Goal: Check status: Check status

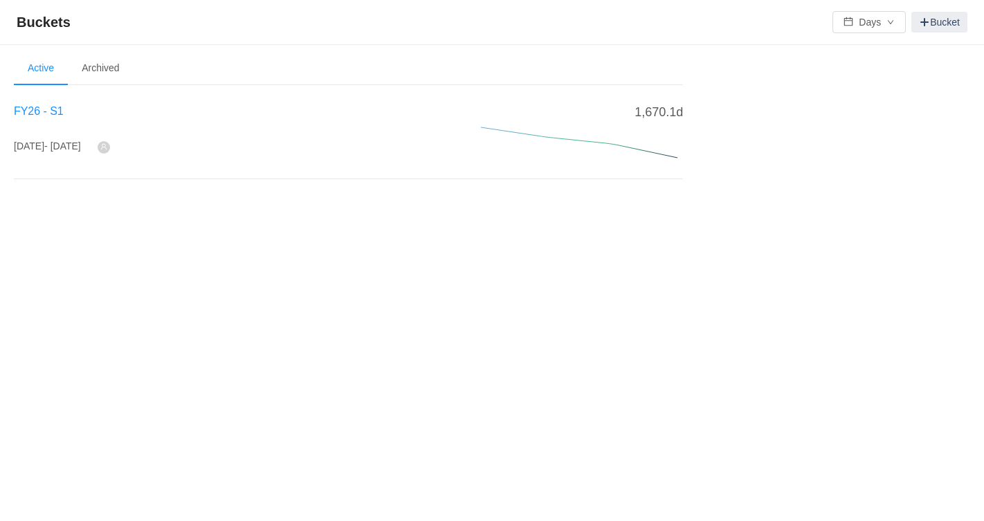
click at [56, 107] on span "FY26 - S1" at bounding box center [39, 111] width 50 height 12
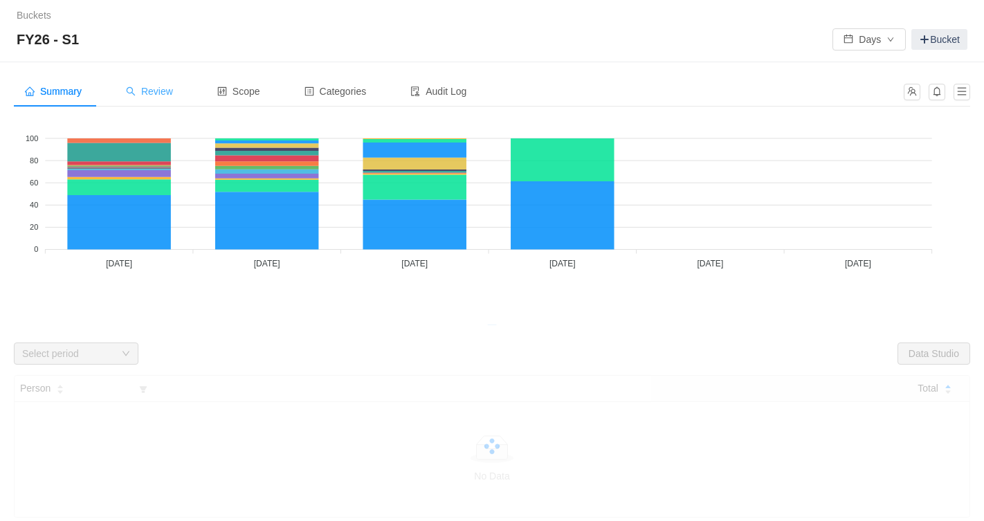
click at [158, 96] on span "Review" at bounding box center [149, 91] width 47 height 11
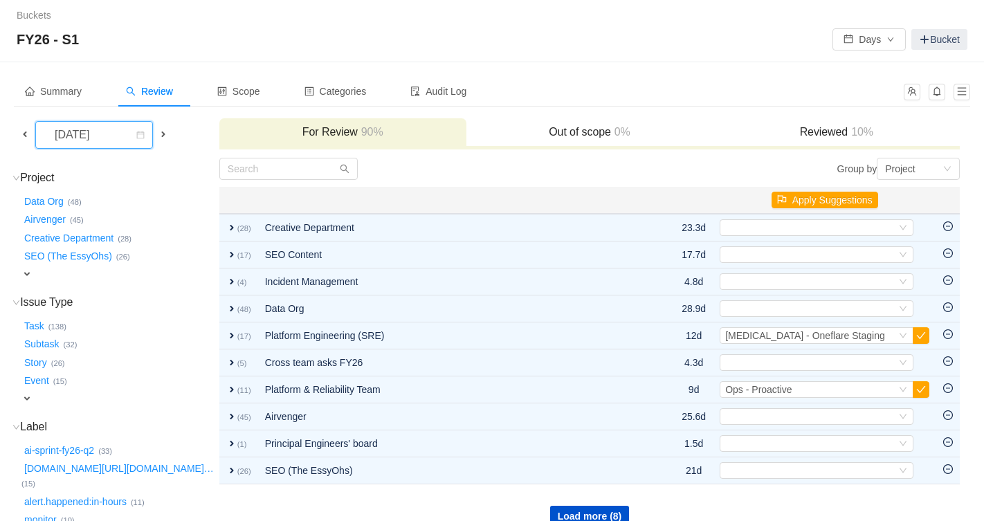
click at [103, 138] on div "[DATE]" at bounding box center [74, 135] width 60 height 26
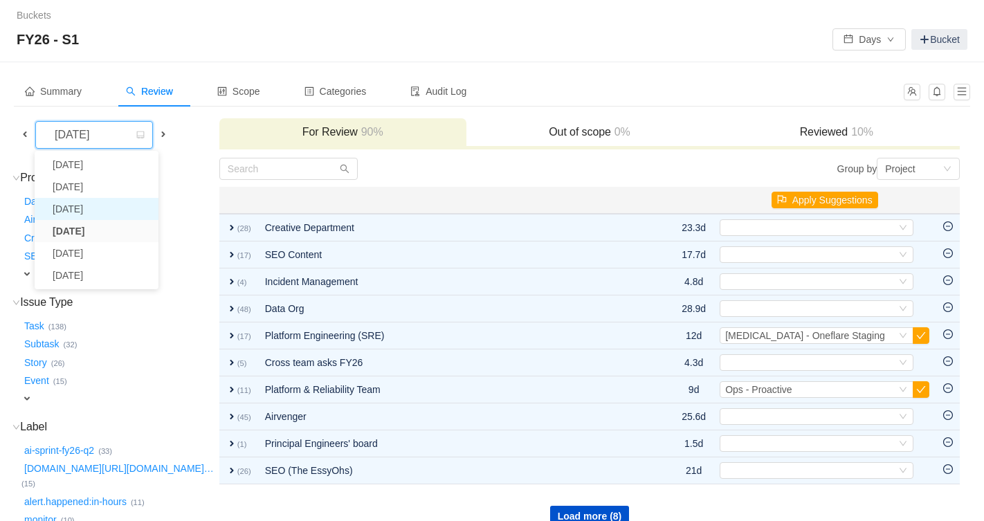
click at [96, 210] on li "[DATE]" at bounding box center [97, 209] width 124 height 22
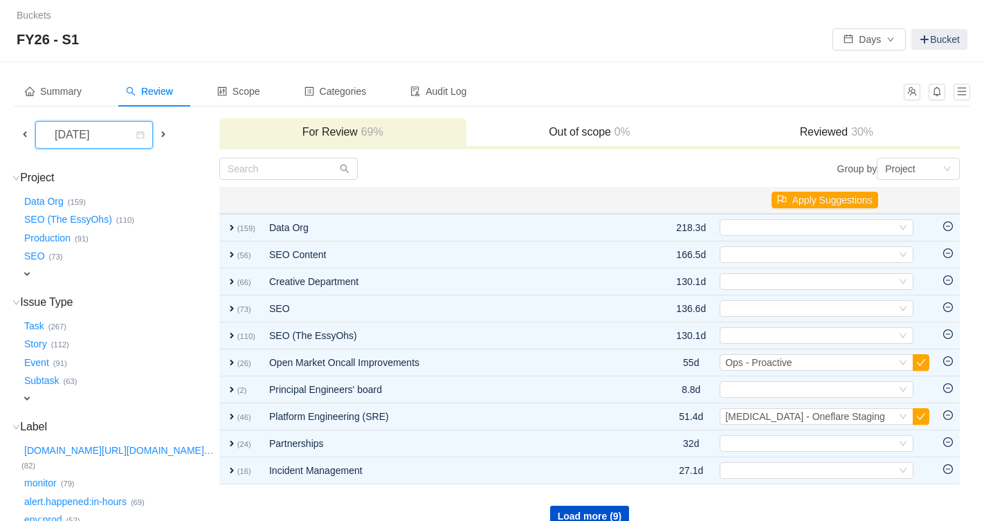
click at [103, 125] on div "[DATE]" at bounding box center [74, 135] width 60 height 26
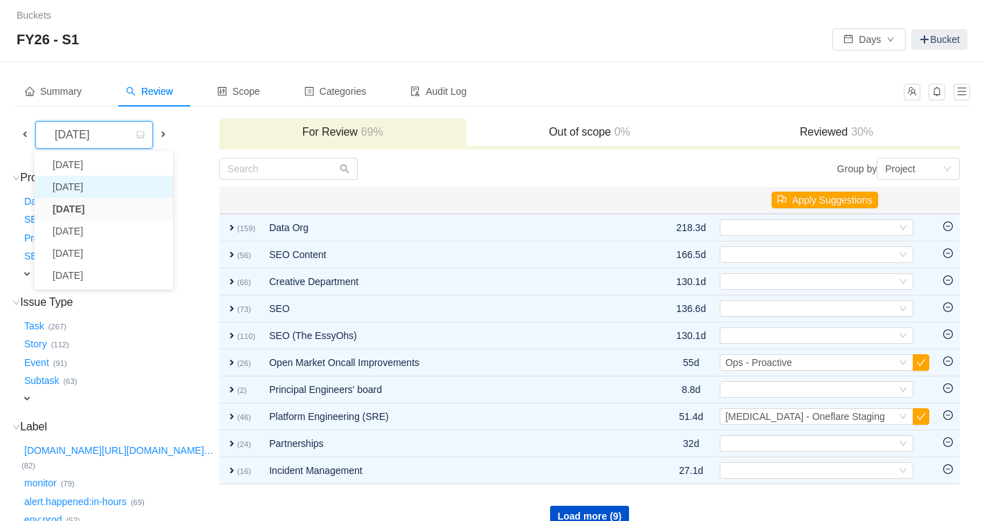
click at [105, 184] on li "[DATE]" at bounding box center [104, 187] width 138 height 22
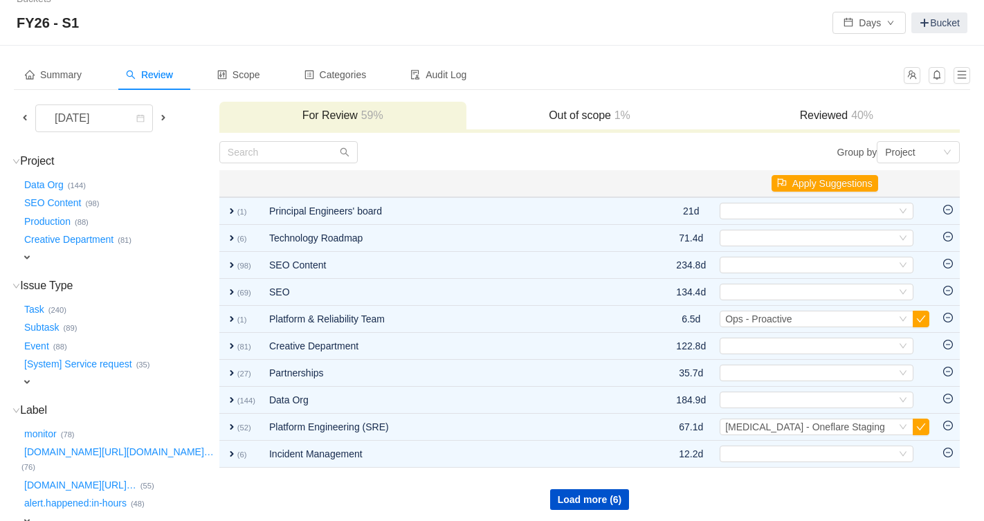
scroll to position [17, 0]
click at [579, 498] on button "Load more (6)" at bounding box center [590, 499] width 80 height 21
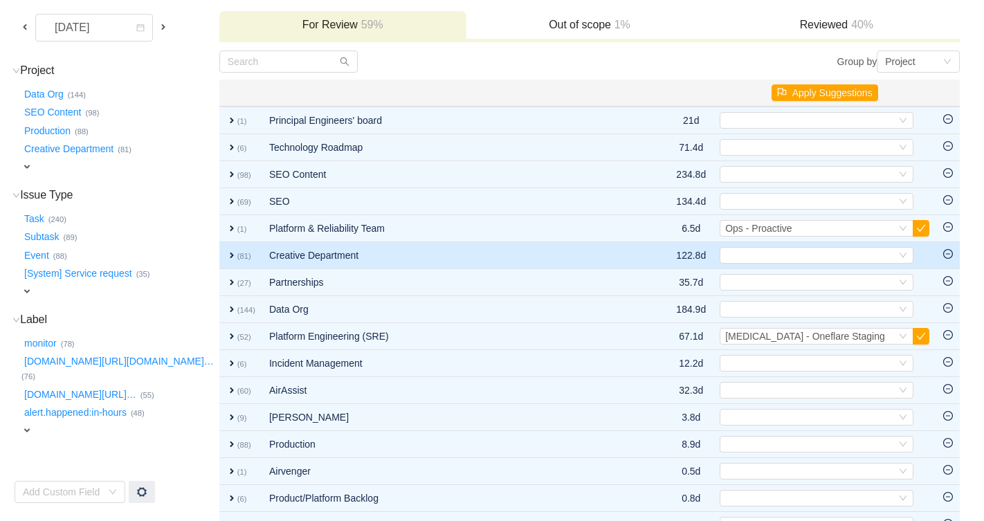
scroll to position [0, 0]
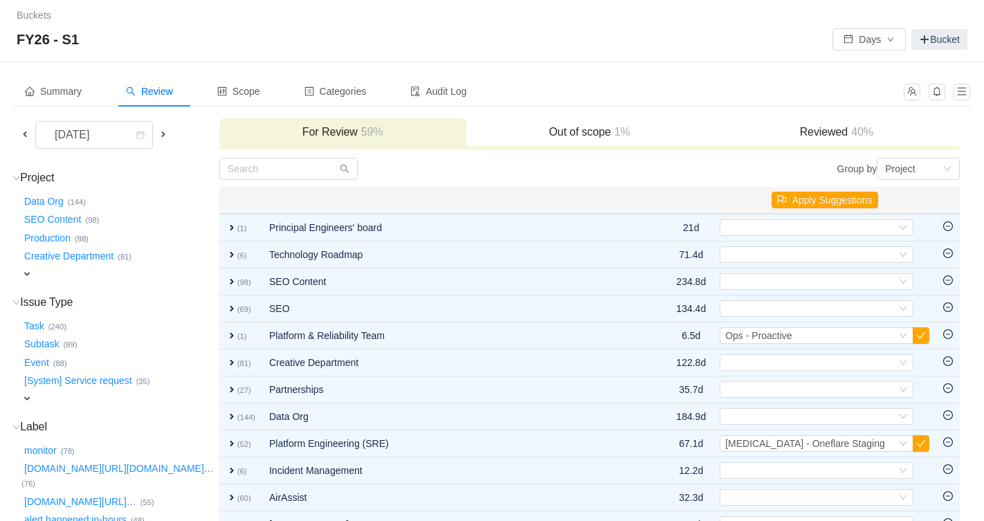
click at [824, 123] on div "Reviewed 40%" at bounding box center [836, 133] width 247 height 30
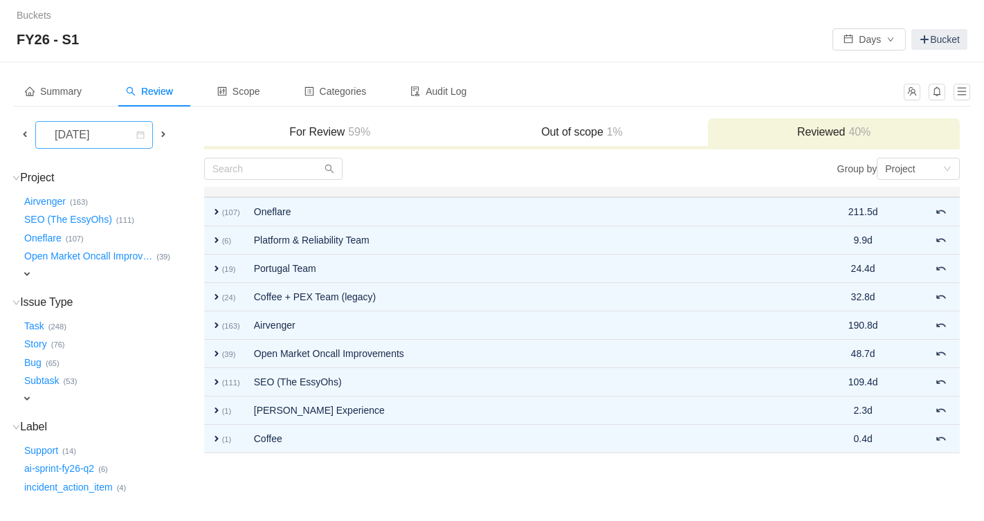
click at [103, 125] on div "[DATE]" at bounding box center [74, 135] width 60 height 26
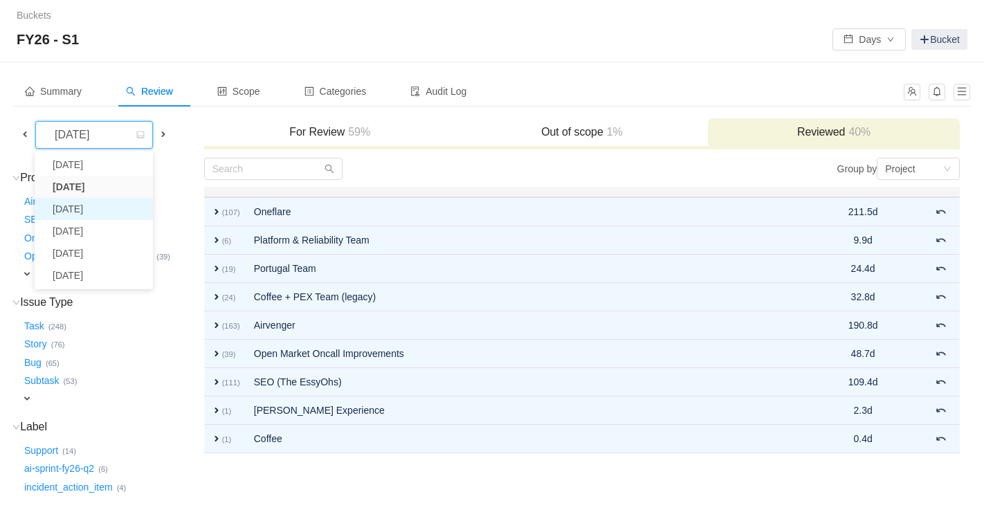
click at [91, 207] on li "[DATE]" at bounding box center [94, 209] width 118 height 22
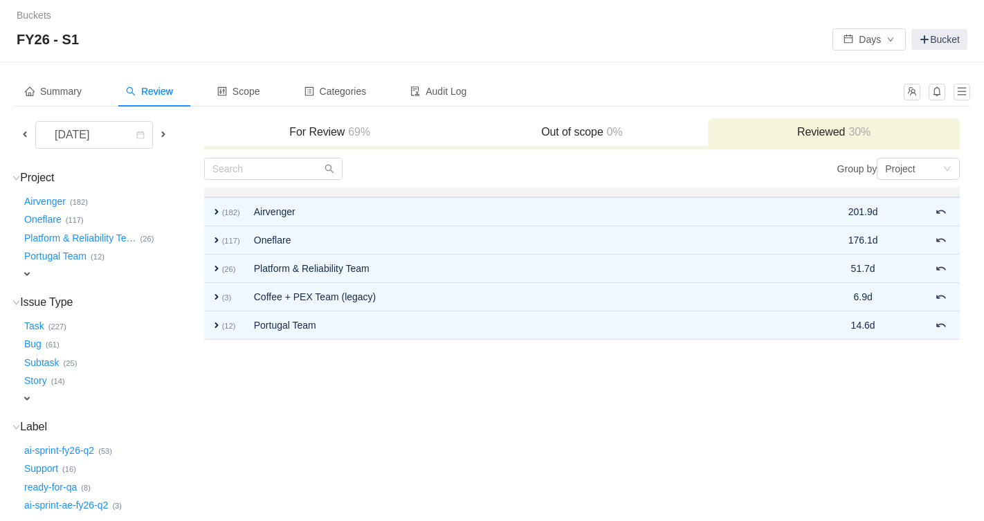
click at [339, 136] on h3 "For Review 69%" at bounding box center [330, 132] width 238 height 14
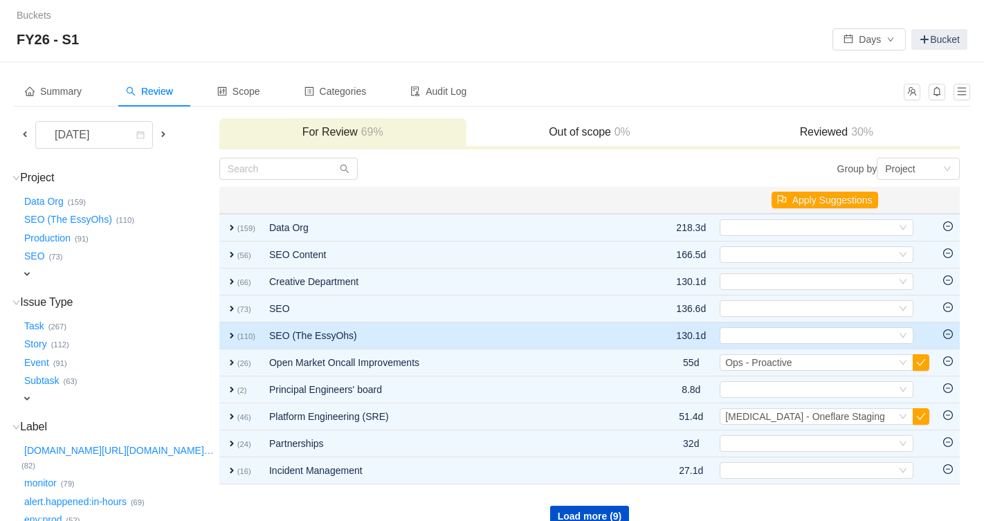
click at [226, 333] on span "expand" at bounding box center [231, 335] width 11 height 11
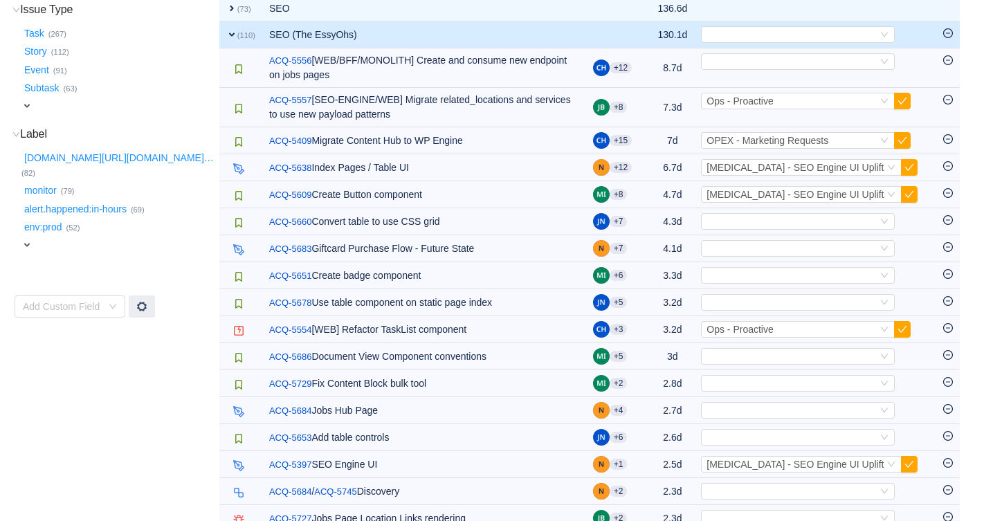
scroll to position [282, 0]
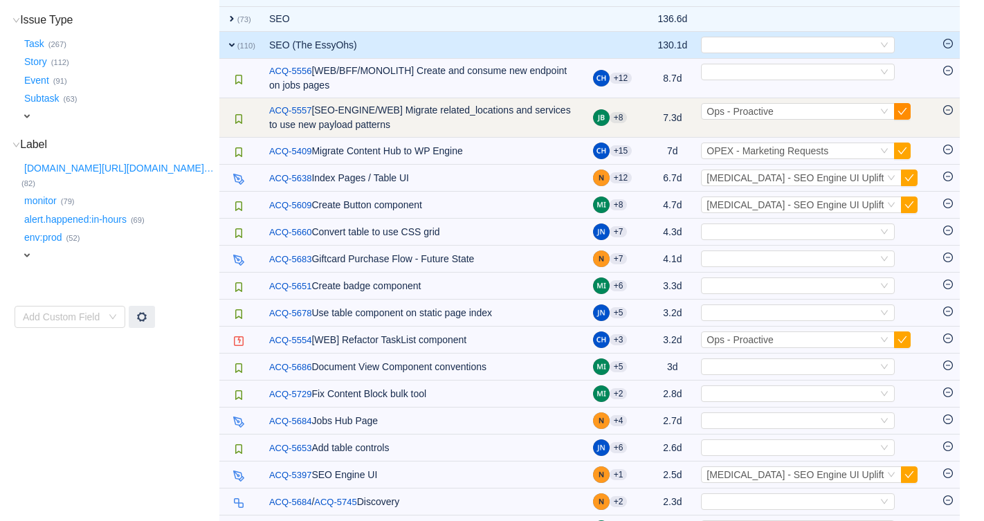
click at [911, 109] on button "button" at bounding box center [902, 111] width 17 height 17
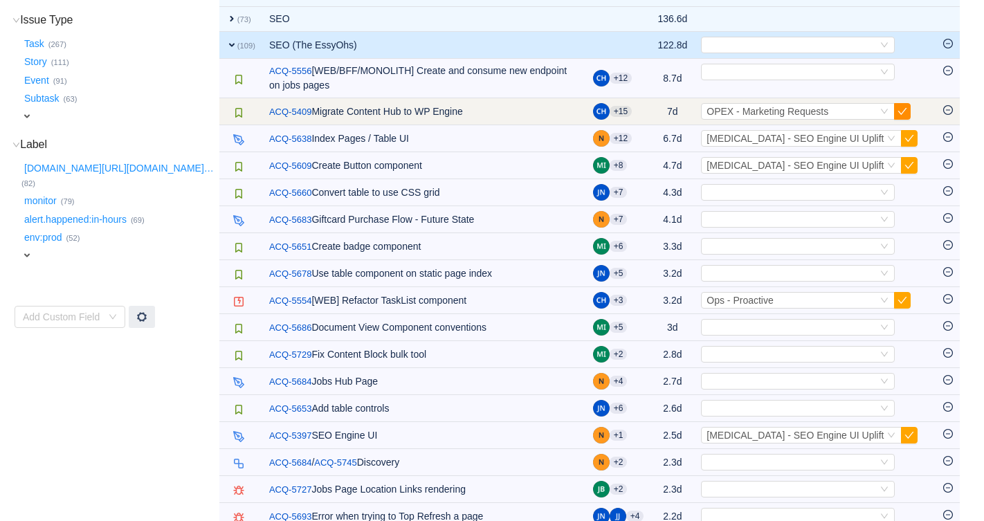
click at [911, 111] on button "button" at bounding box center [902, 111] width 17 height 17
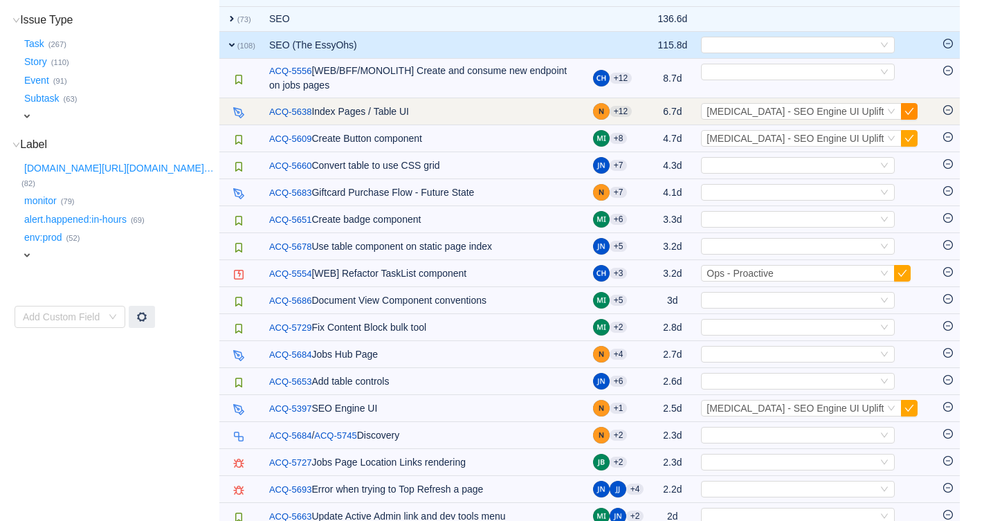
click at [918, 111] on button "button" at bounding box center [909, 111] width 17 height 17
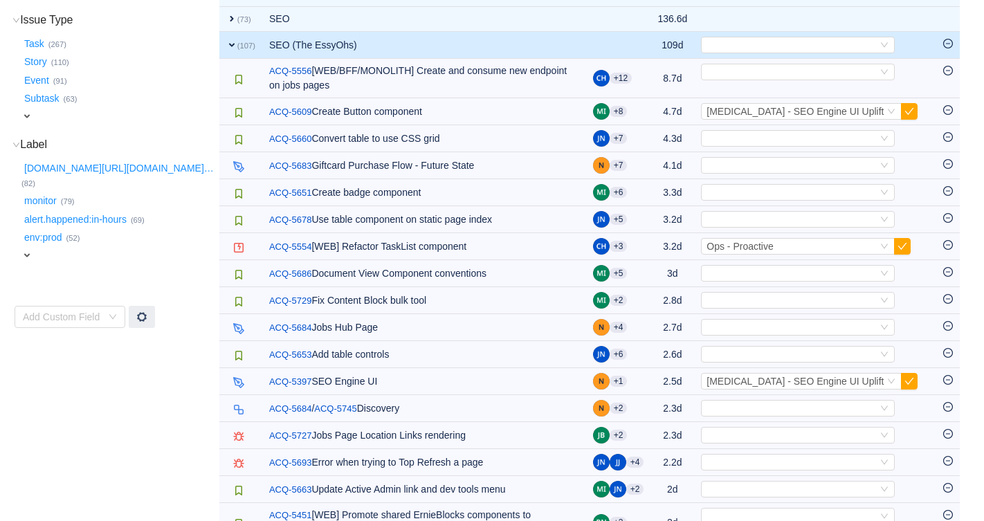
click at [918, 111] on button "button" at bounding box center [909, 111] width 17 height 17
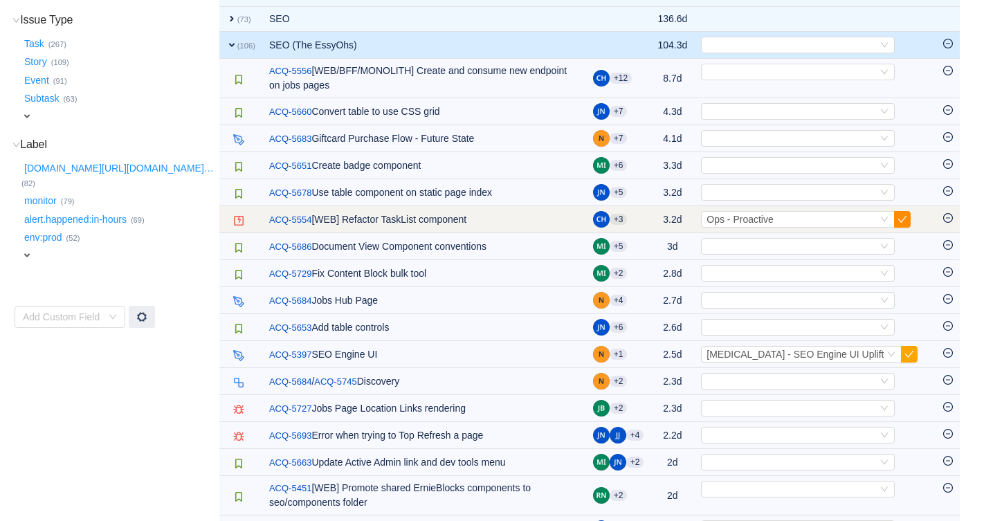
click at [911, 219] on button "button" at bounding box center [902, 219] width 17 height 17
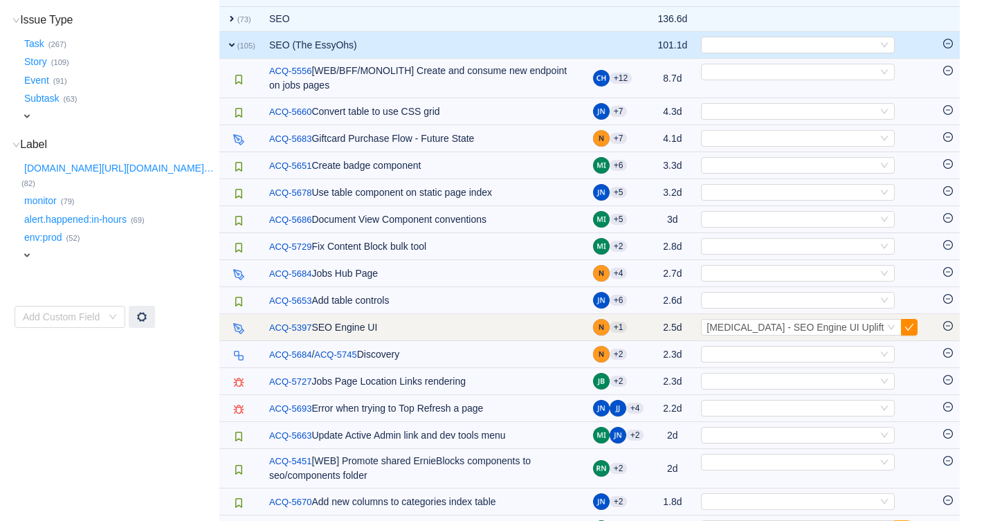
click at [918, 327] on button "button" at bounding box center [909, 327] width 17 height 17
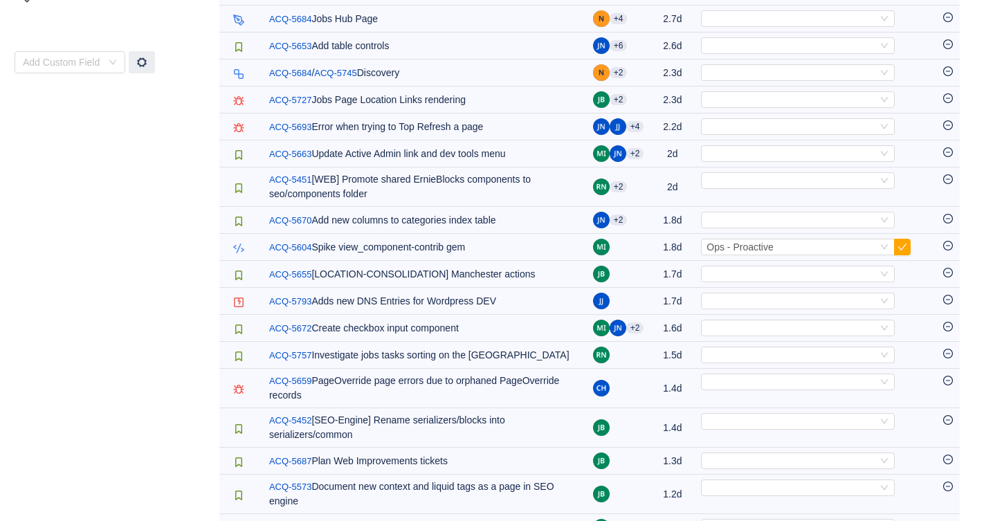
scroll to position [602, 0]
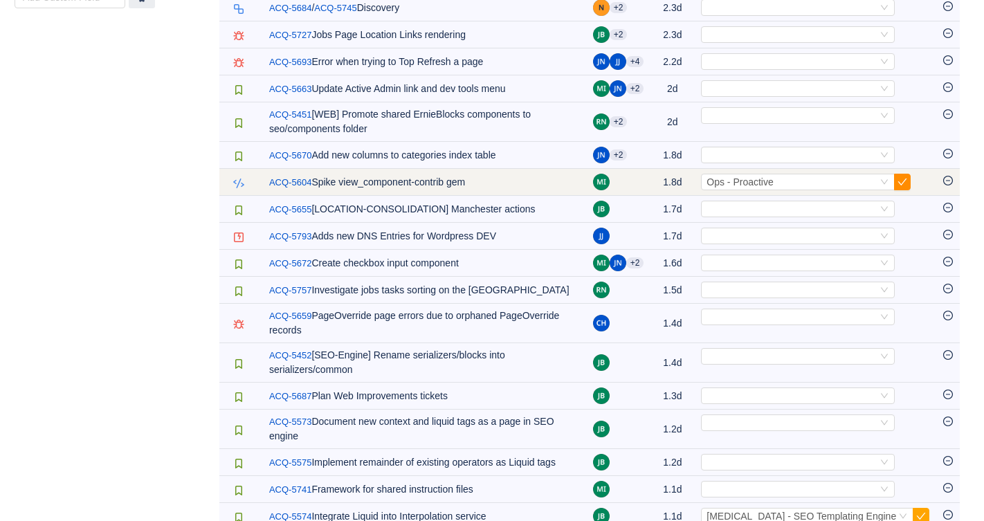
click at [911, 174] on button "button" at bounding box center [902, 182] width 17 height 17
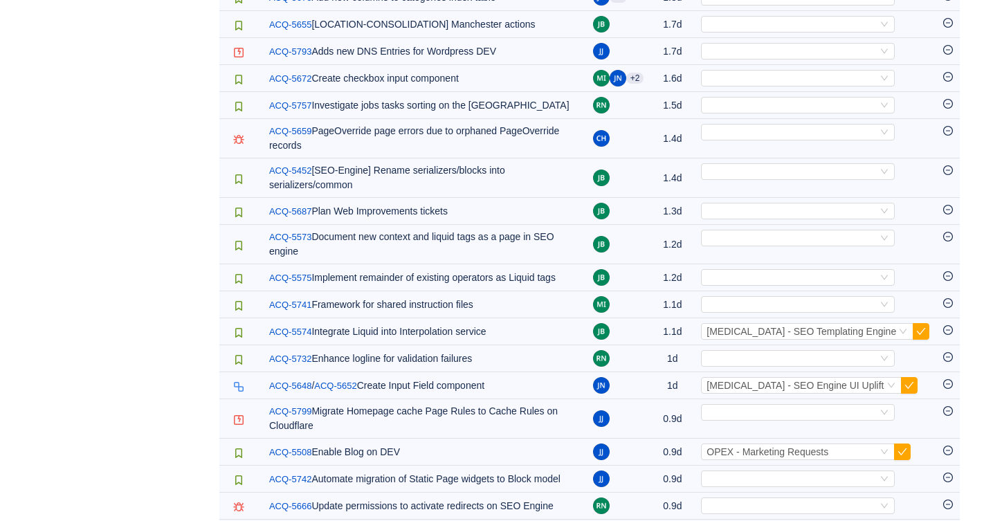
scroll to position [832, 0]
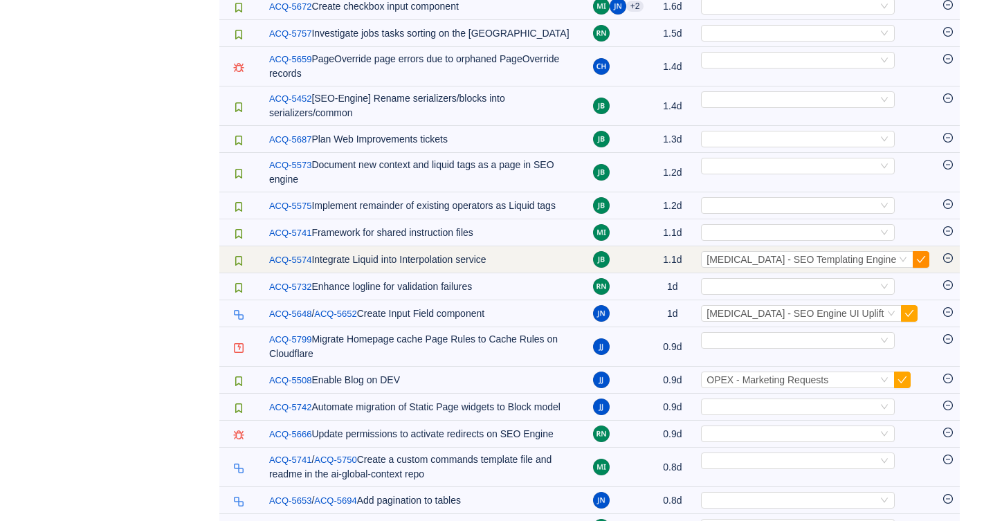
click at [923, 251] on button "button" at bounding box center [921, 259] width 17 height 17
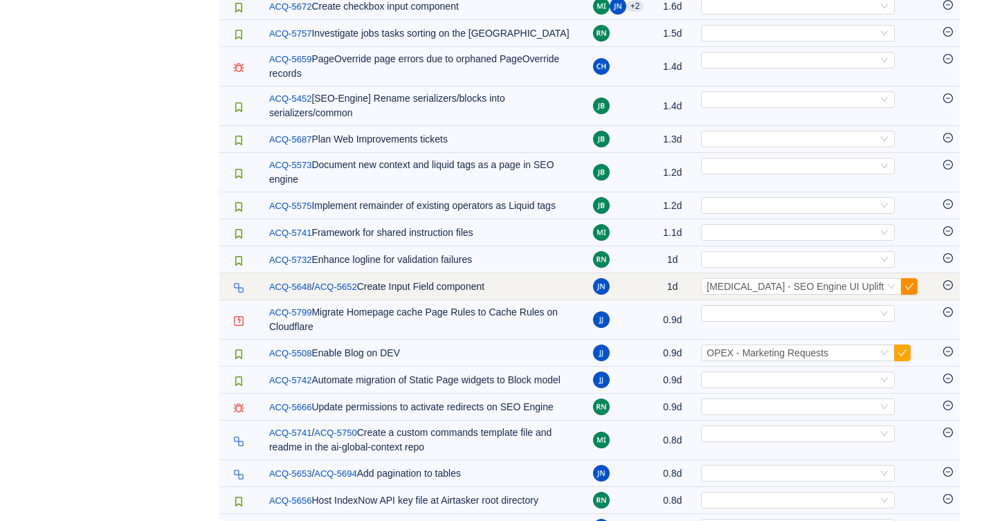
click at [918, 278] on button "button" at bounding box center [909, 286] width 17 height 17
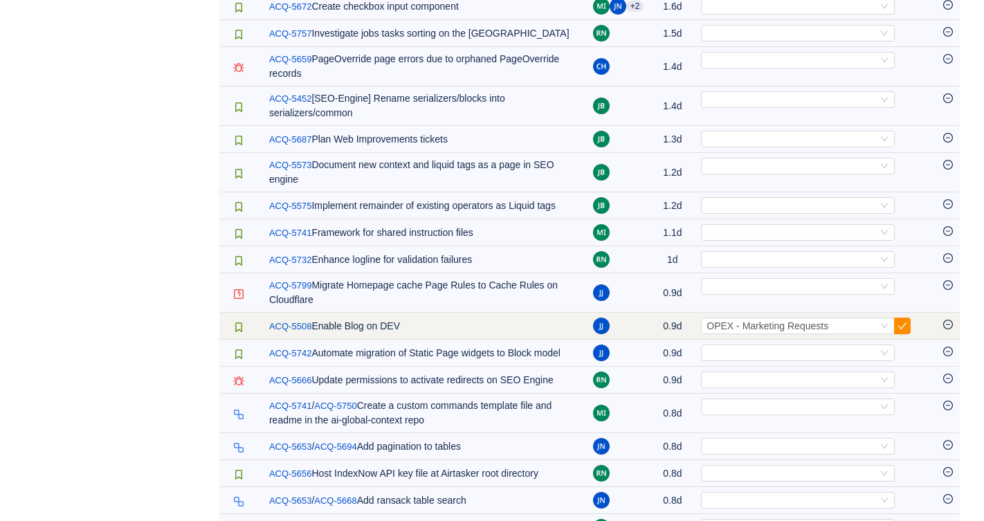
click at [911, 318] on button "button" at bounding box center [902, 326] width 17 height 17
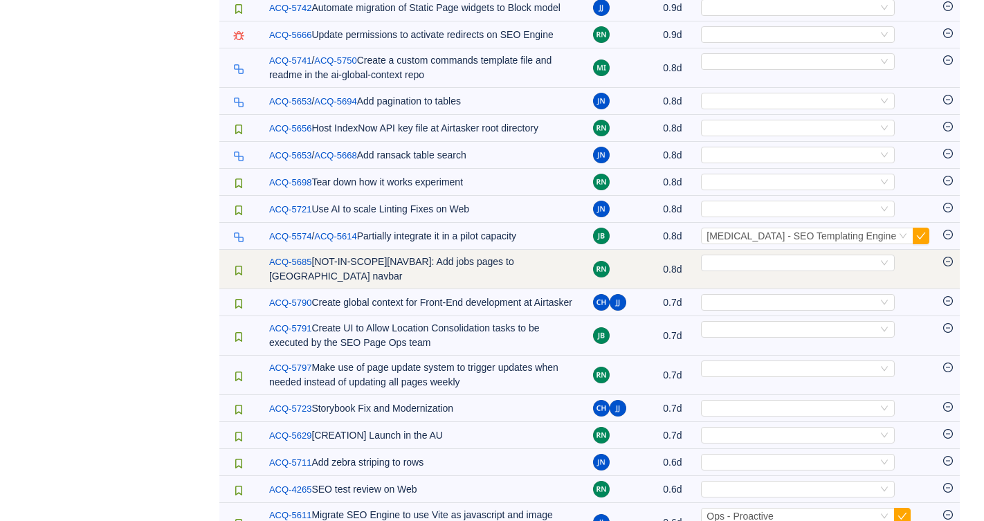
scroll to position [1179, 0]
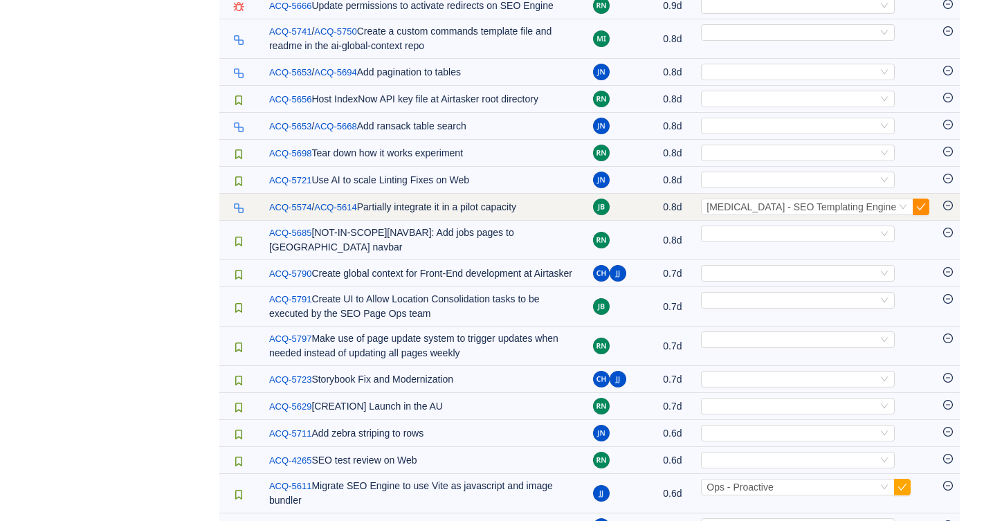
click at [920, 199] on button "button" at bounding box center [921, 207] width 17 height 17
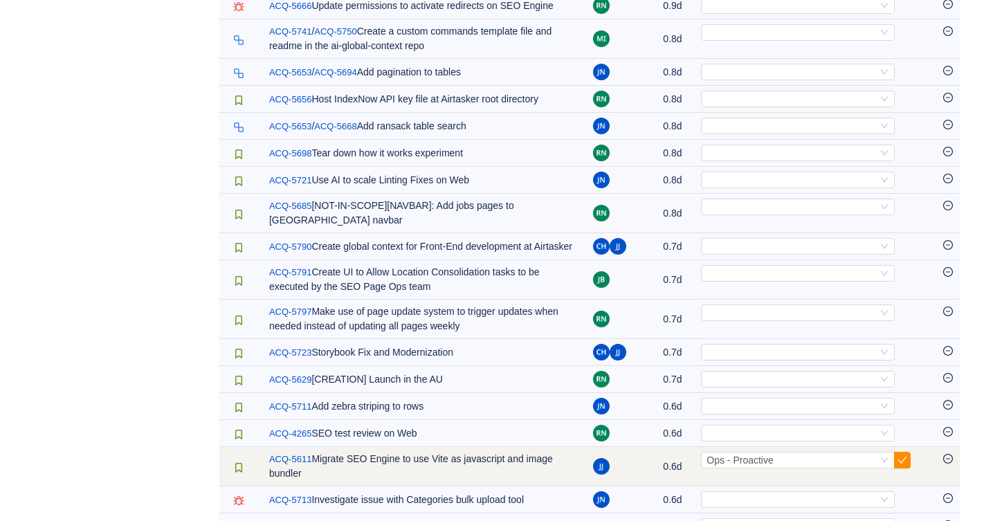
click at [911, 452] on button "button" at bounding box center [902, 460] width 17 height 17
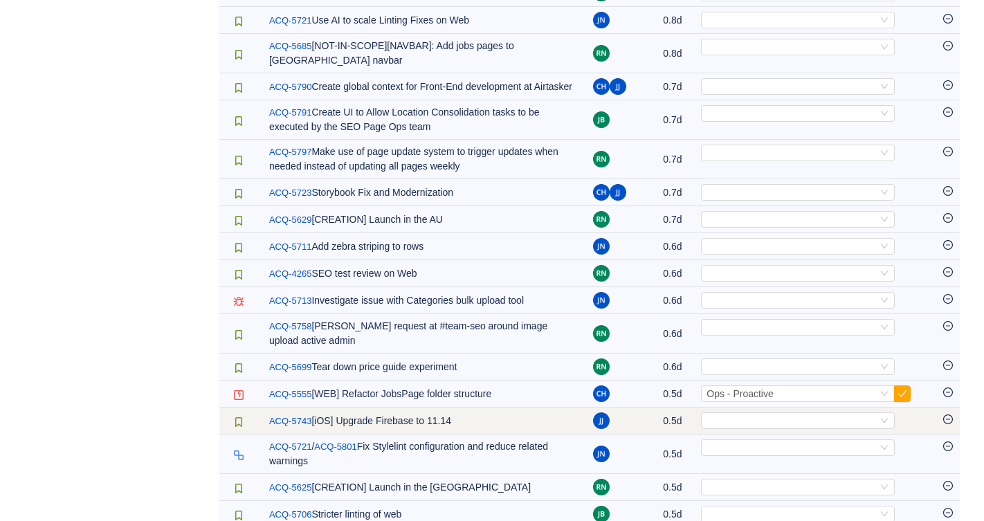
scroll to position [1490, 0]
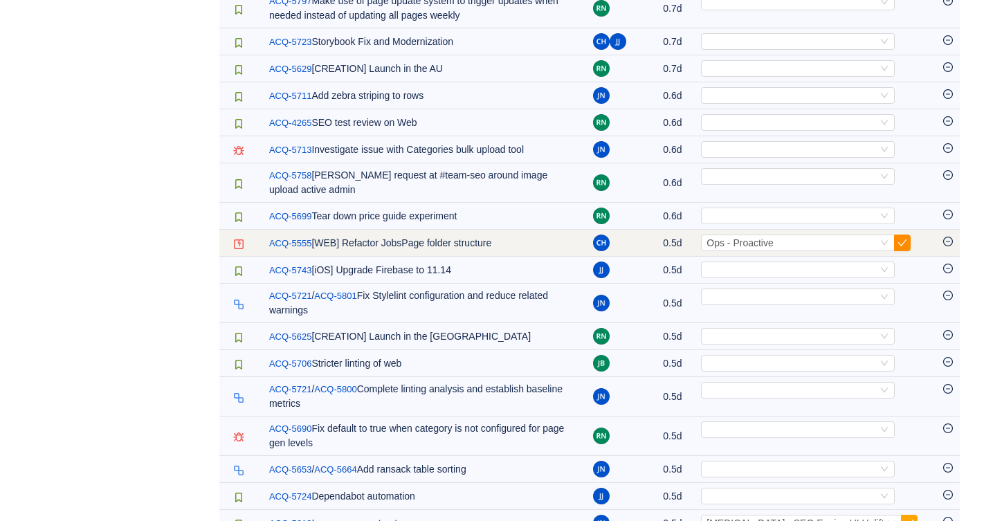
click at [911, 235] on button "button" at bounding box center [902, 243] width 17 height 17
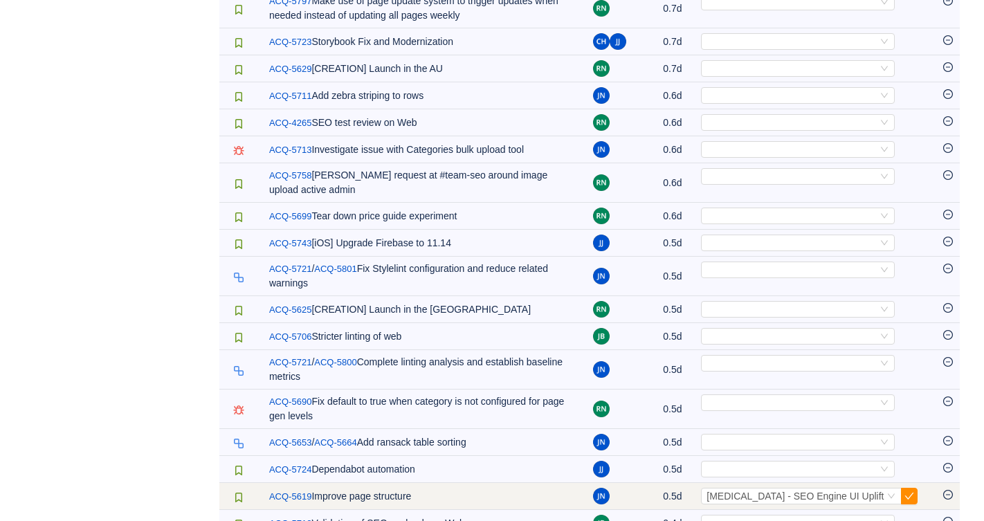
click at [918, 488] on button "button" at bounding box center [909, 496] width 17 height 17
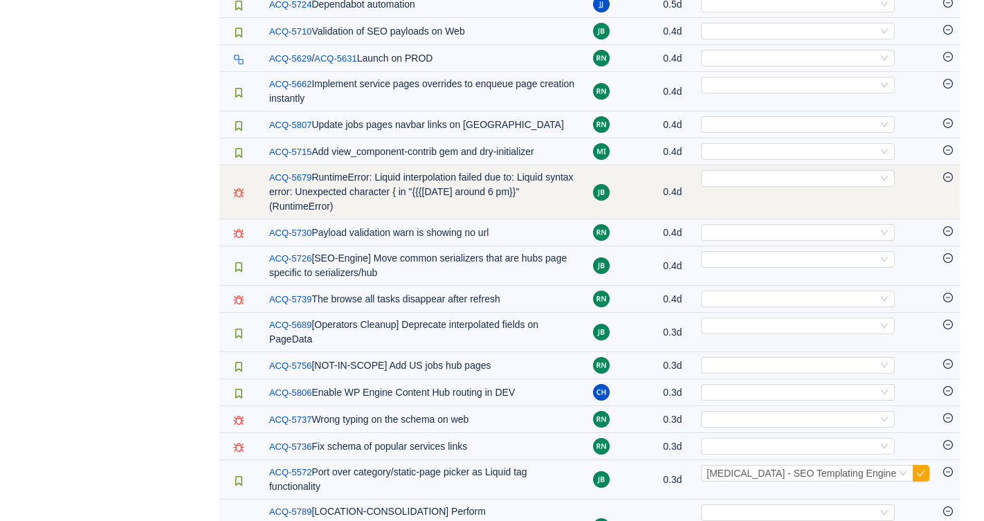
scroll to position [2008, 0]
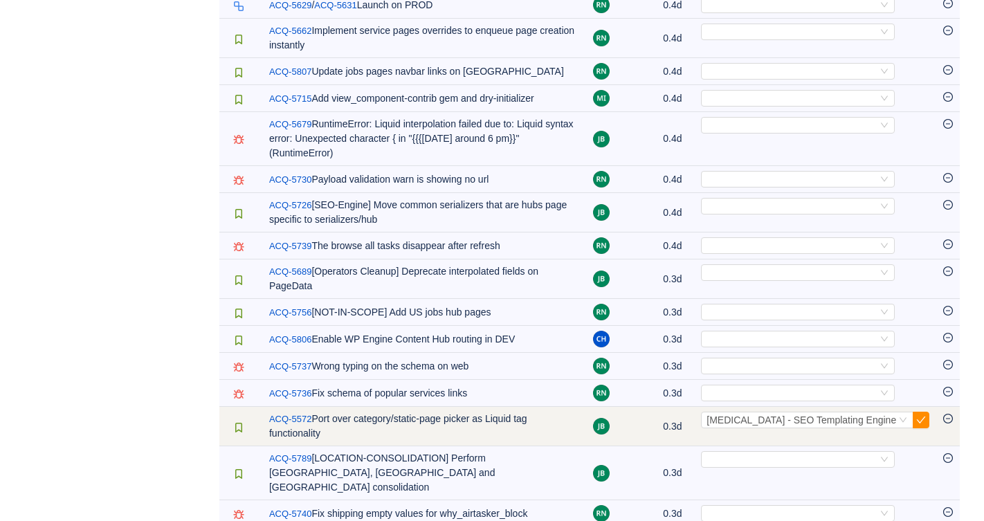
click at [927, 412] on button "button" at bounding box center [921, 420] width 17 height 17
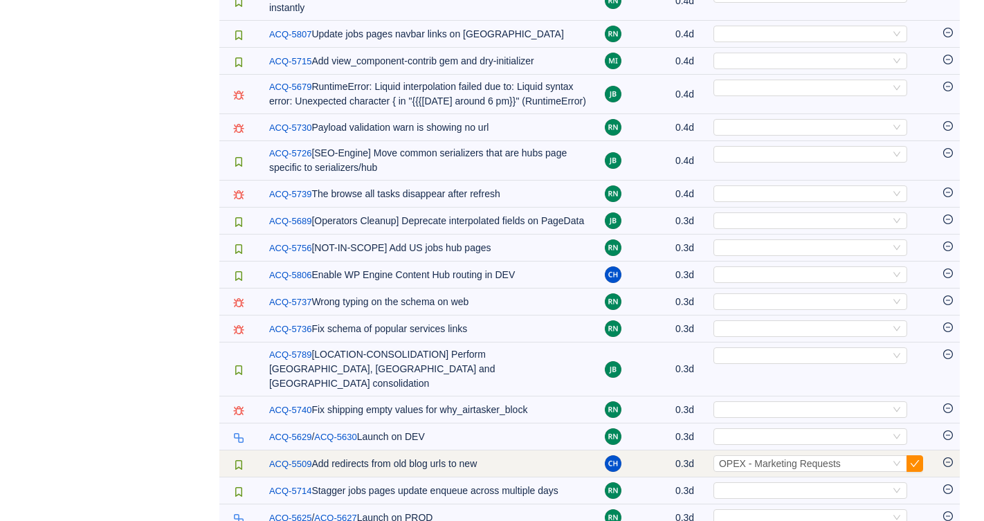
click at [923, 455] on button "button" at bounding box center [915, 463] width 17 height 17
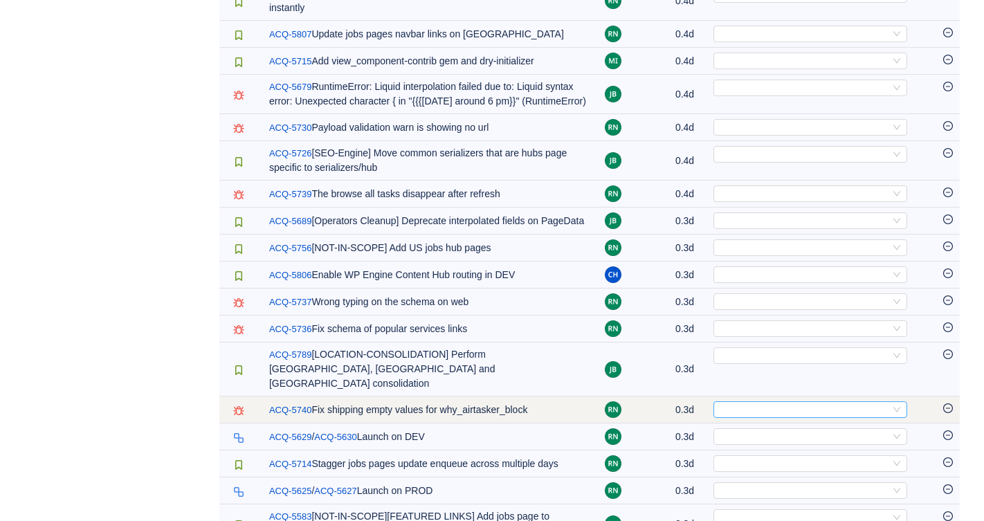
click at [803, 402] on div "Select" at bounding box center [804, 409] width 171 height 15
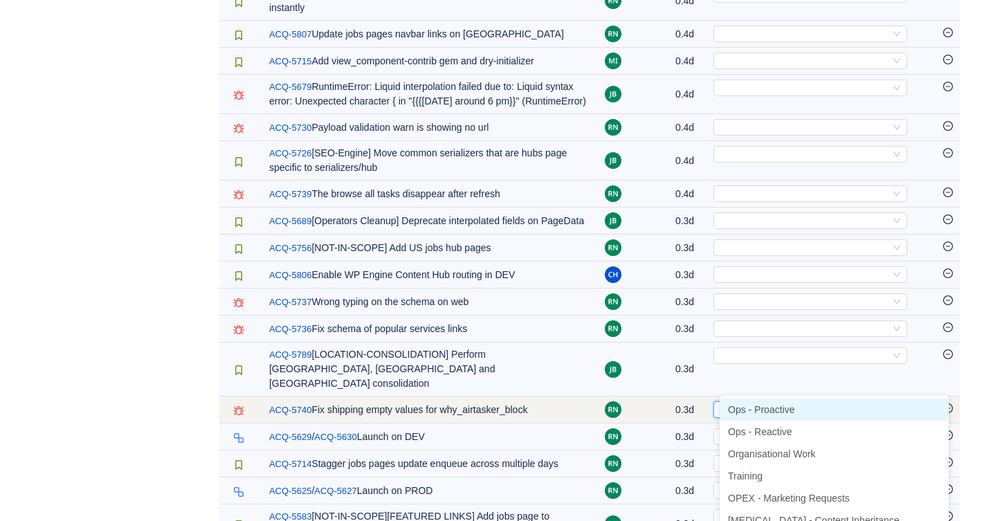
type input "re"
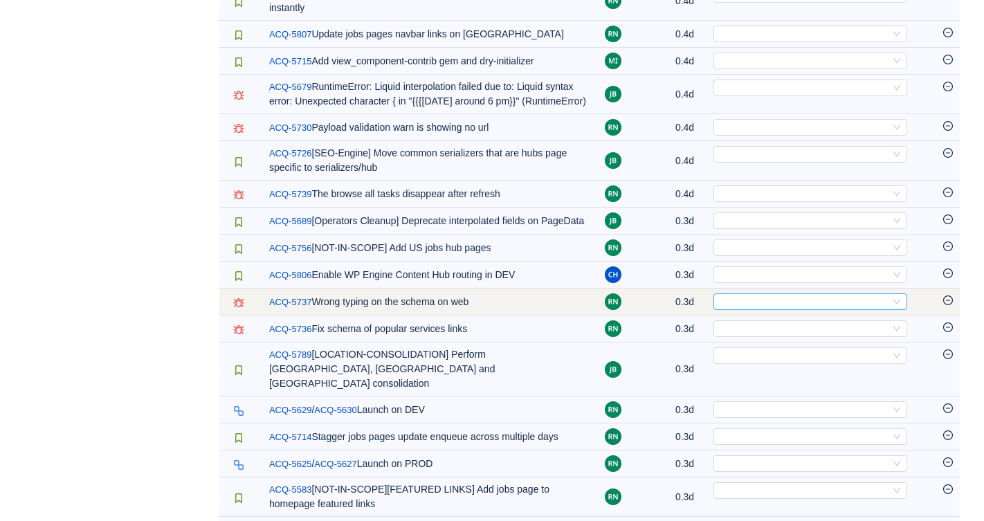
click at [788, 294] on div "Select" at bounding box center [804, 301] width 171 height 15
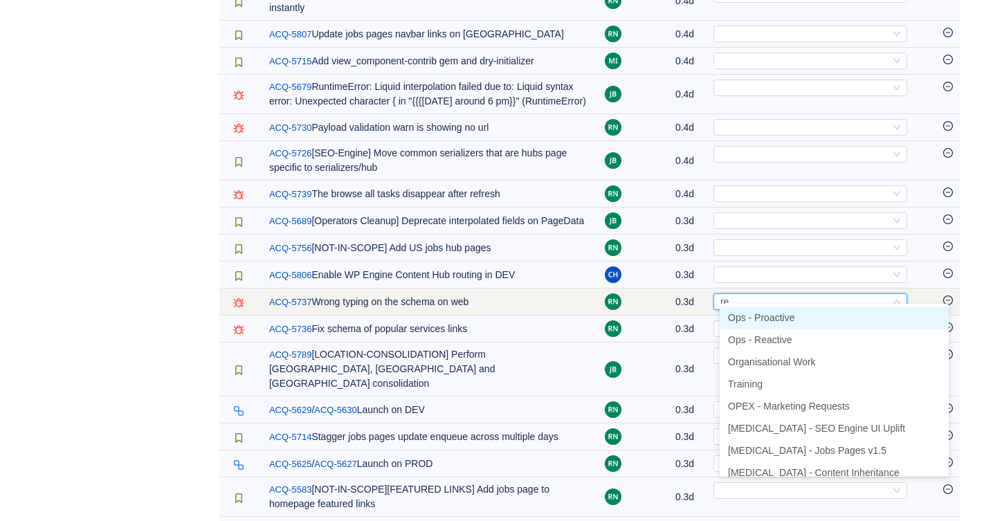
type input "rea"
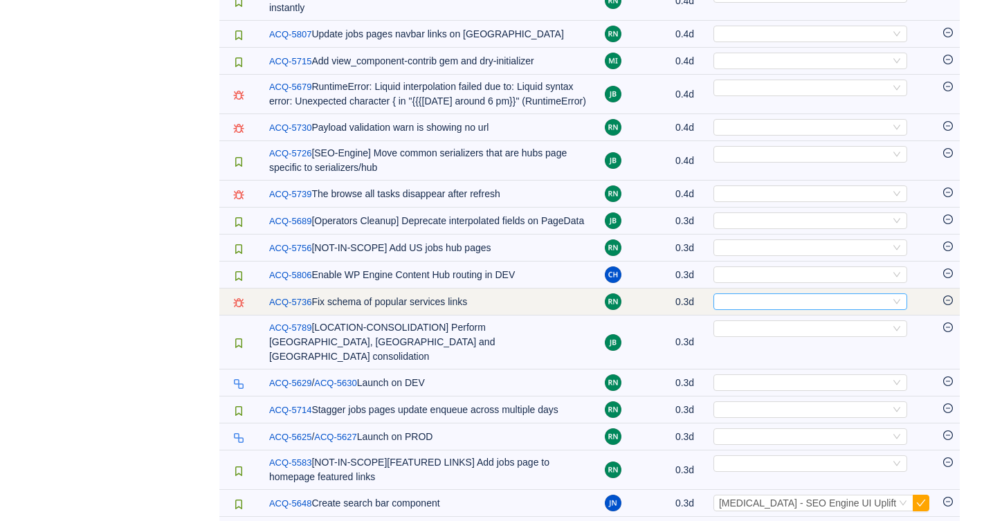
click at [788, 294] on div "Select" at bounding box center [804, 301] width 171 height 15
type input "rea"
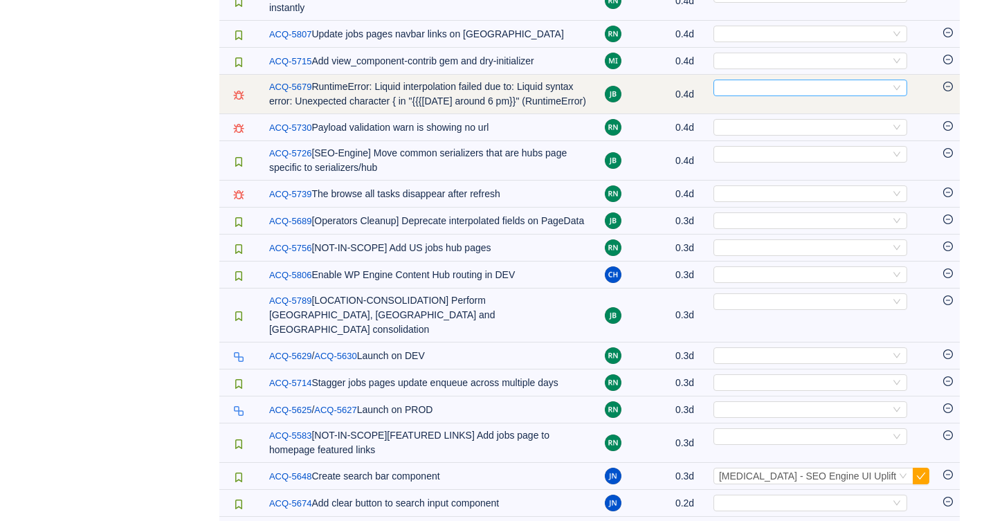
click at [768, 80] on div "Select" at bounding box center [804, 87] width 171 height 15
type input "rea"
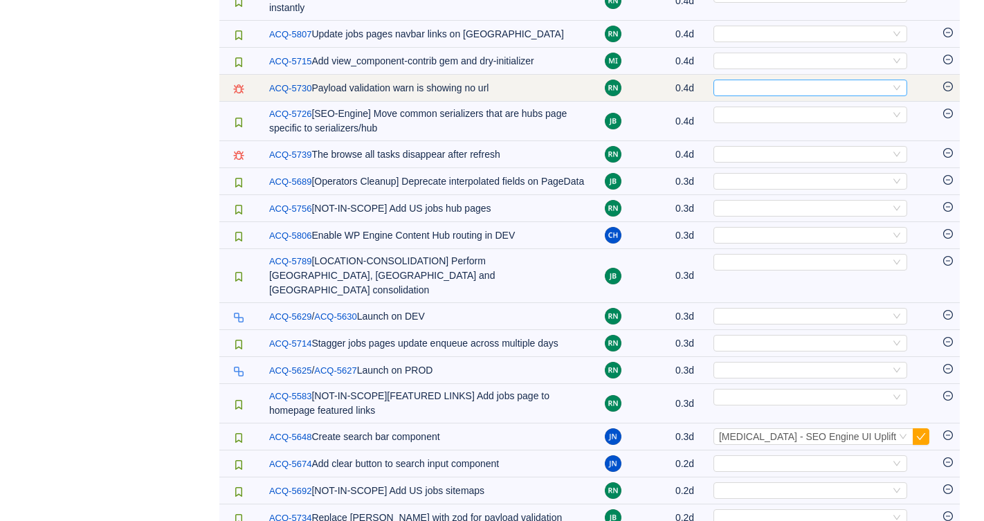
click at [784, 80] on div "Select" at bounding box center [804, 87] width 171 height 15
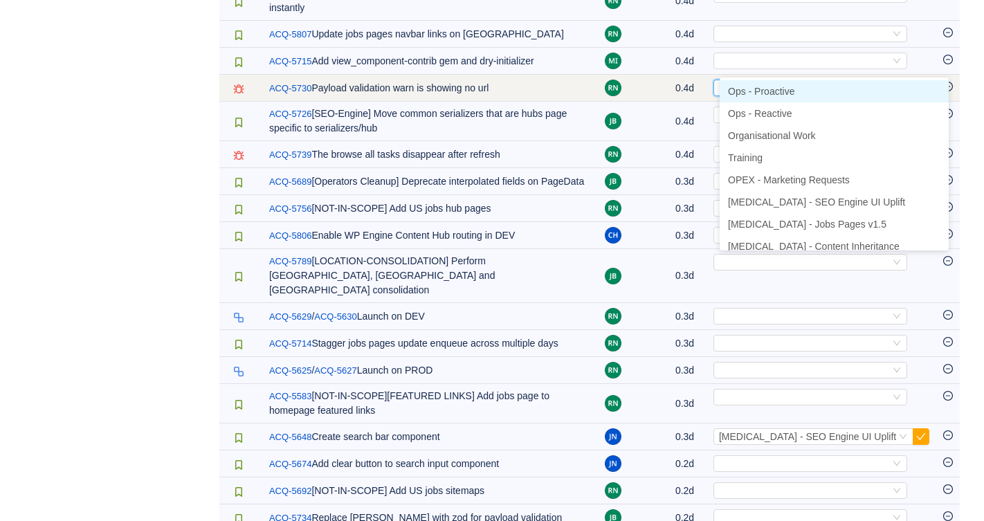
type input "rea"
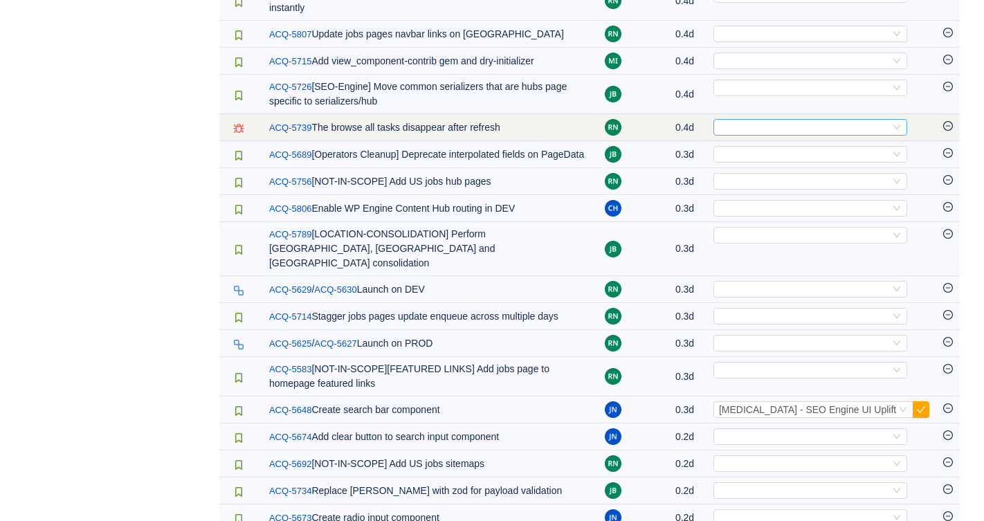
click at [793, 120] on div "Select" at bounding box center [804, 127] width 171 height 15
type input "rea"
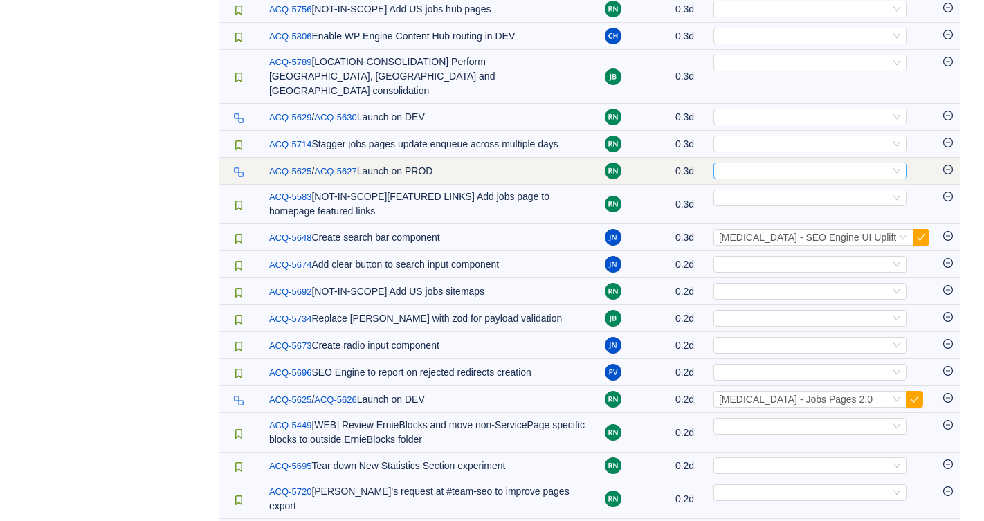
scroll to position [2192, 0]
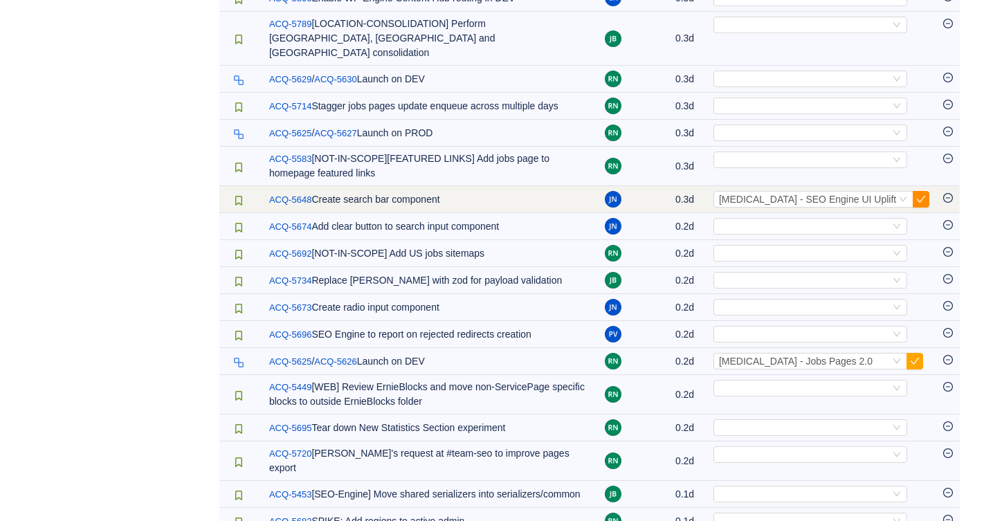
click at [920, 191] on button "button" at bounding box center [921, 199] width 17 height 17
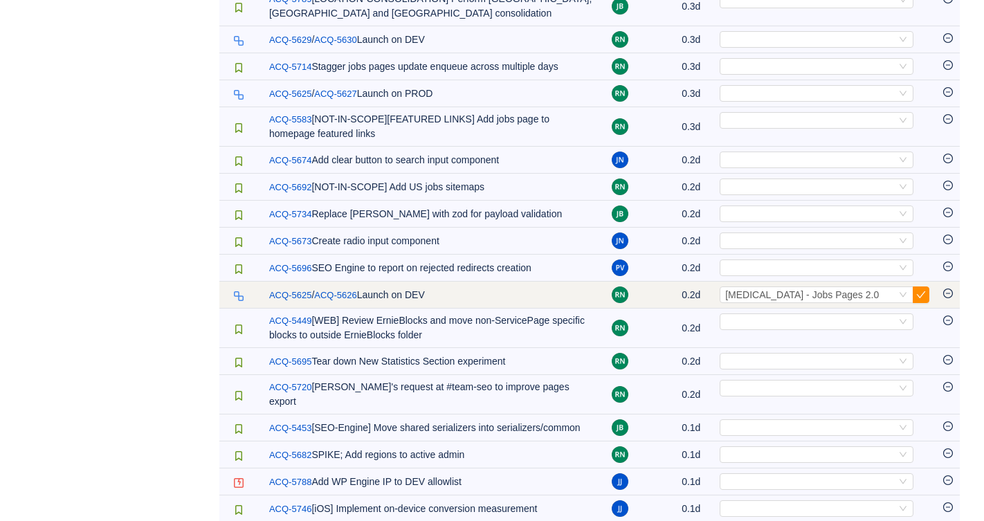
click at [921, 290] on button "button" at bounding box center [921, 295] width 17 height 17
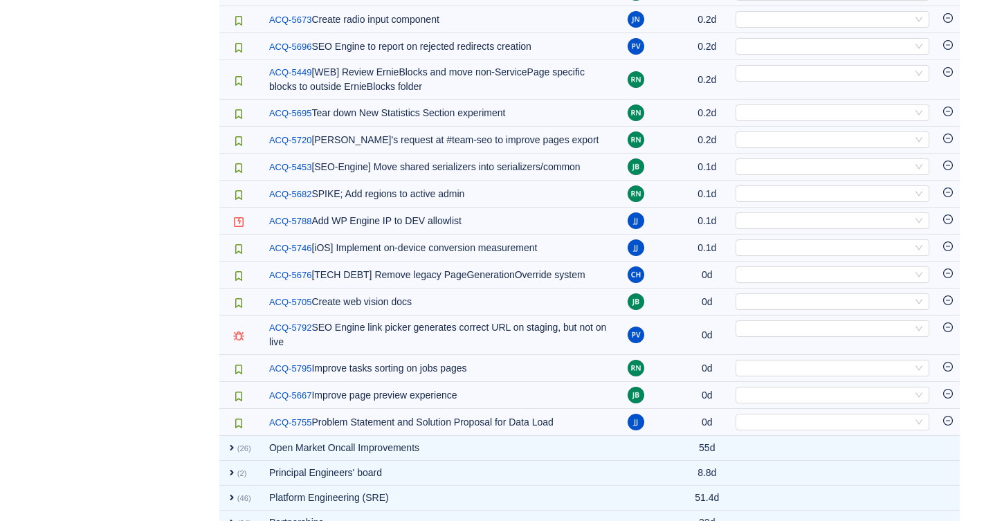
scroll to position [2402, 0]
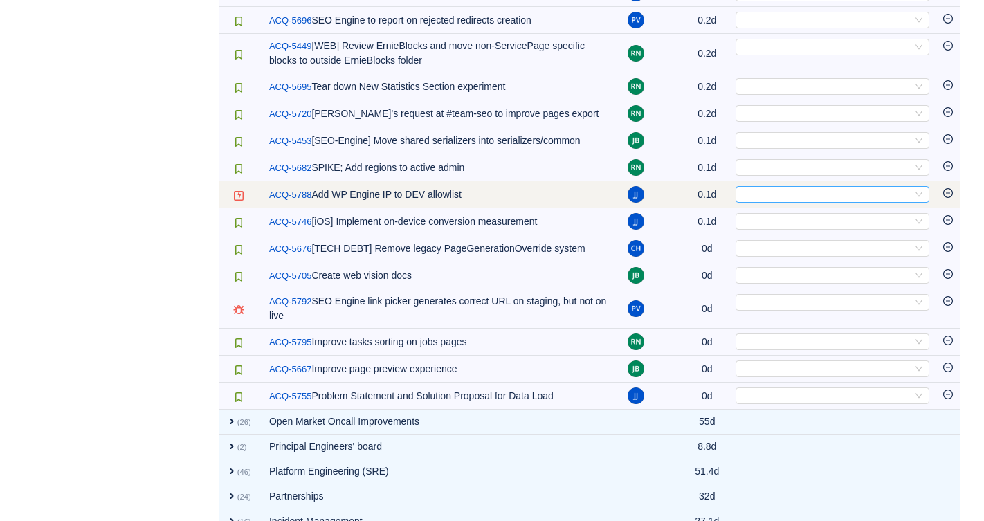
click at [788, 187] on div "Select" at bounding box center [826, 194] width 171 height 15
type input "mark"
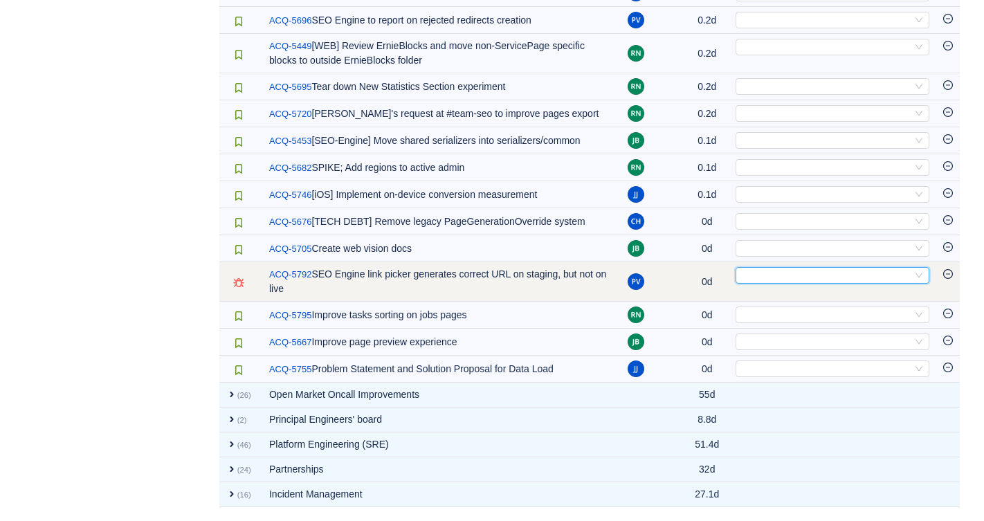
click at [772, 268] on div "Select" at bounding box center [826, 275] width 171 height 15
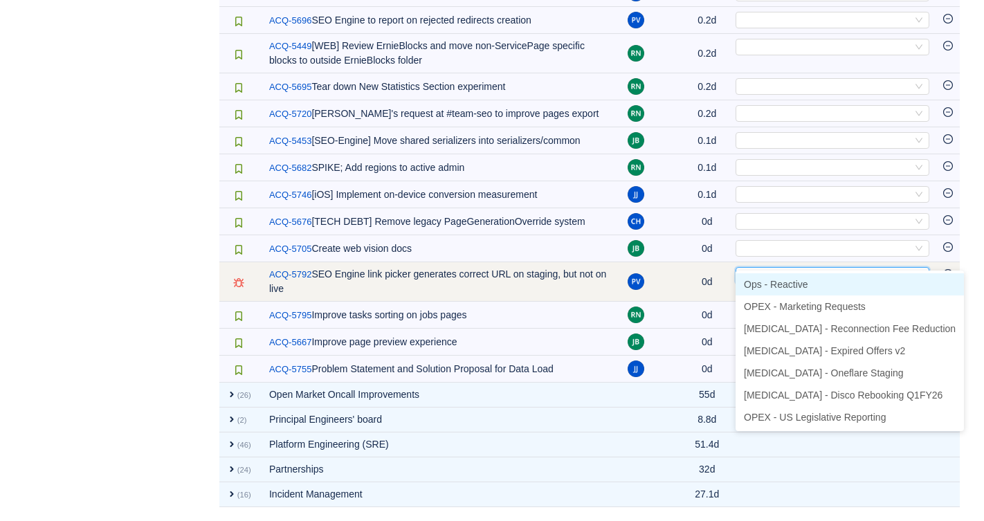
type input "rea"
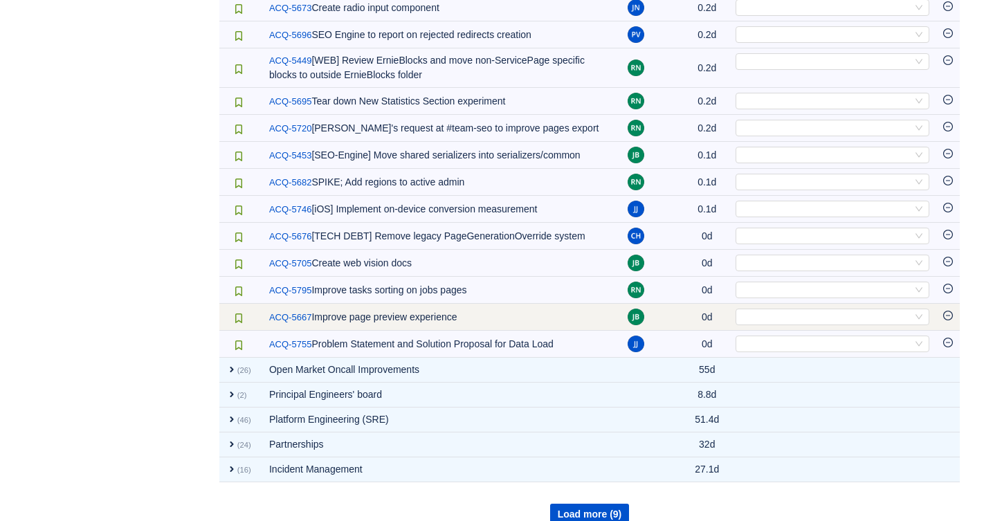
scroll to position [2378, 0]
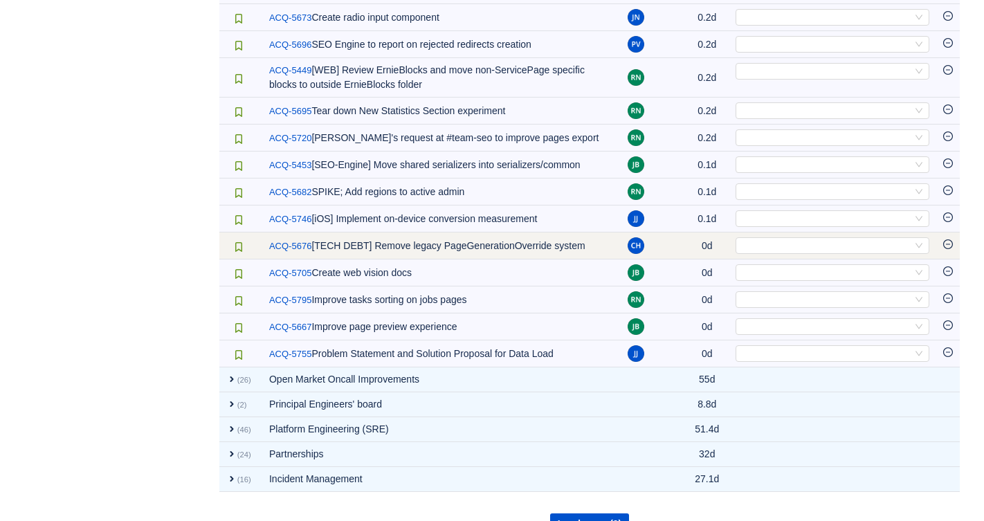
click at [951, 239] on icon "icon: minus-circle" at bounding box center [948, 244] width 10 height 10
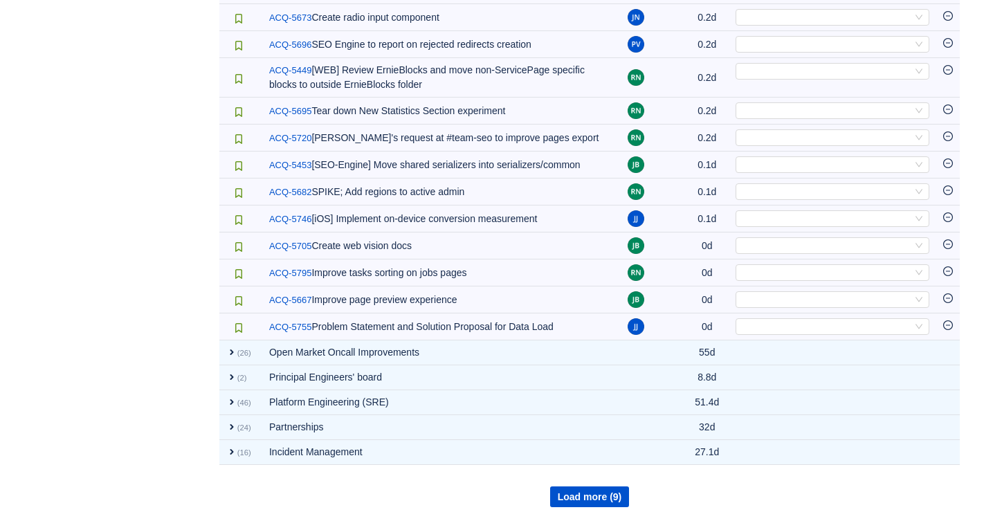
scroll to position [2361, 0]
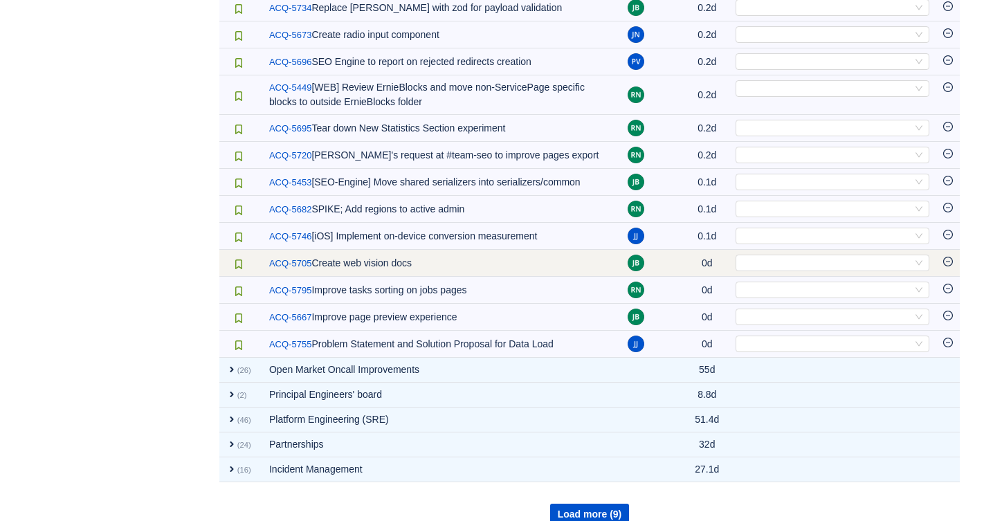
click at [950, 257] on icon "icon: minus-circle" at bounding box center [948, 262] width 10 height 10
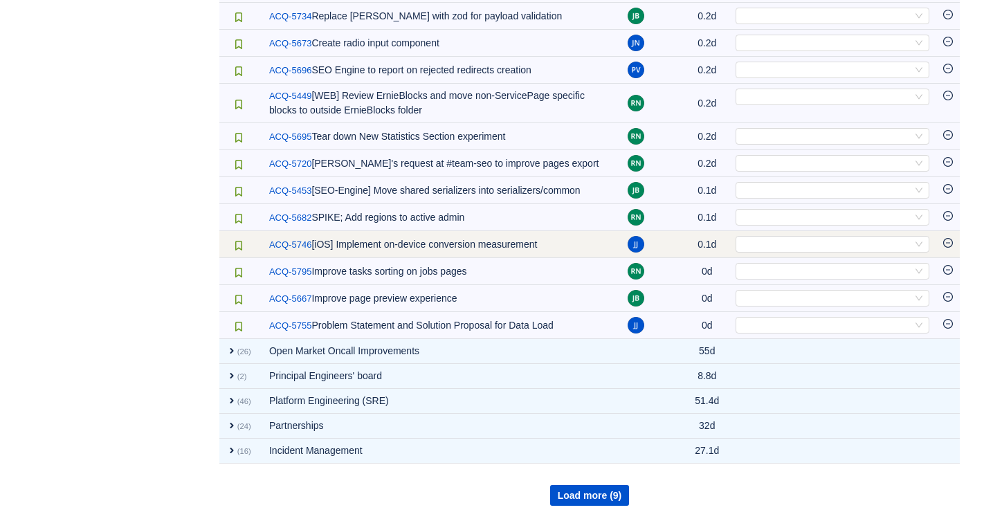
scroll to position [2334, 0]
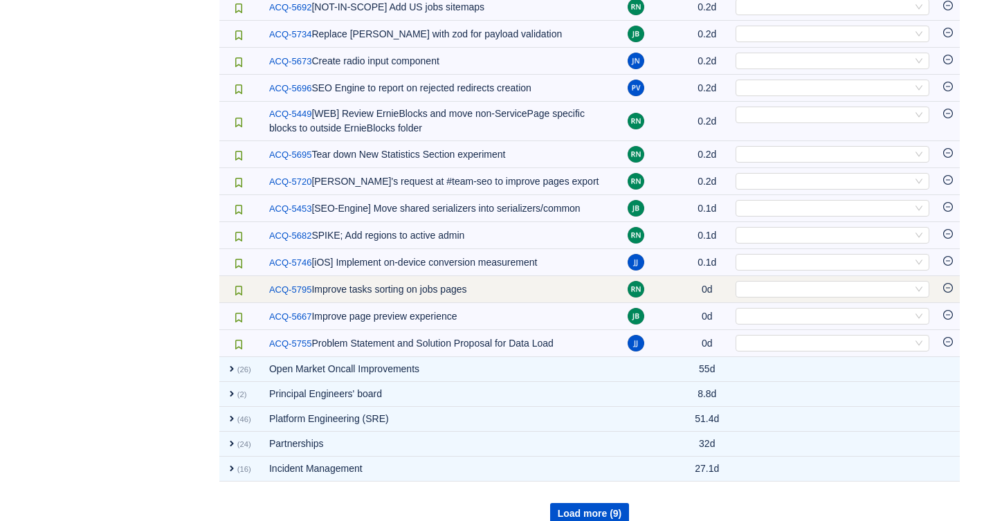
click at [949, 287] on icon "icon: minus-circle" at bounding box center [948, 287] width 4 height 1
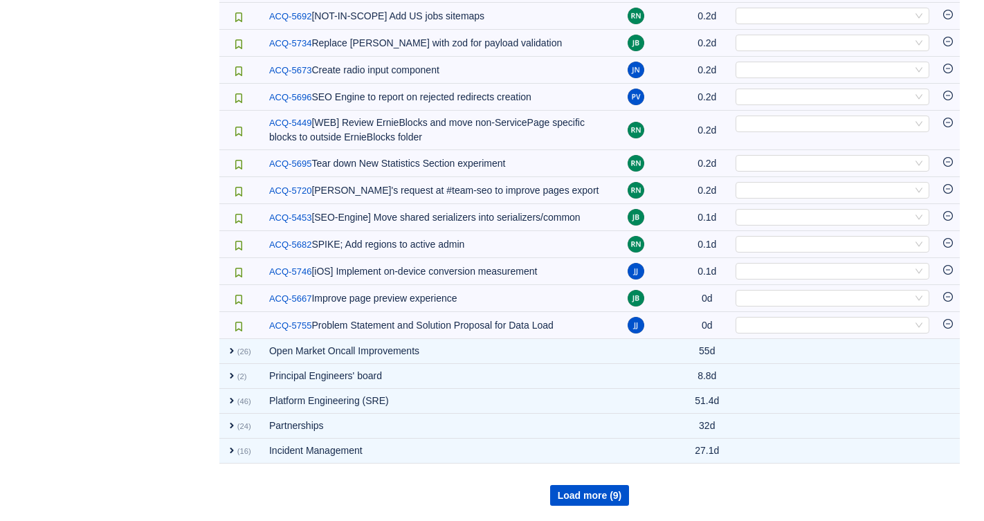
scroll to position [2308, 0]
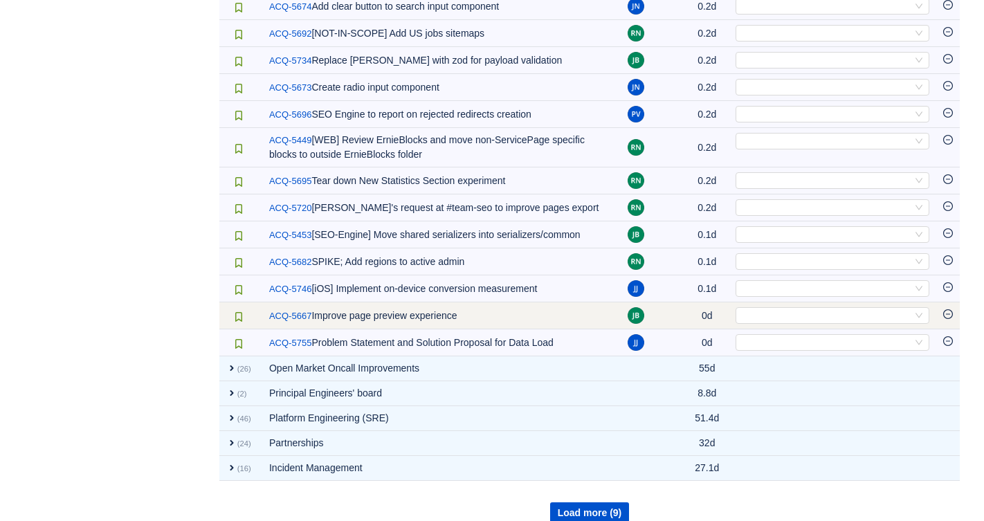
click at [955, 302] on td at bounding box center [948, 315] width 24 height 27
click at [948, 309] on icon "icon: minus-circle" at bounding box center [948, 314] width 10 height 10
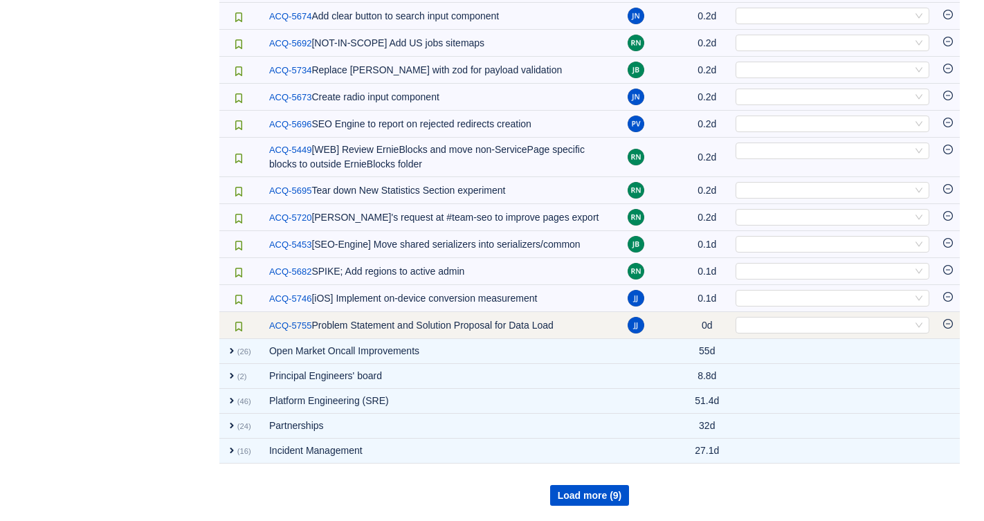
scroll to position [2281, 0]
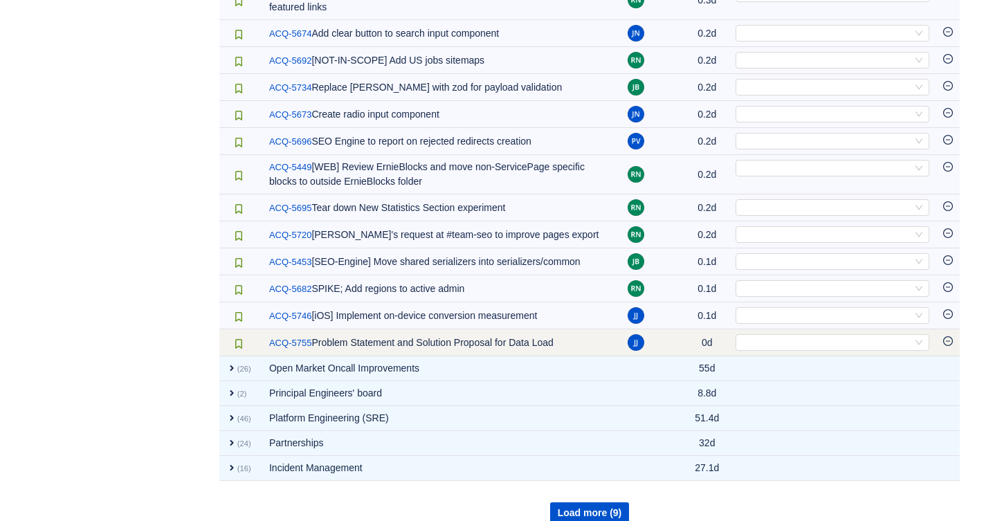
click at [949, 336] on icon "icon: minus-circle" at bounding box center [948, 341] width 10 height 10
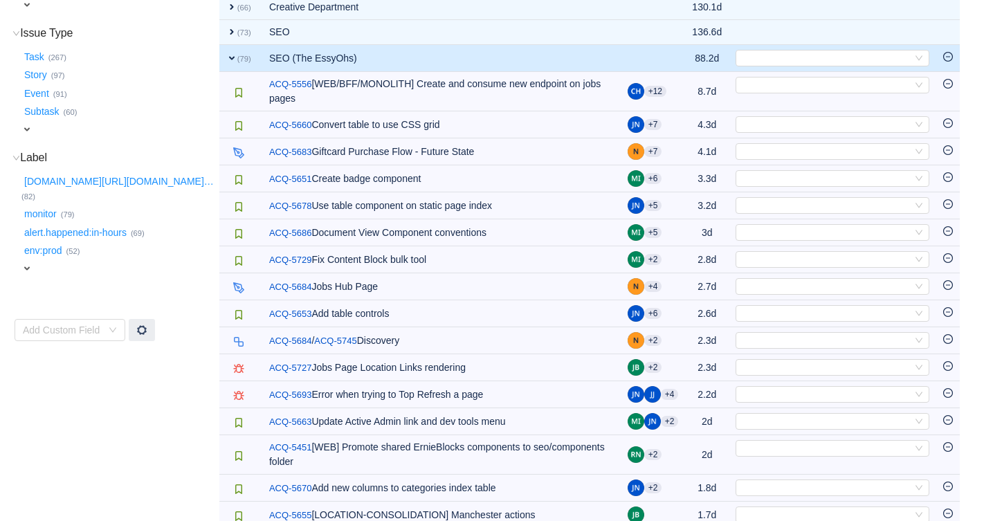
scroll to position [168, 0]
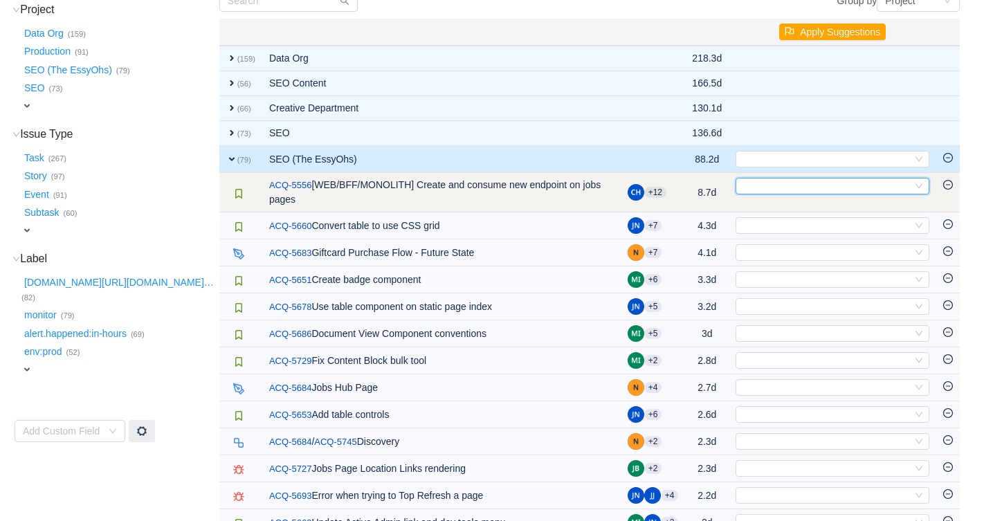
click at [799, 186] on div "Select" at bounding box center [826, 186] width 171 height 15
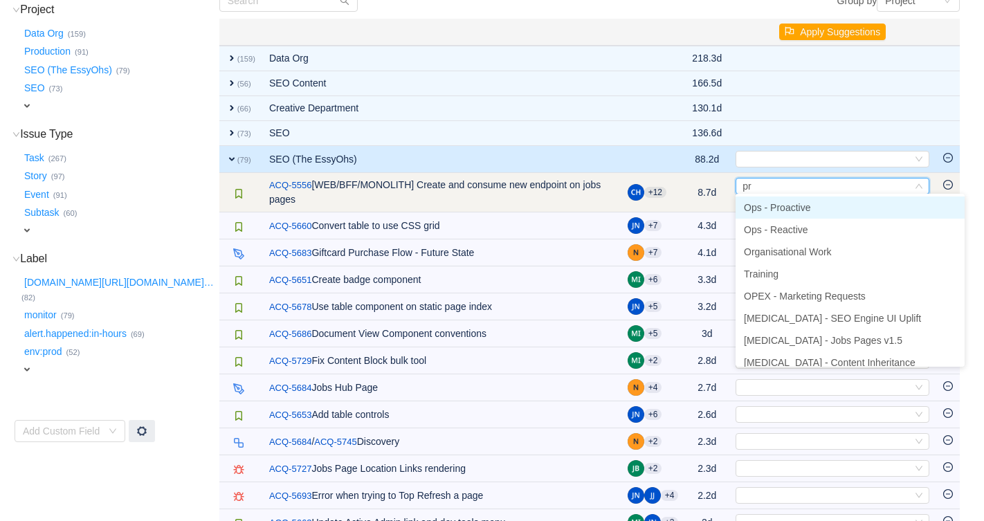
type input "pro"
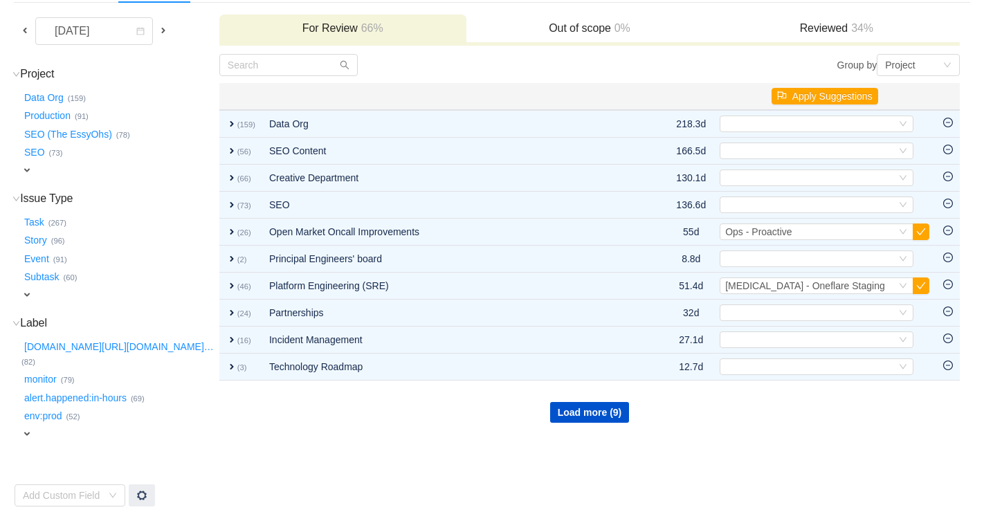
scroll to position [88, 0]
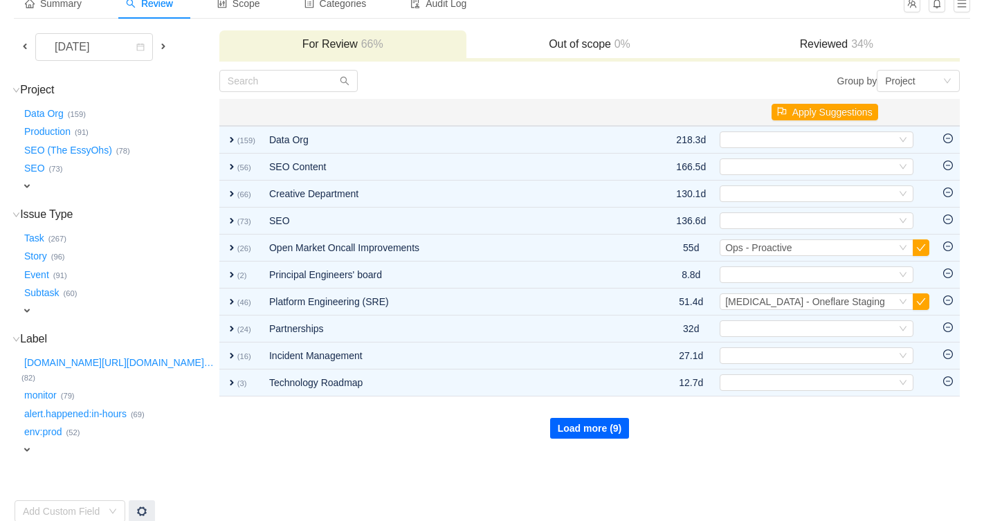
click at [593, 418] on button "Load more (9)" at bounding box center [590, 428] width 80 height 21
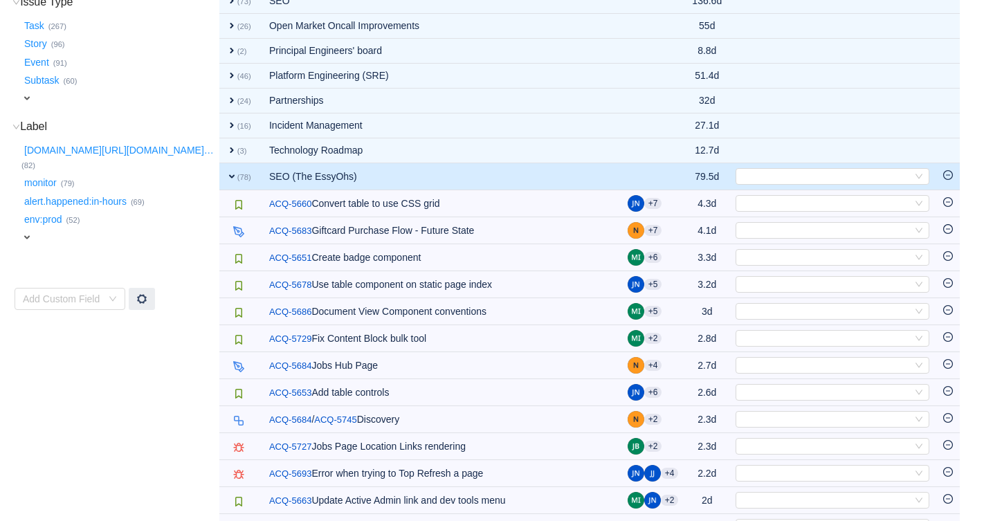
scroll to position [424, 0]
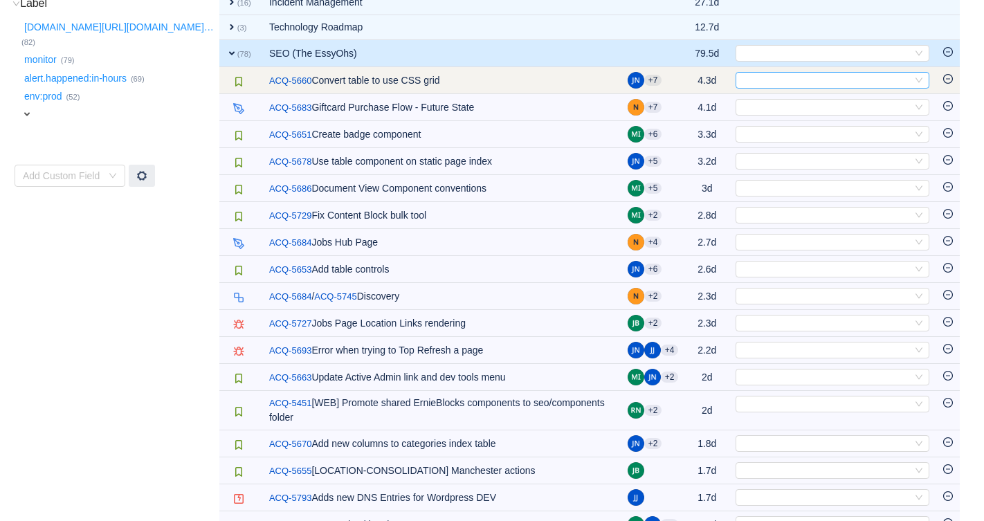
click at [798, 78] on div "Select" at bounding box center [826, 80] width 171 height 15
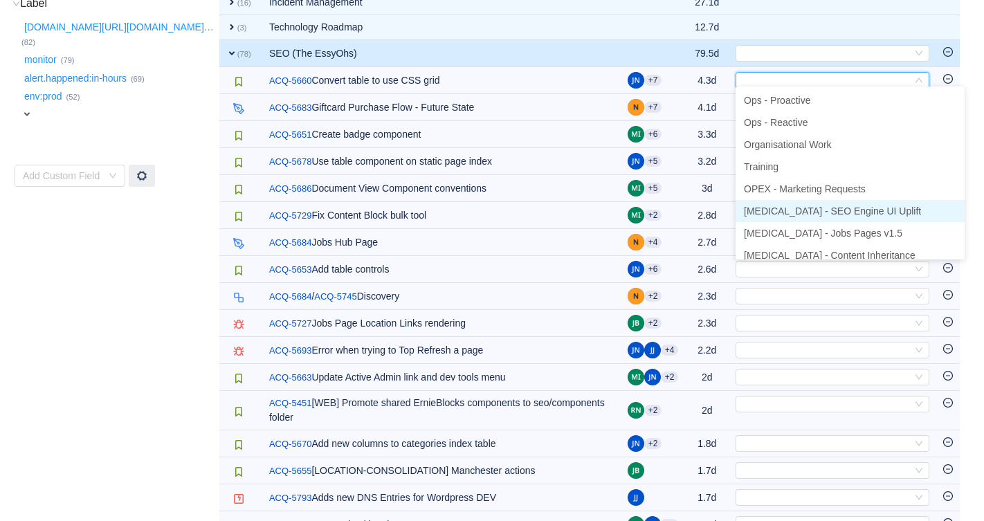
click at [817, 203] on li "[MEDICAL_DATA] - SEO Engine UI Uplift" at bounding box center [850, 211] width 229 height 22
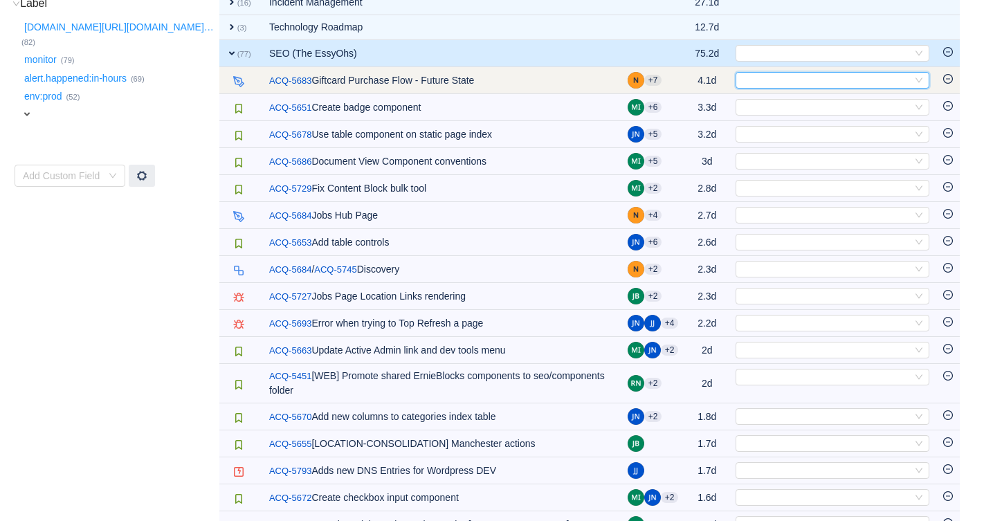
click at [766, 78] on div "Select" at bounding box center [826, 80] width 171 height 15
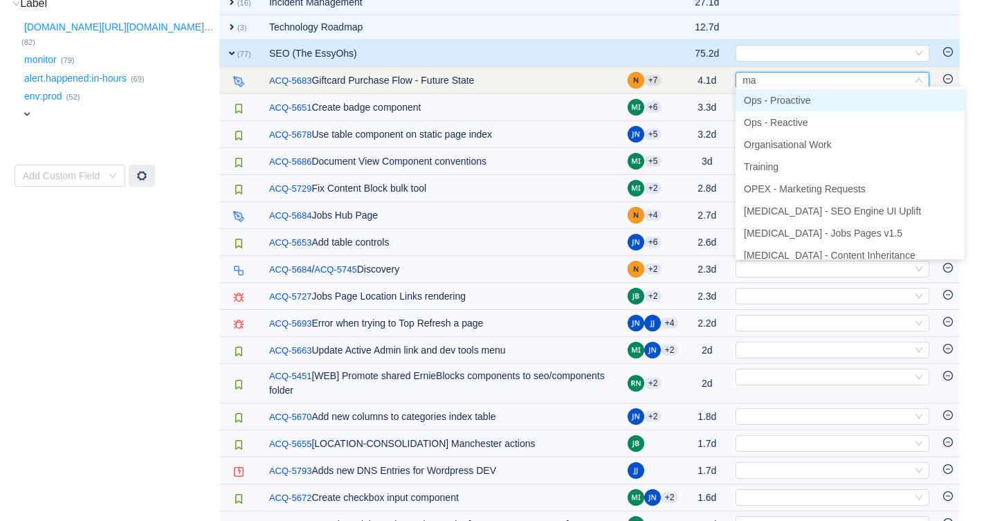
type input "mar"
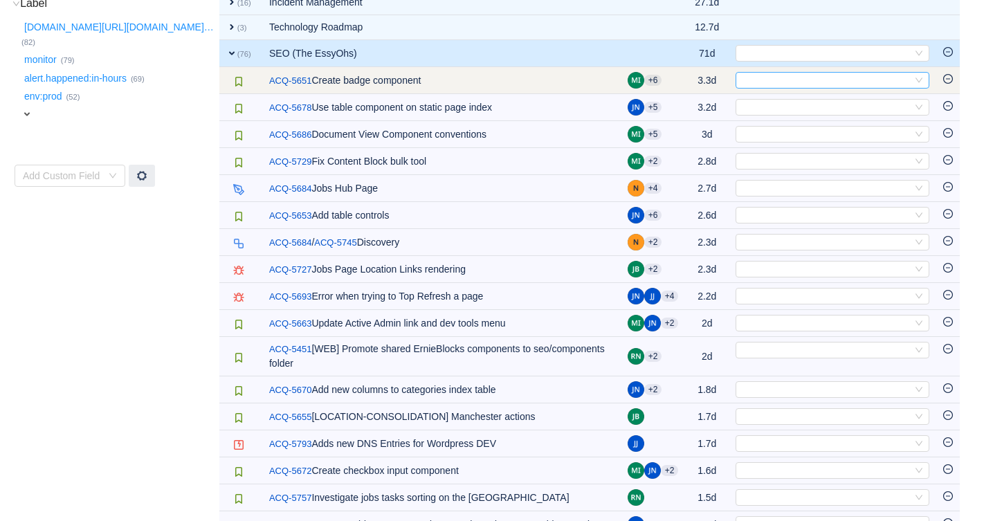
click at [778, 78] on div "Select" at bounding box center [826, 80] width 171 height 15
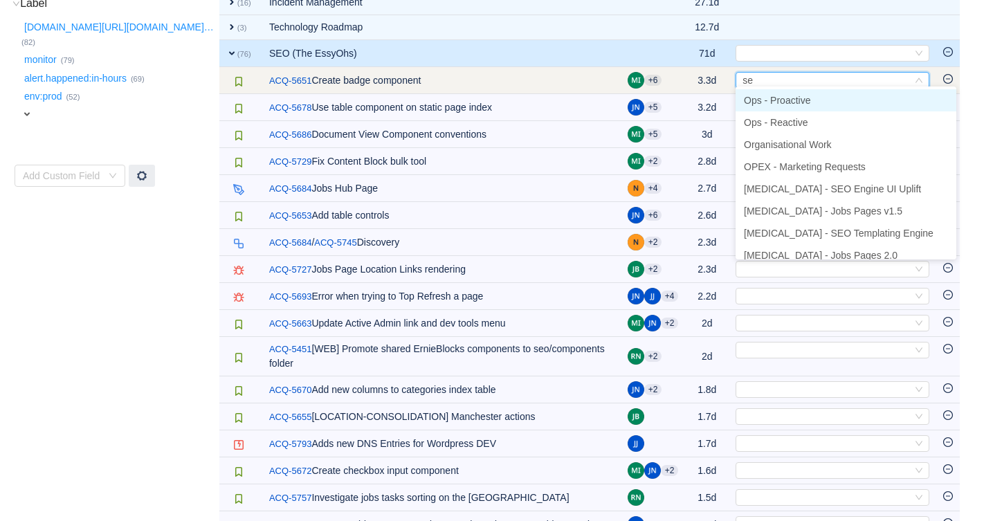
type input "seo"
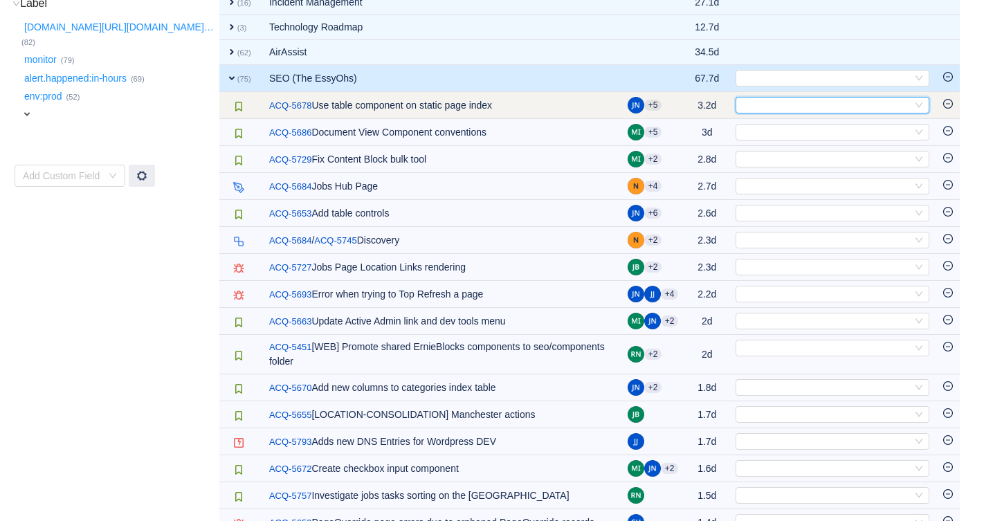
click at [818, 98] on div "Select" at bounding box center [826, 105] width 171 height 15
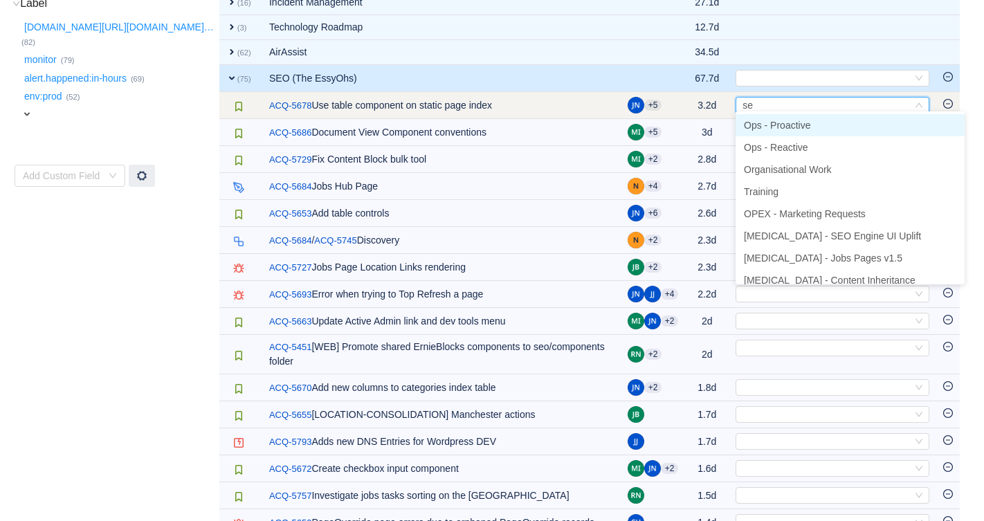
type input "seo"
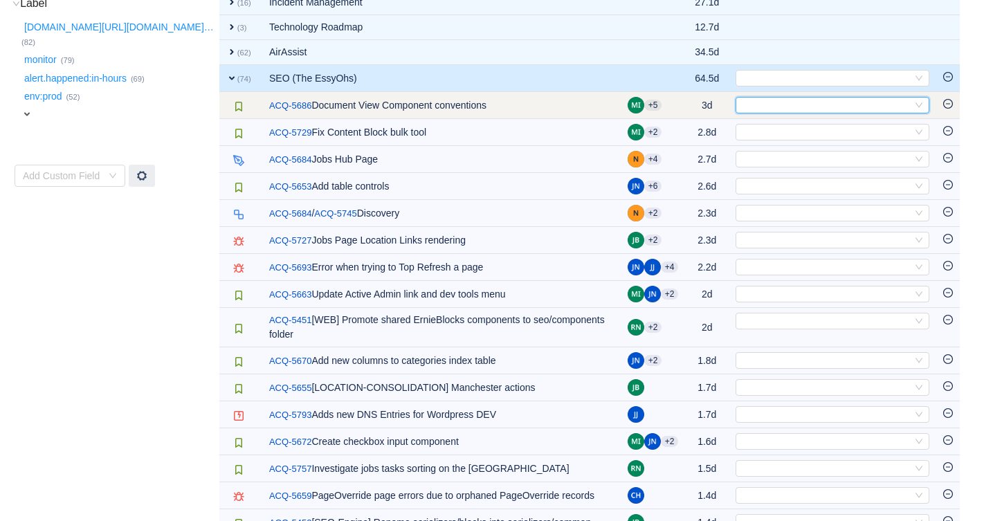
click at [821, 100] on div "Select" at bounding box center [826, 105] width 171 height 15
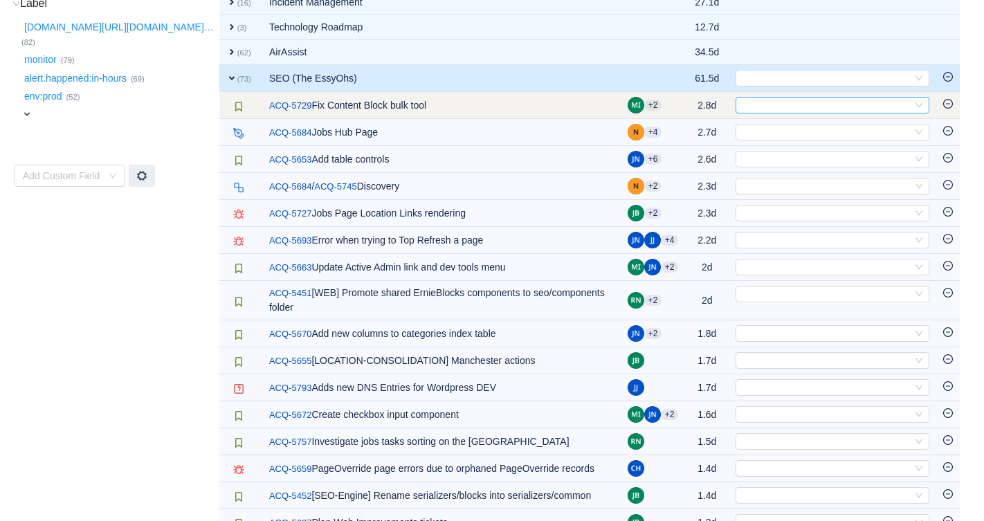
click at [855, 104] on div "Select" at bounding box center [826, 105] width 171 height 15
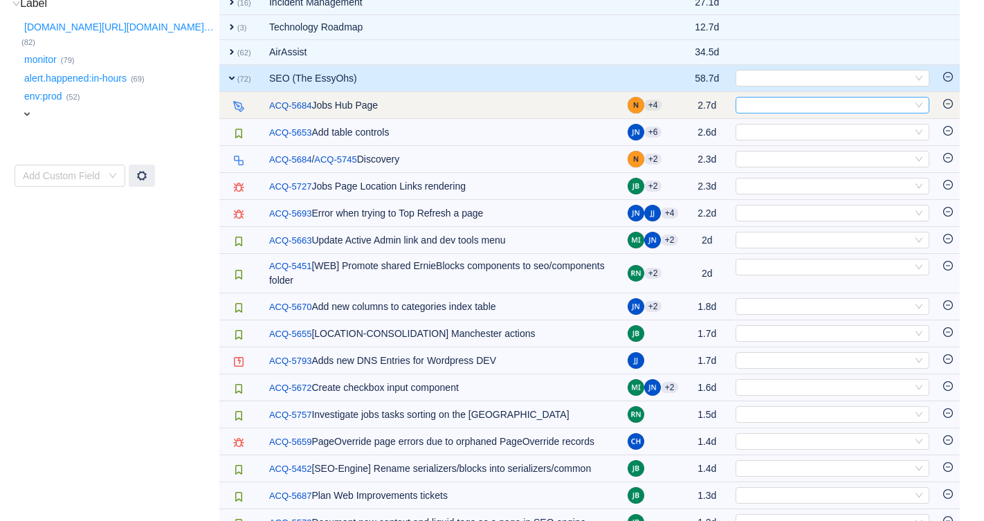
click at [823, 105] on div "Select" at bounding box center [826, 105] width 171 height 15
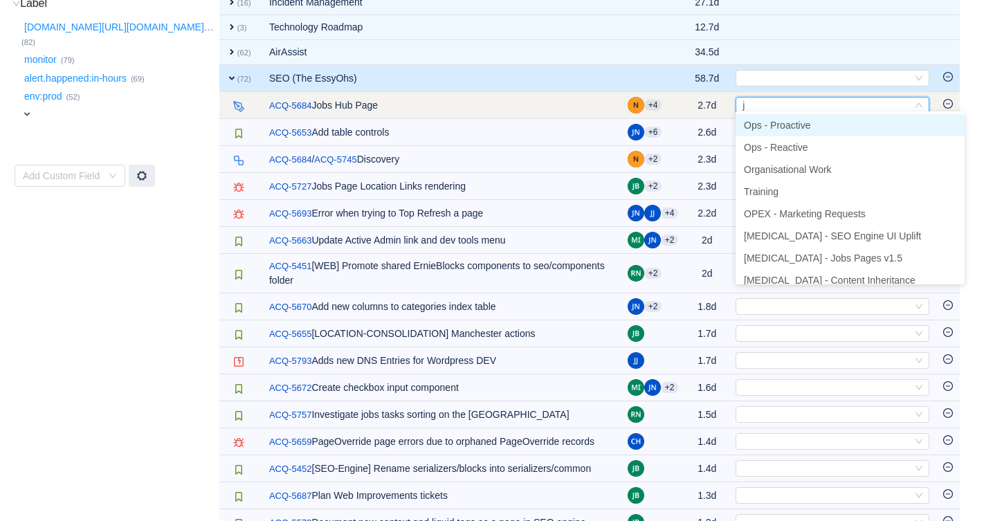
type input "jo"
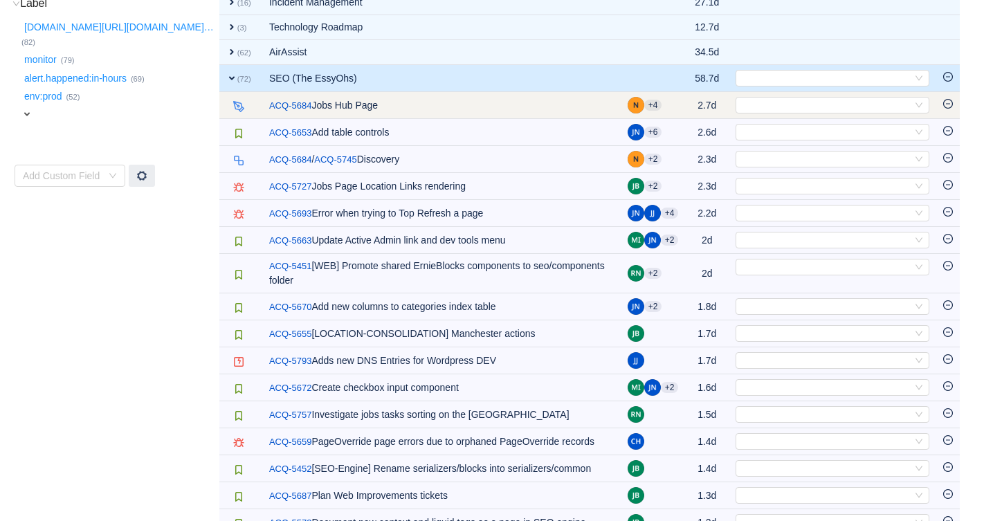
click at [947, 99] on icon "icon: minus-circle" at bounding box center [948, 104] width 10 height 10
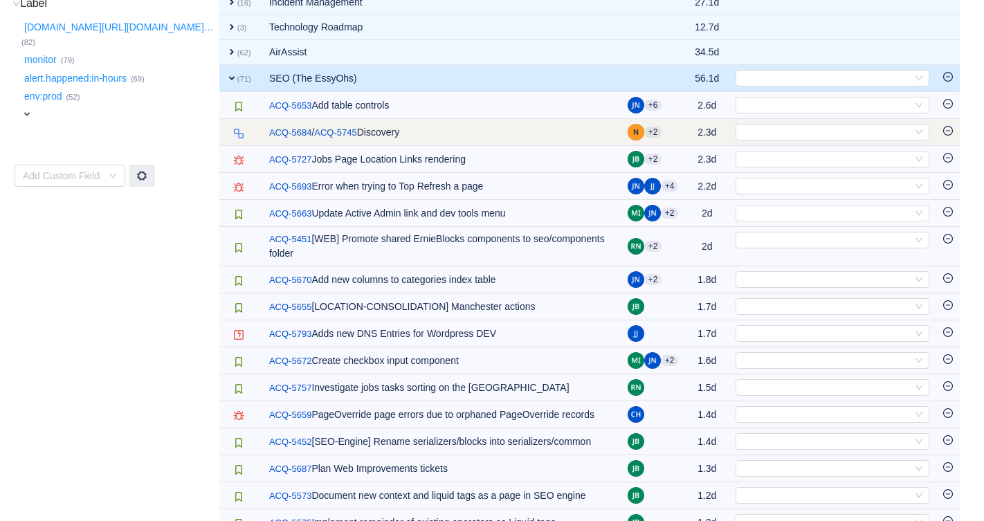
click at [946, 126] on icon "icon: minus-circle" at bounding box center [948, 131] width 10 height 10
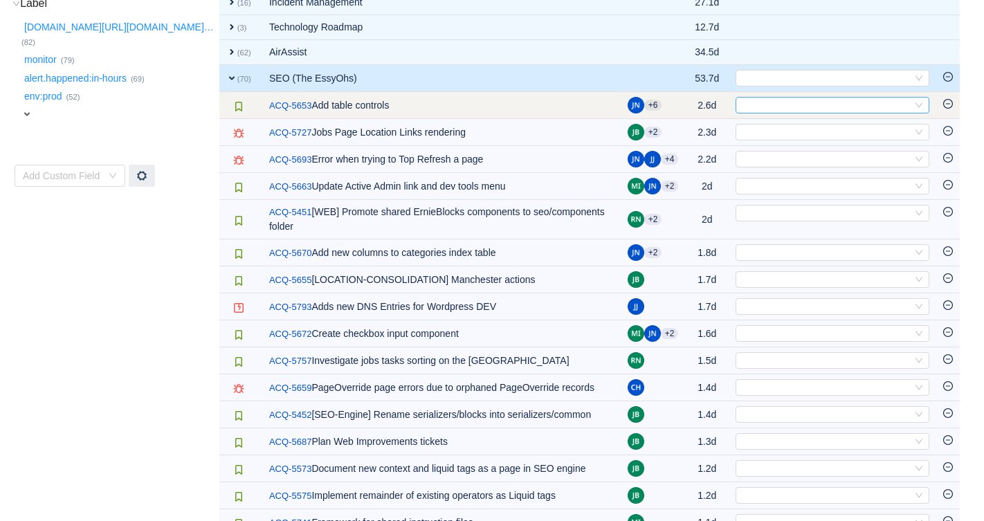
click at [783, 99] on div "Select" at bounding box center [826, 105] width 171 height 15
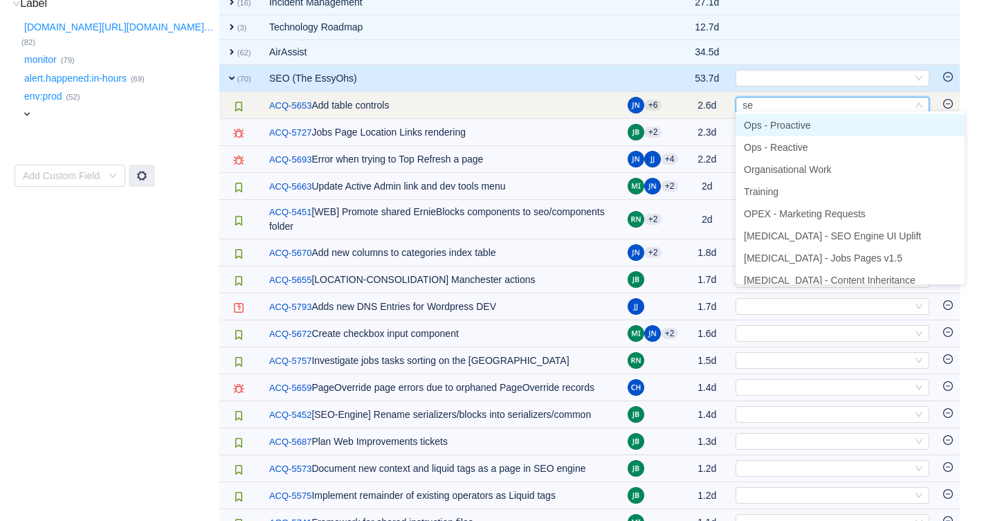
type input "seo"
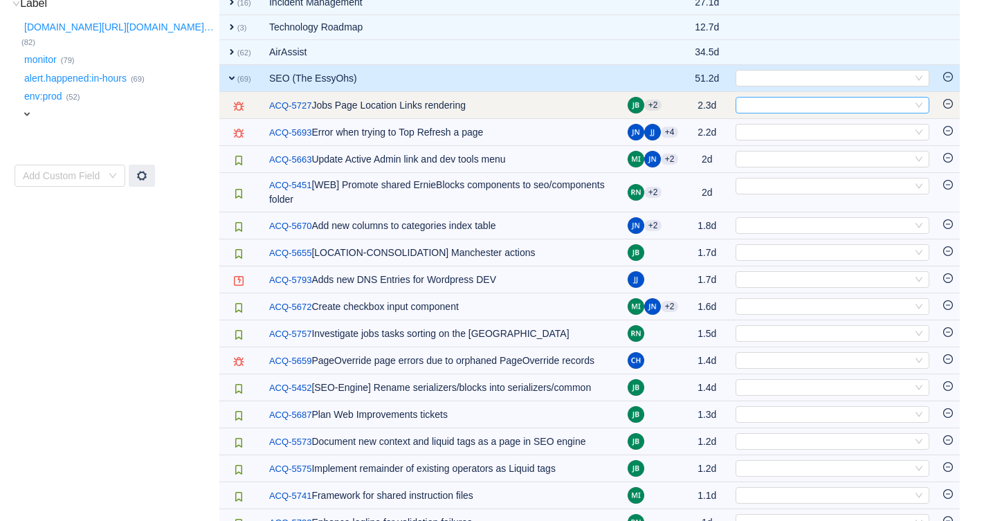
click at [795, 102] on div "Select" at bounding box center [826, 105] width 171 height 15
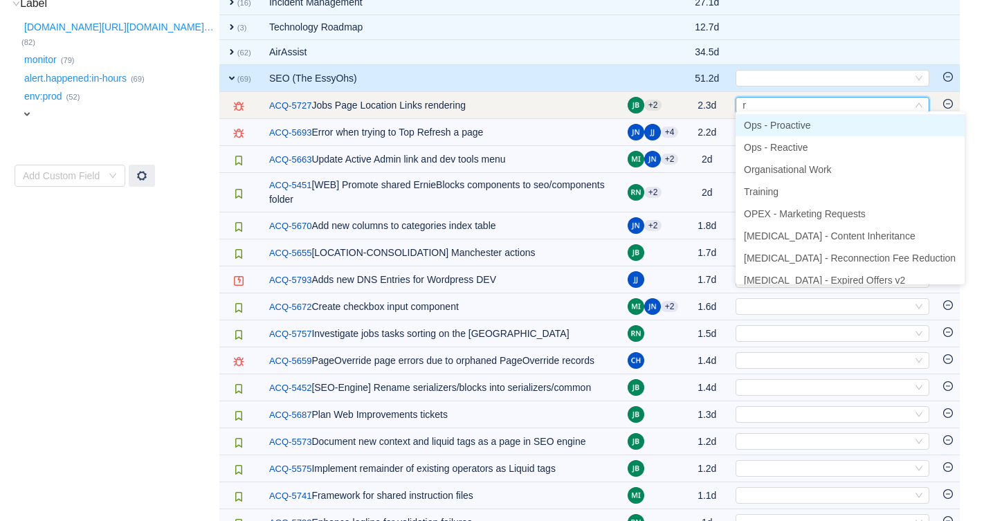
type input "re"
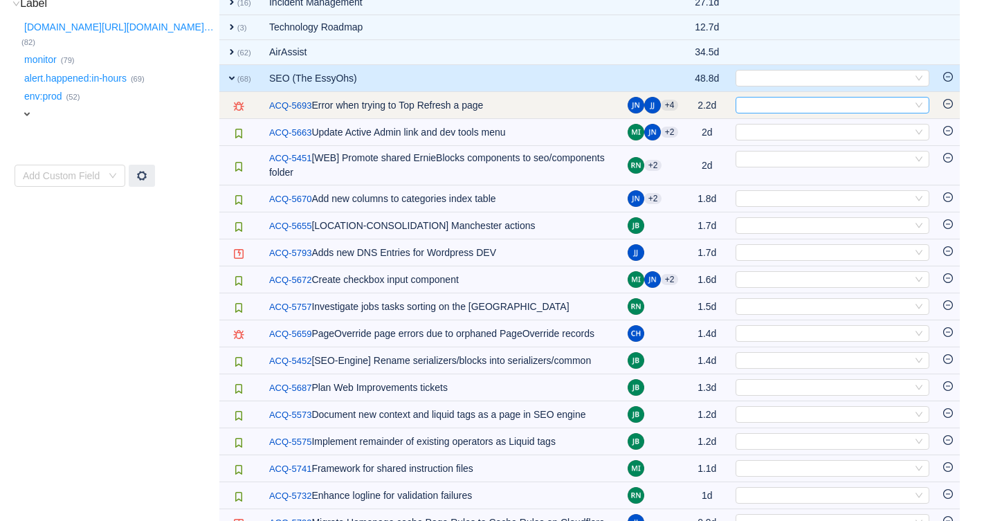
click at [797, 101] on div "Select" at bounding box center [826, 105] width 171 height 15
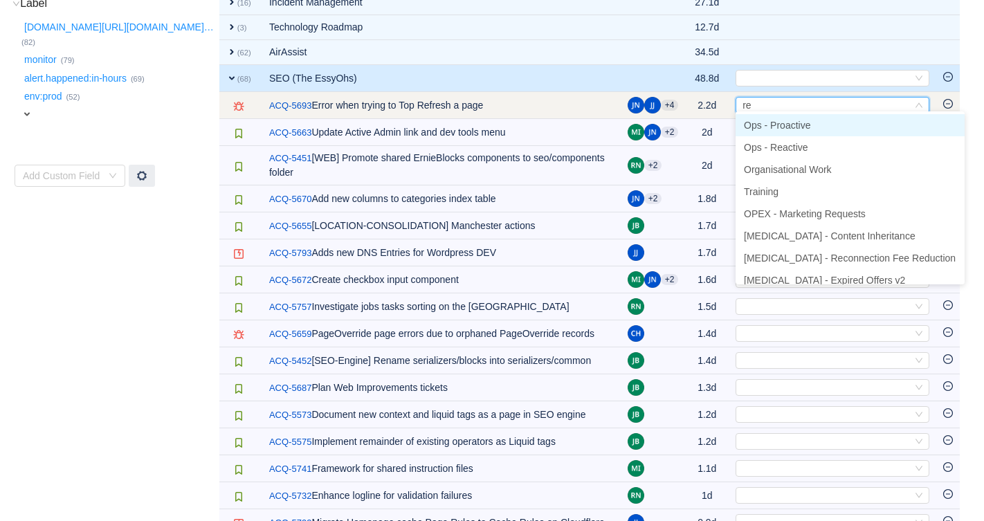
type input "rea"
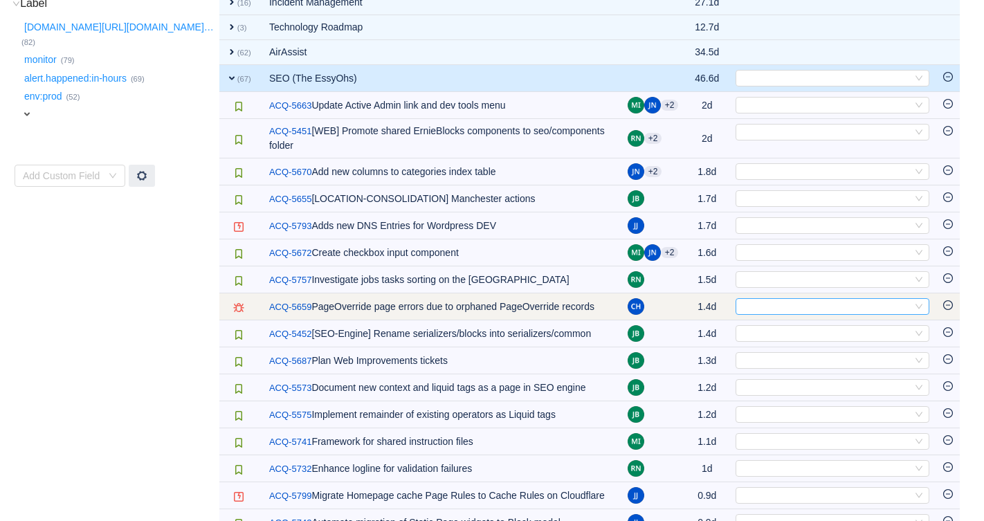
click at [799, 299] on div "Select" at bounding box center [826, 306] width 171 height 15
type input "rea"
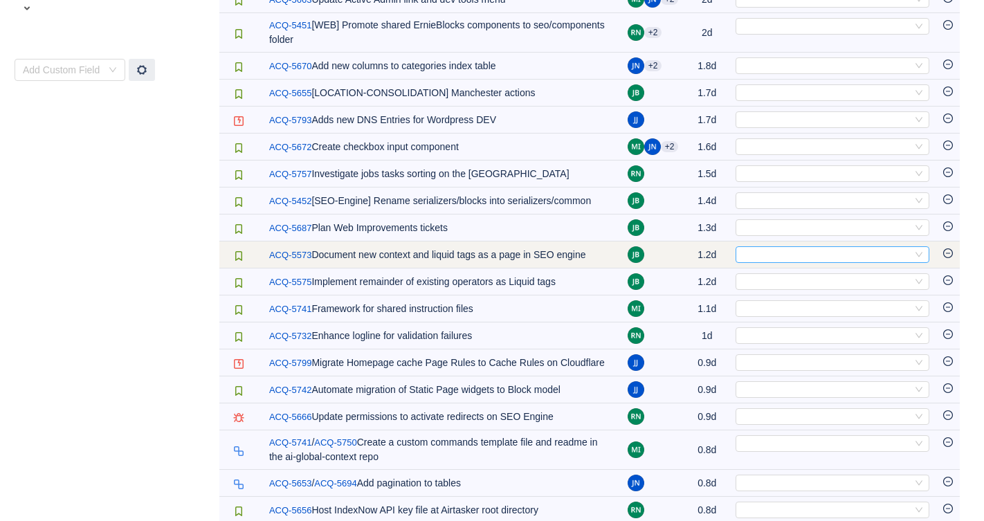
scroll to position [569, 0]
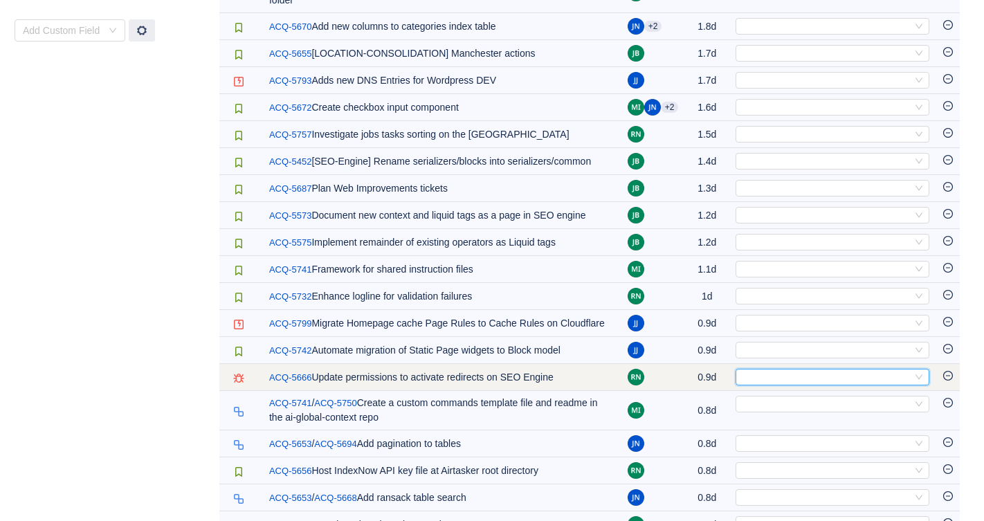
click at [794, 372] on div "Select" at bounding box center [826, 377] width 171 height 15
type input "rea"
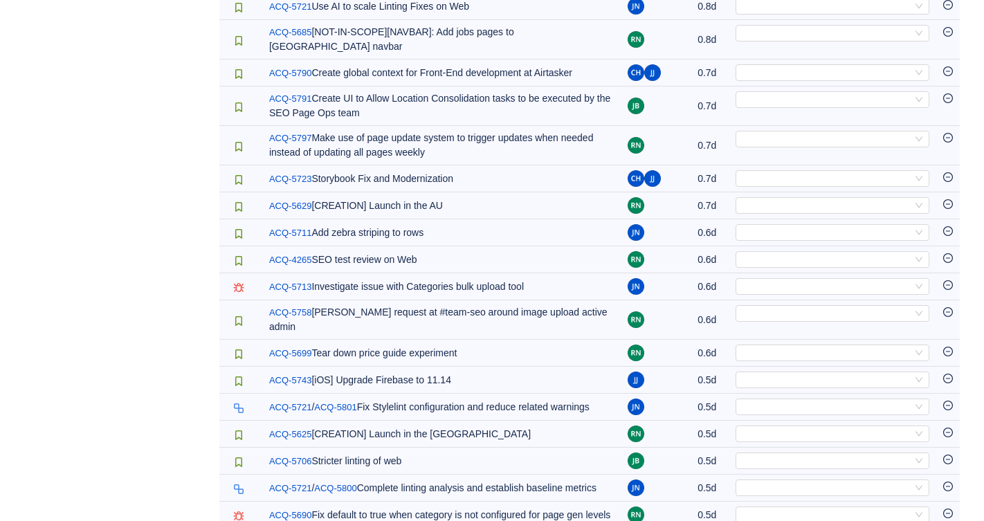
scroll to position [1115, 0]
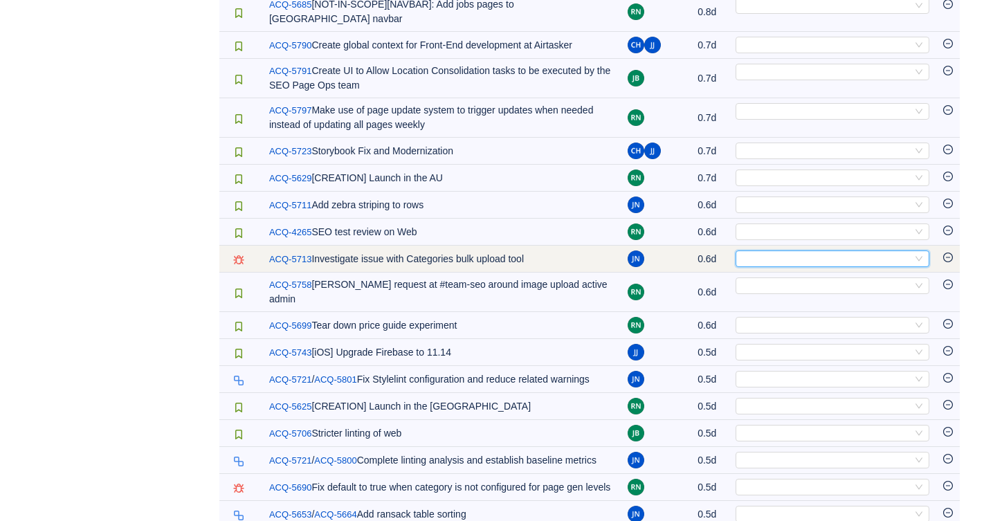
click at [791, 251] on div "Select" at bounding box center [826, 258] width 171 height 15
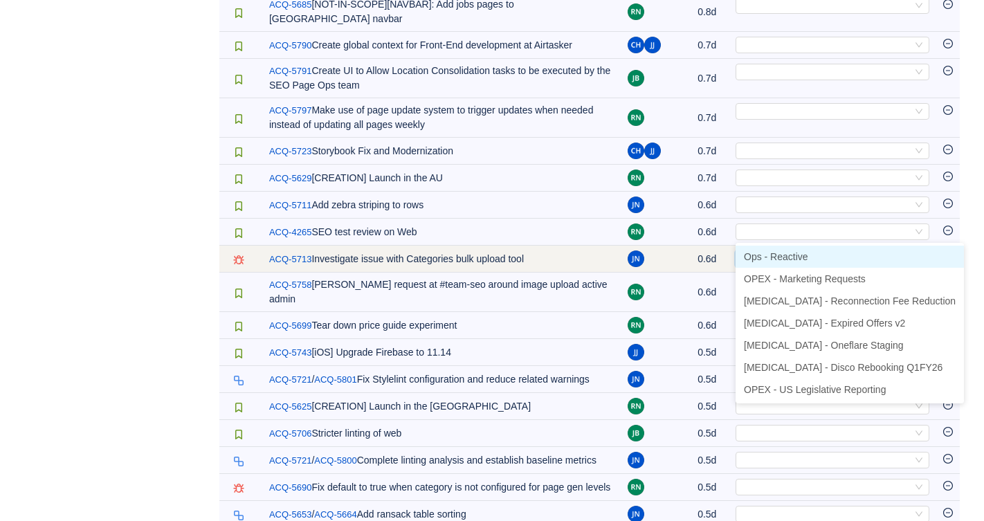
type input "rea"
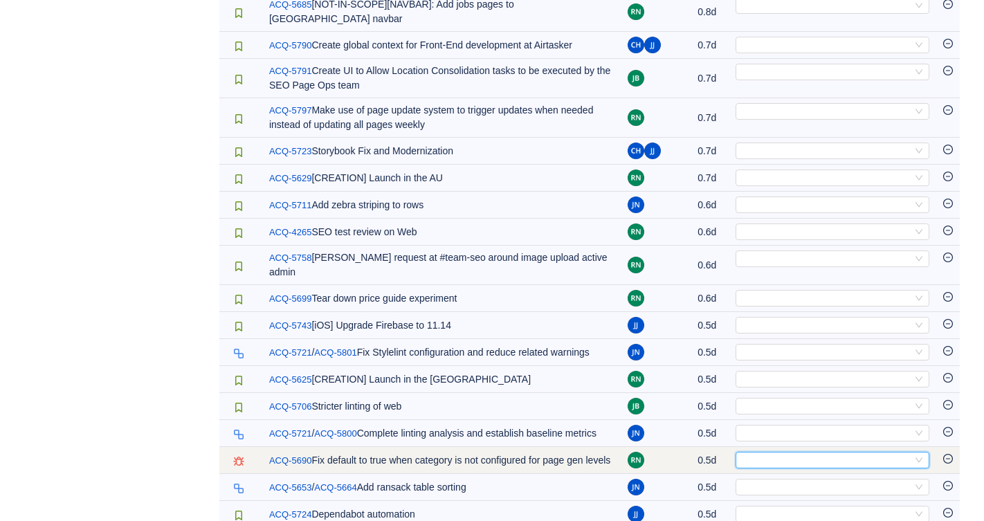
click at [783, 453] on div "Select" at bounding box center [826, 460] width 171 height 15
type input "rea"
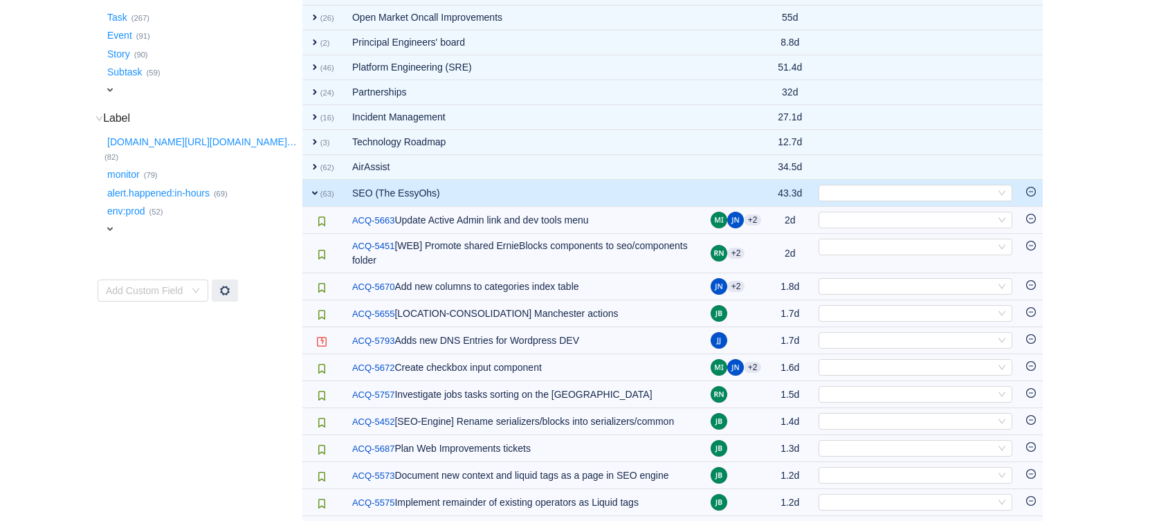
scroll to position [210, 0]
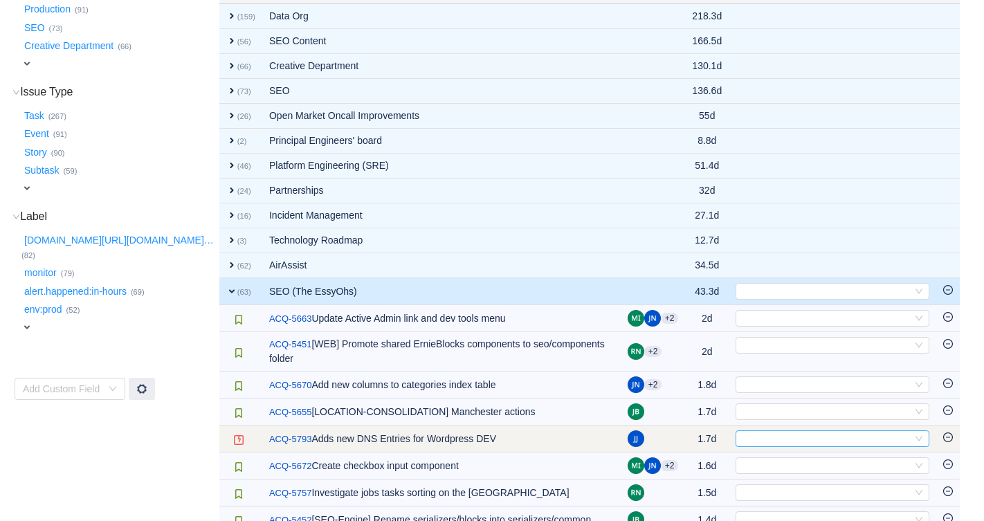
click at [789, 434] on div "Select" at bounding box center [826, 438] width 171 height 15
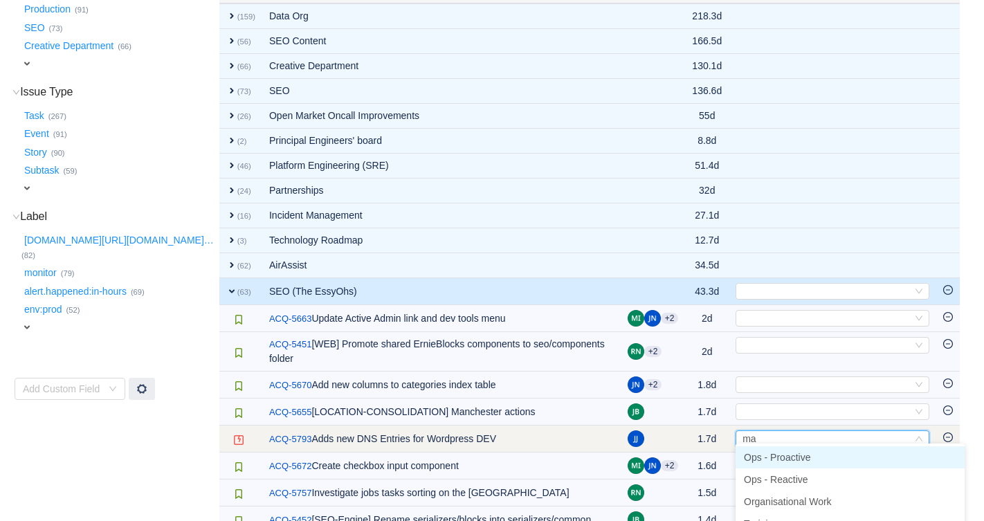
type input "mar"
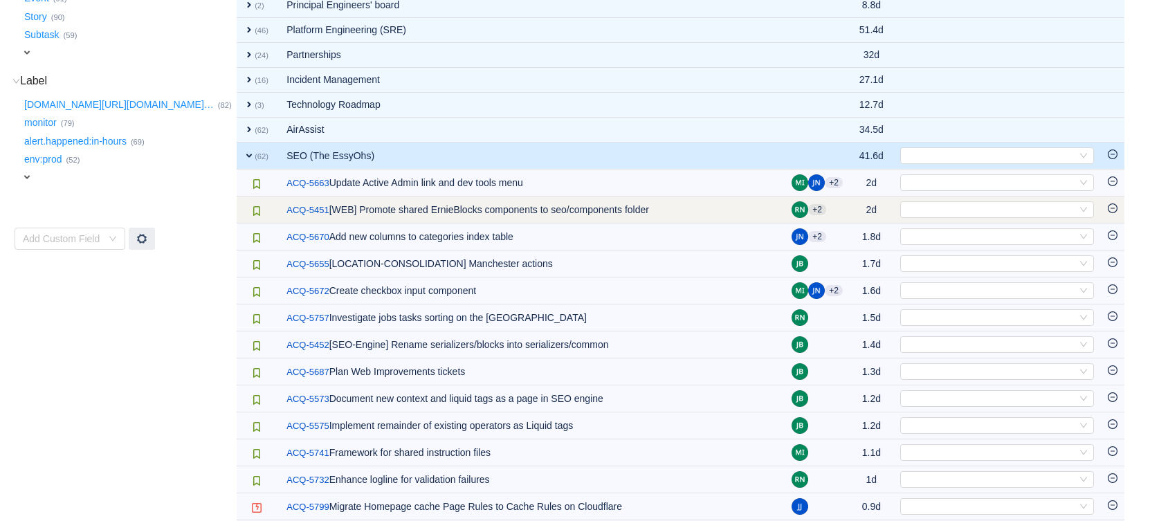
scroll to position [353, 0]
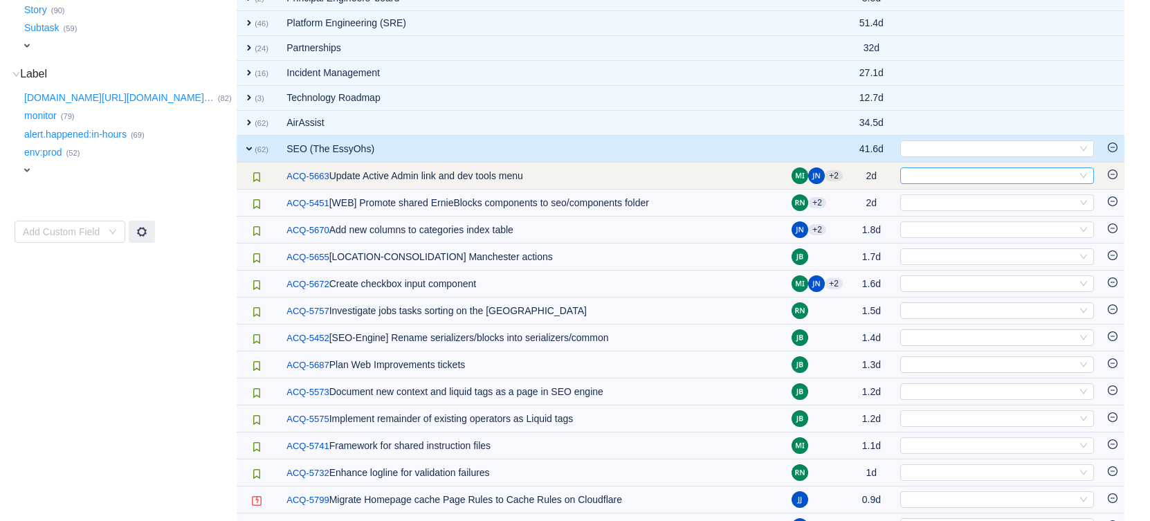
click at [972, 174] on div "Select" at bounding box center [991, 175] width 171 height 15
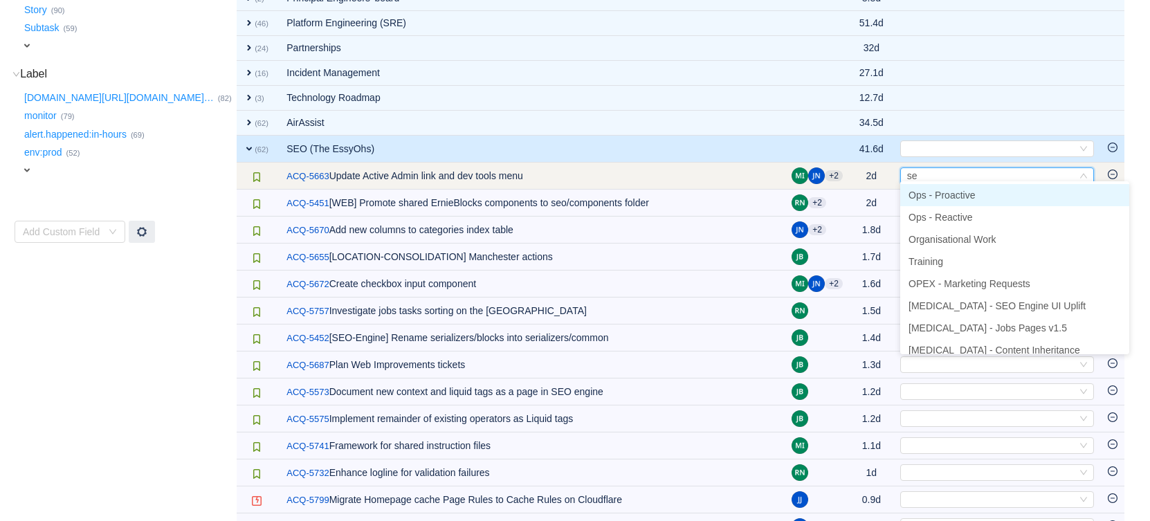
type input "seo"
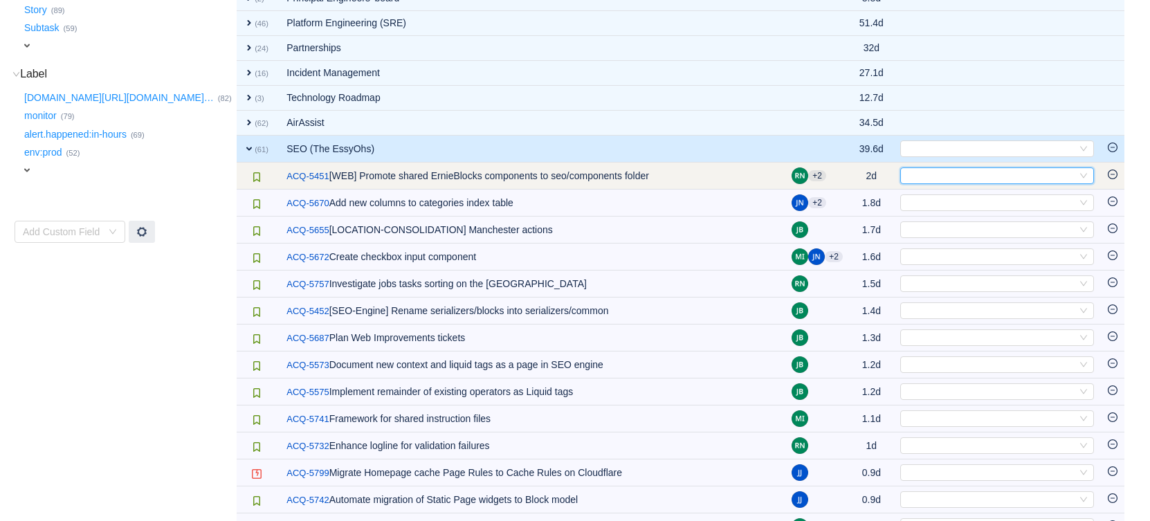
click at [968, 171] on div "Select" at bounding box center [991, 175] width 171 height 15
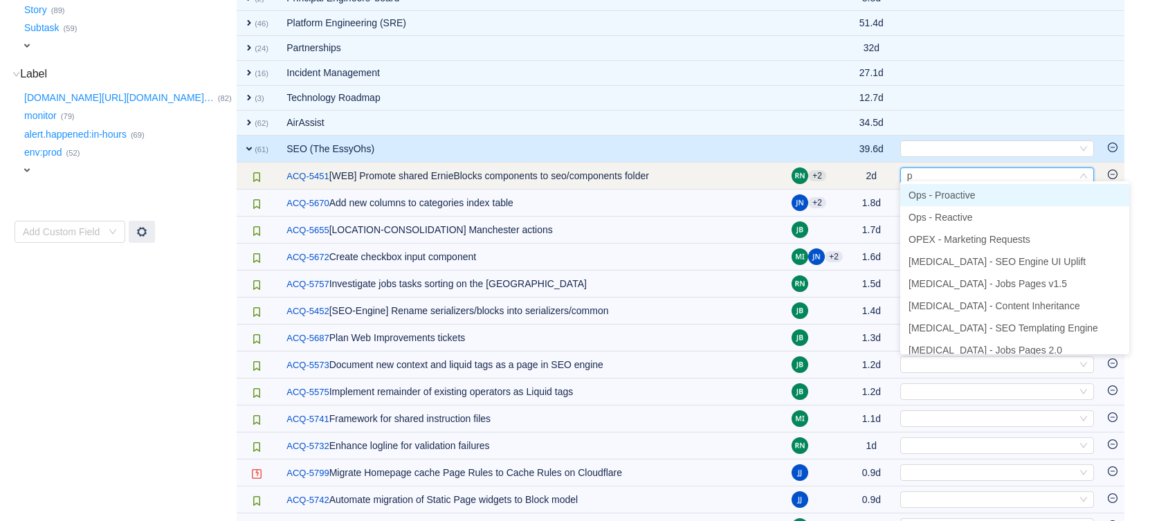
type input "pr"
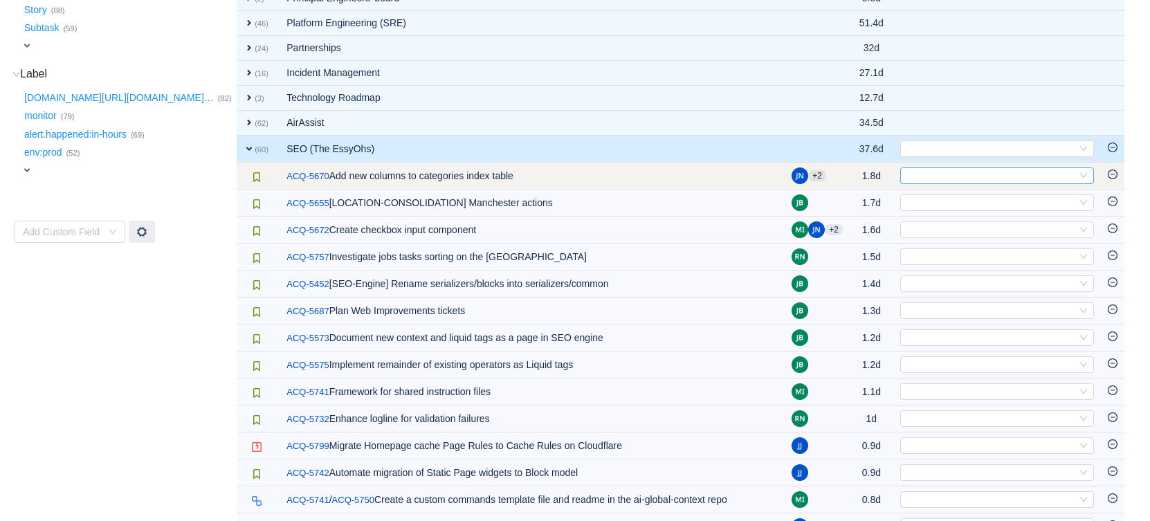
click at [926, 172] on div "Select" at bounding box center [991, 175] width 171 height 15
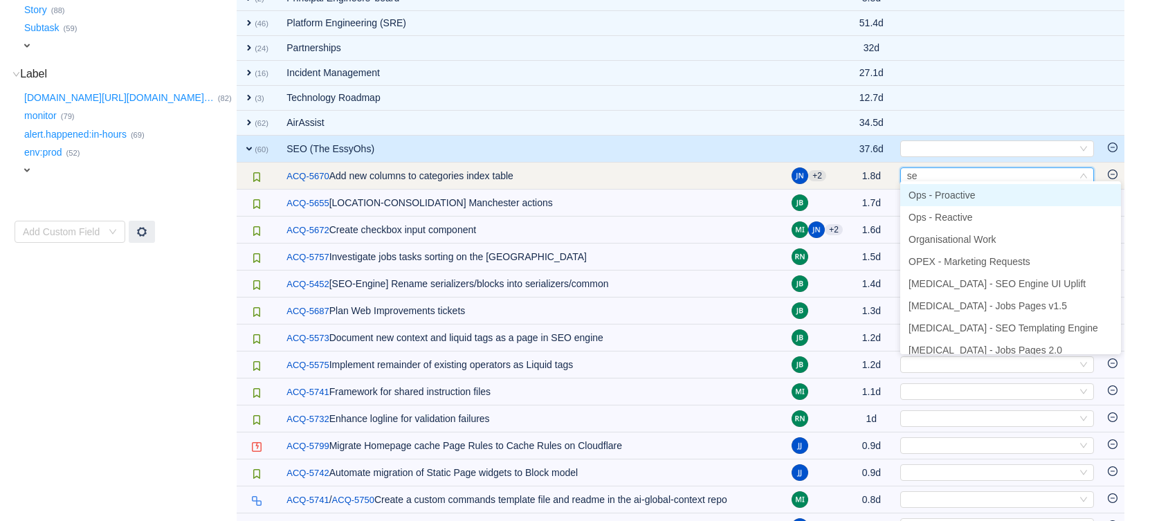
type input "seo"
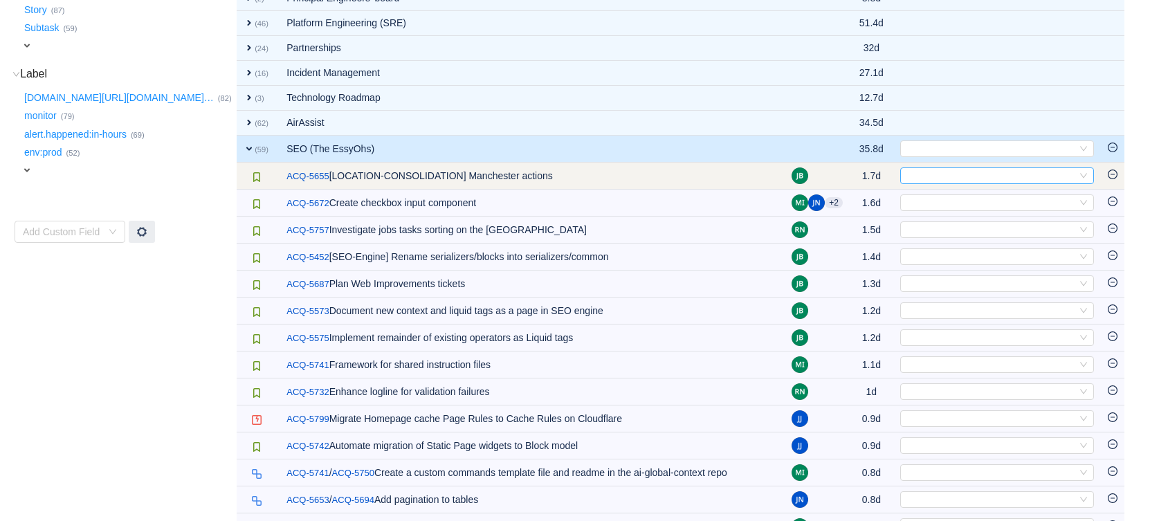
click at [955, 172] on div "Select" at bounding box center [991, 175] width 171 height 15
type input "m"
type input "l"
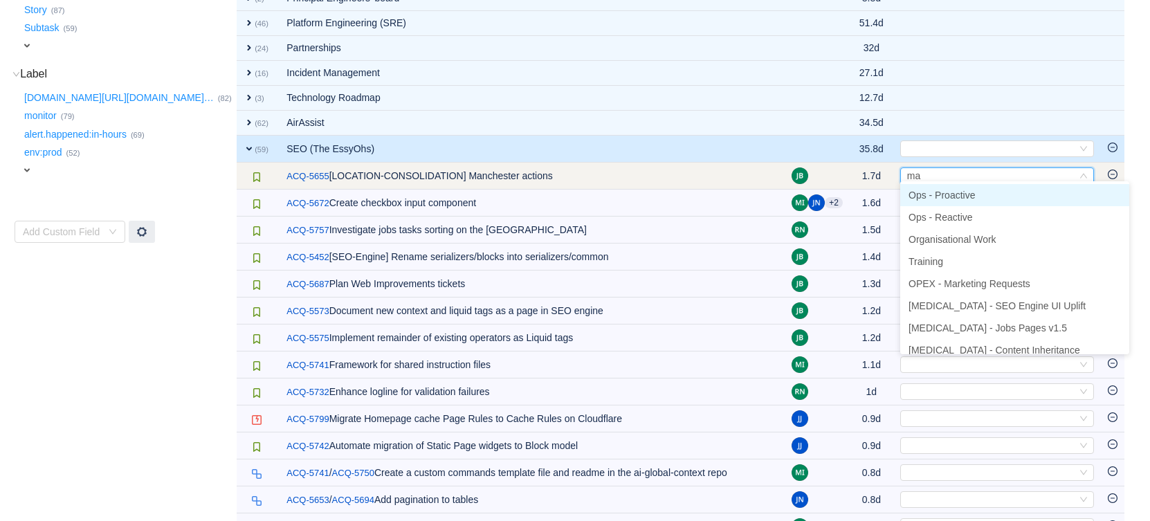
type input "mar"
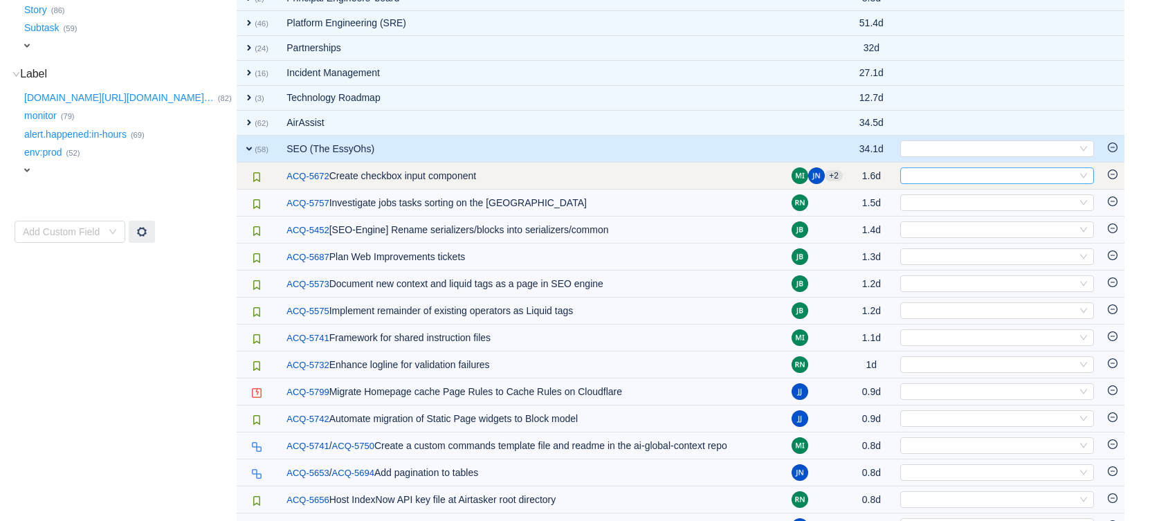
click at [962, 174] on div "Select" at bounding box center [991, 175] width 171 height 15
type input "m"
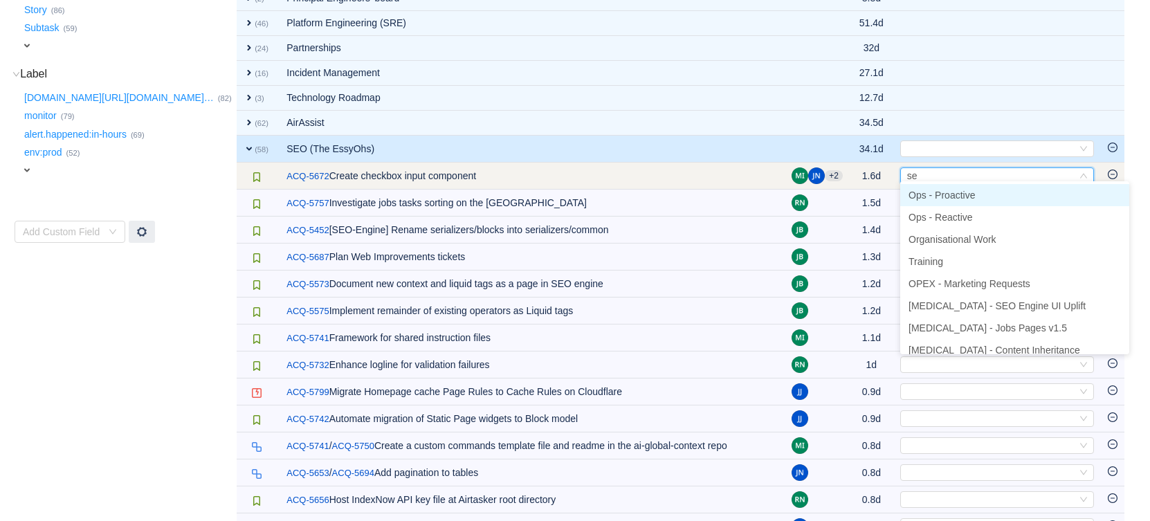
type input "seo"
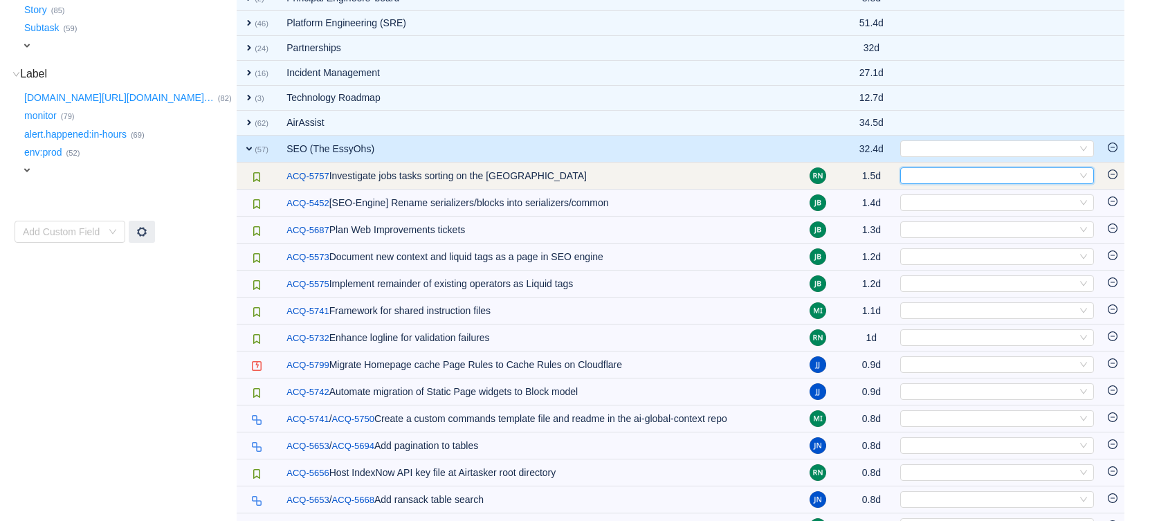
click at [937, 171] on div "Select" at bounding box center [991, 175] width 171 height 15
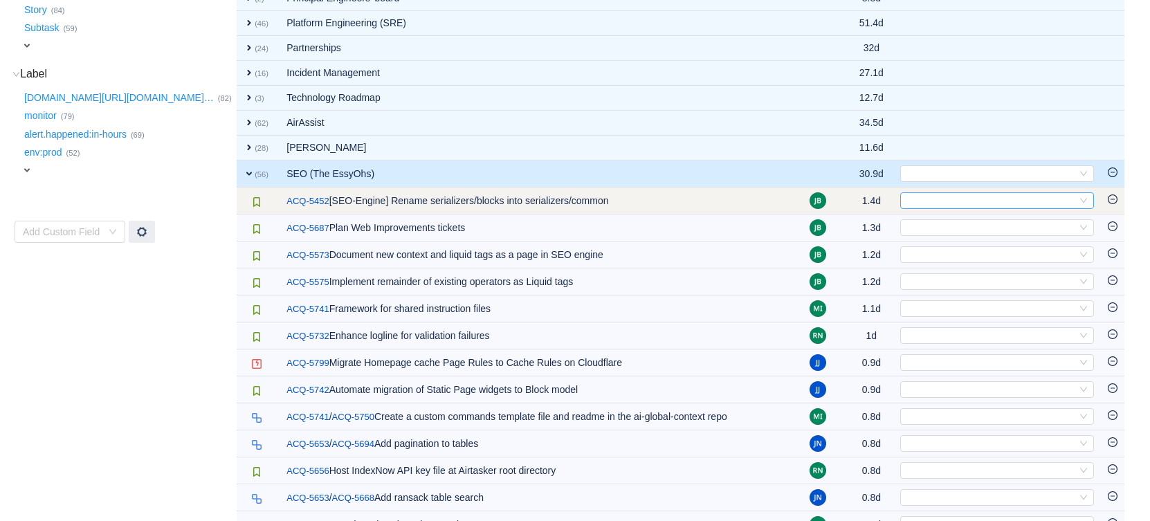
click at [928, 197] on div "Select" at bounding box center [991, 200] width 171 height 15
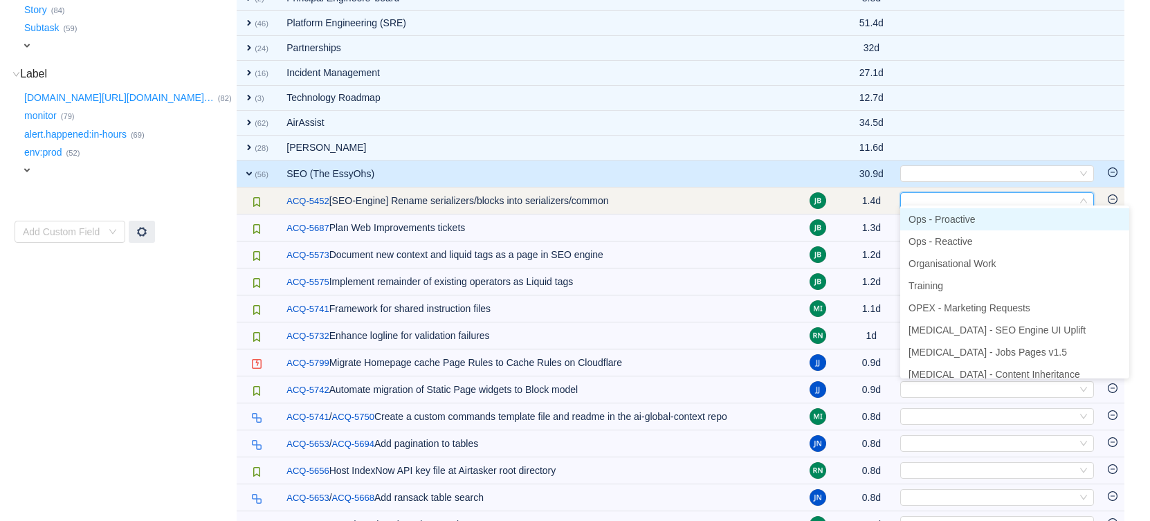
type input "r"
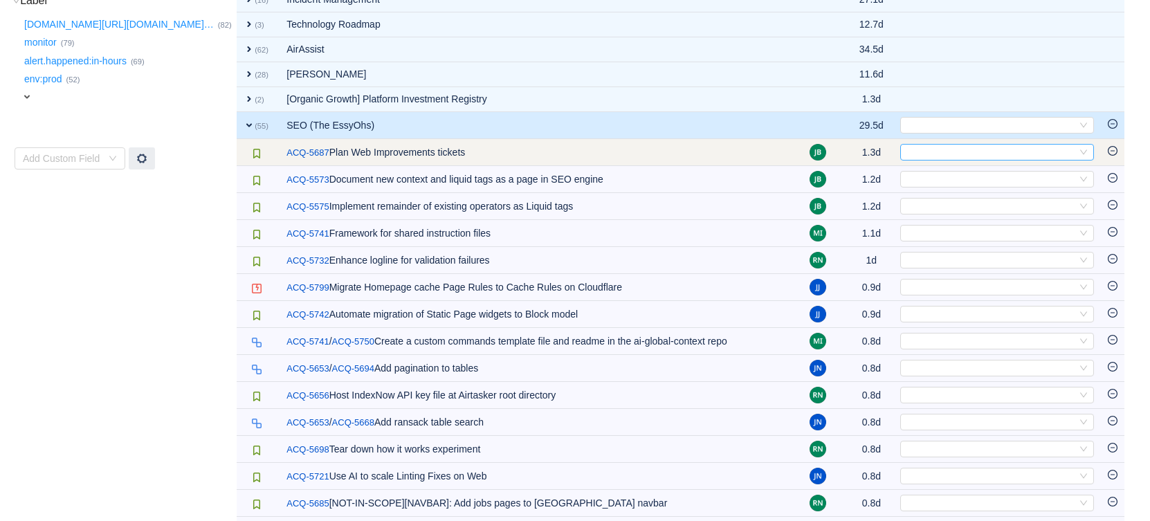
scroll to position [443, 0]
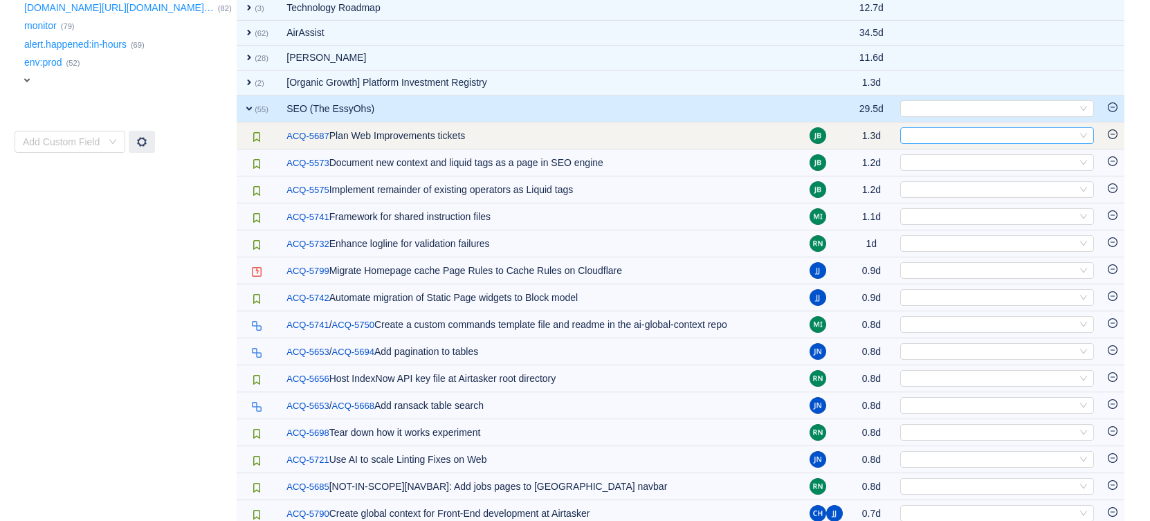
click at [938, 134] on div "Select" at bounding box center [991, 135] width 171 height 15
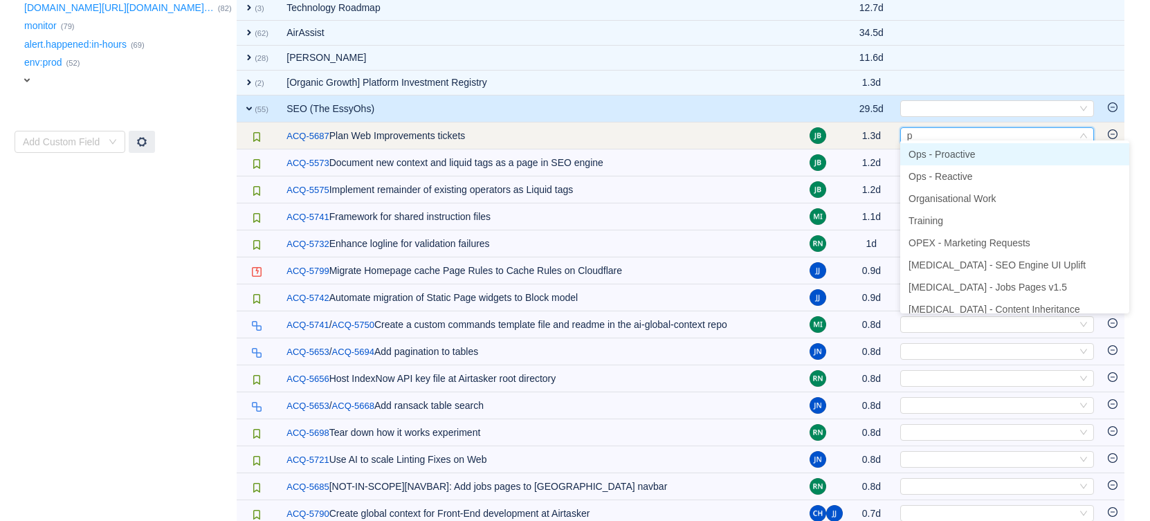
type input "pr"
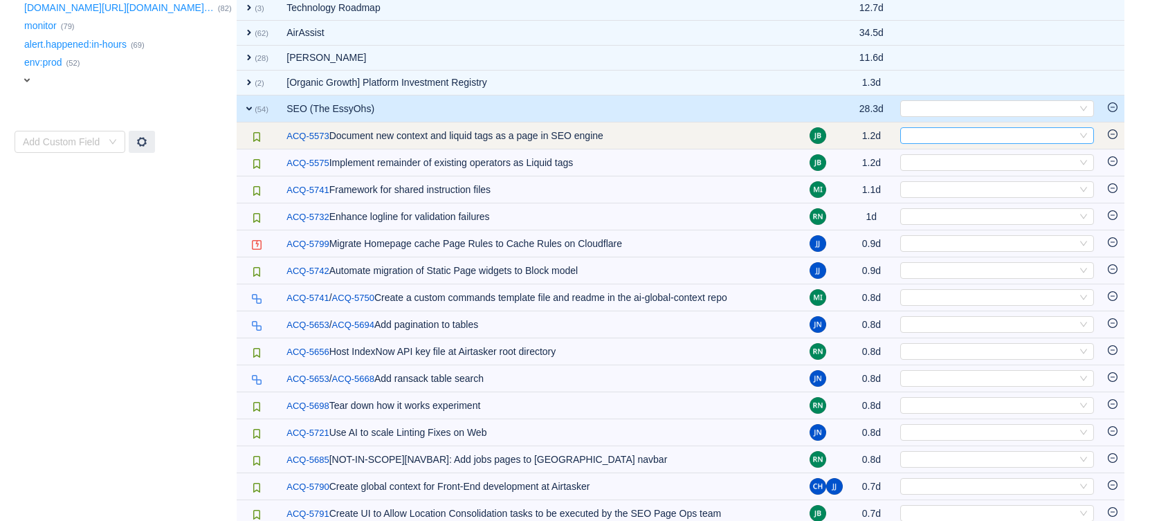
click at [954, 134] on div "Select" at bounding box center [991, 135] width 171 height 15
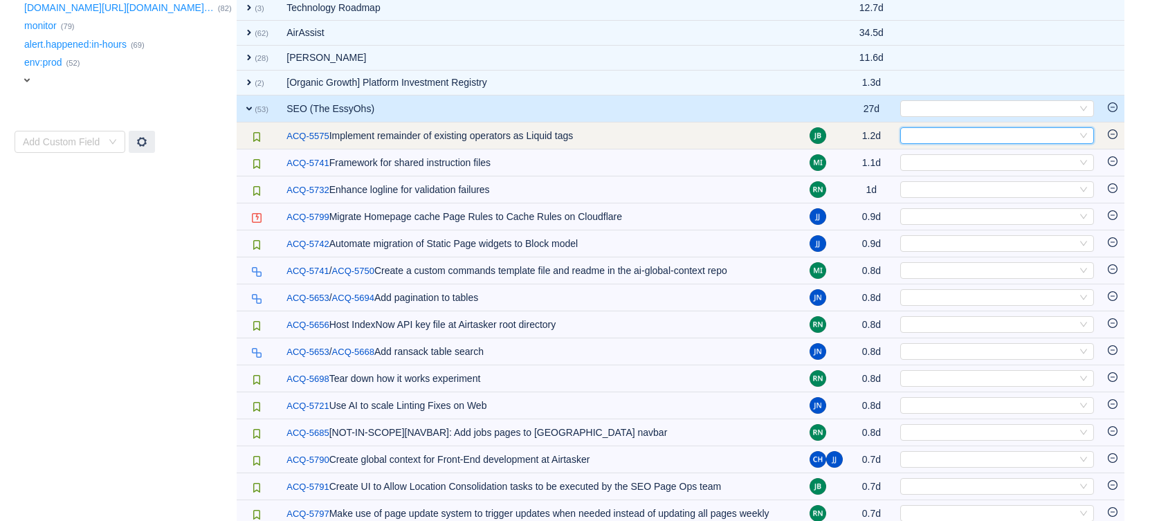
click at [970, 128] on div "Select" at bounding box center [991, 135] width 171 height 15
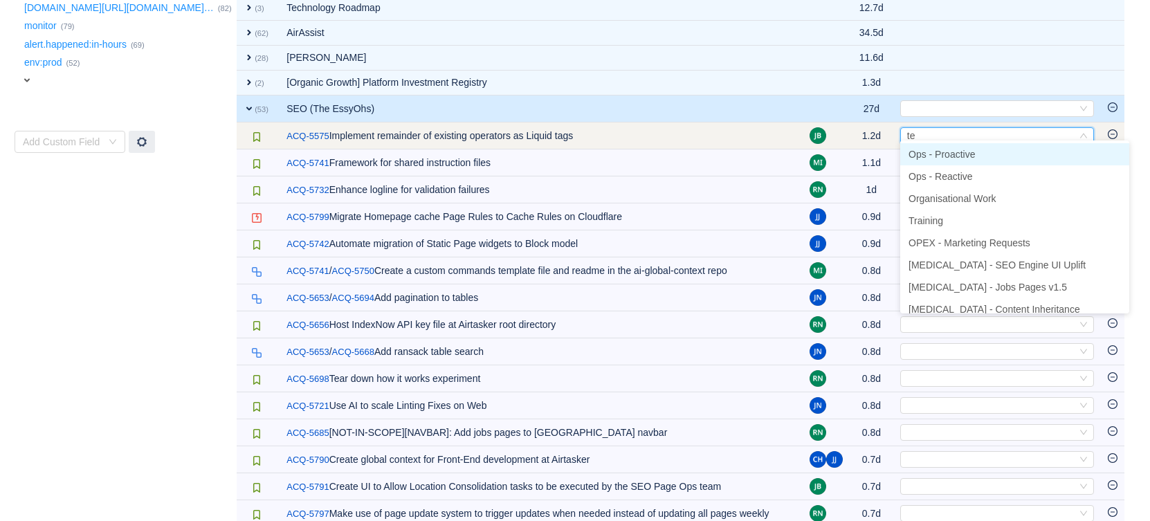
type input "tem"
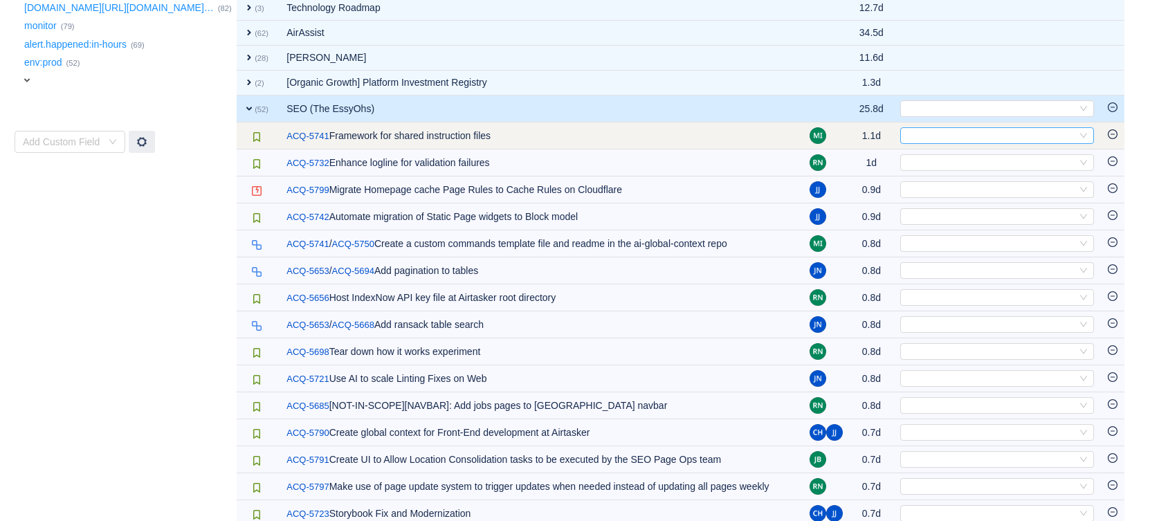
click at [964, 131] on div "Select" at bounding box center [991, 135] width 171 height 15
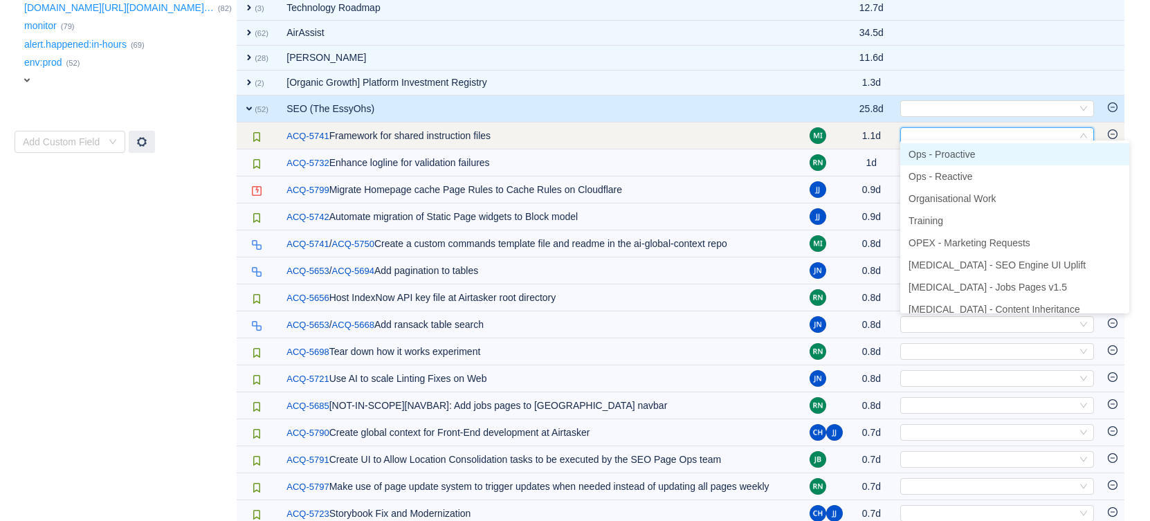
type input "p"
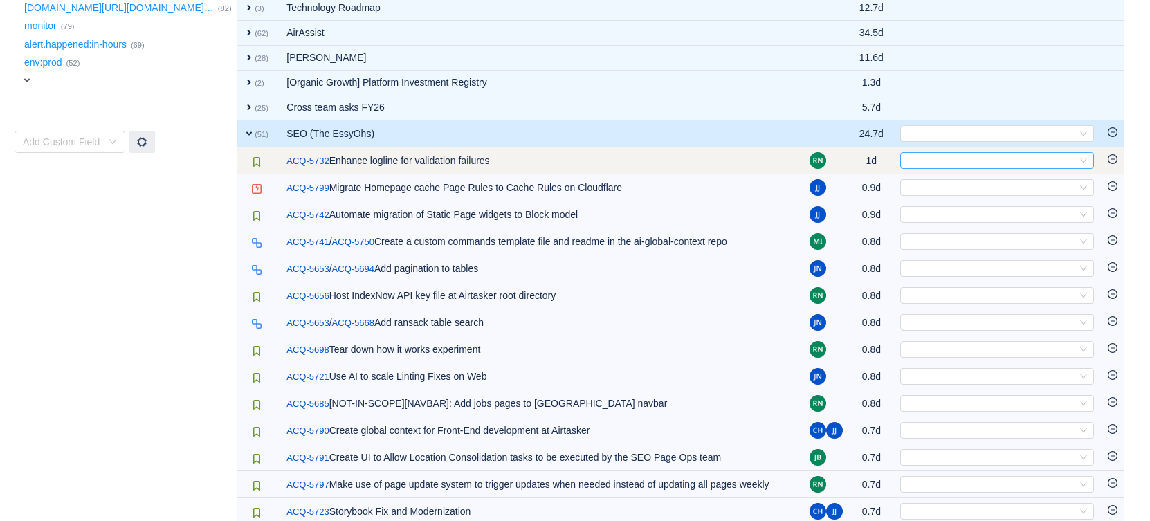
click at [931, 153] on div "Select" at bounding box center [991, 160] width 171 height 15
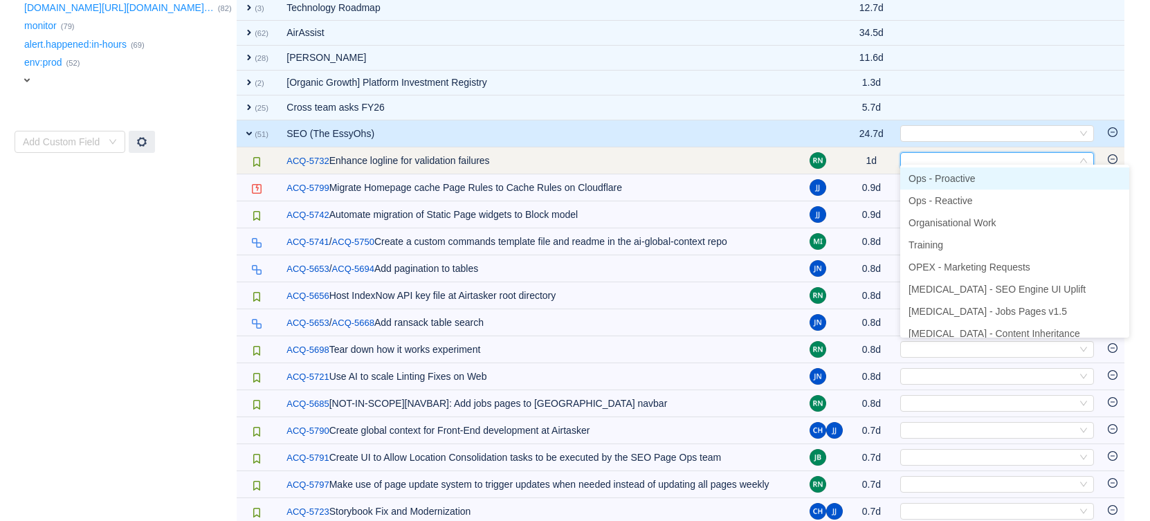
type input "p"
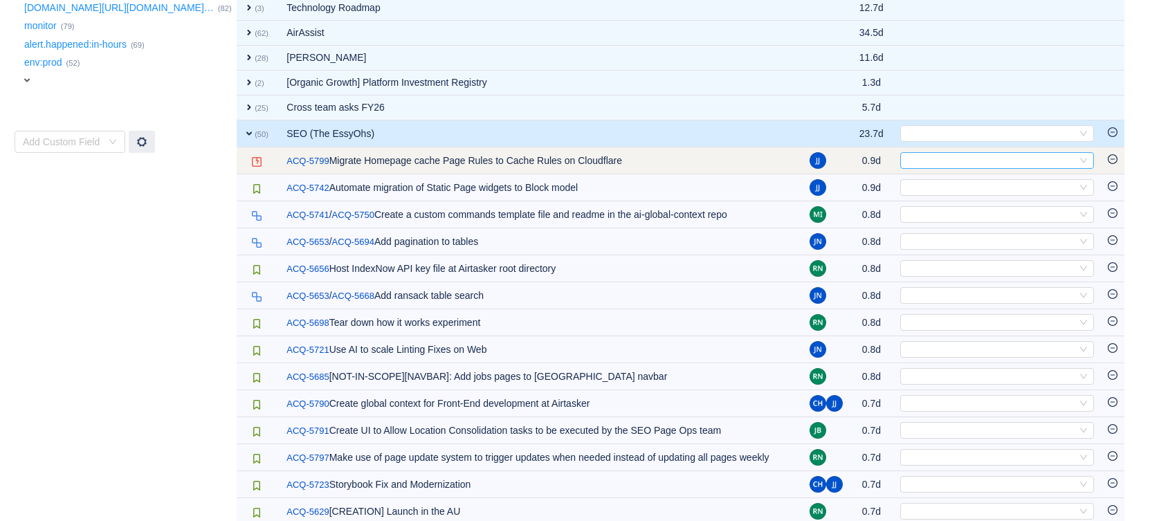
click at [947, 159] on div "Select" at bounding box center [991, 160] width 171 height 15
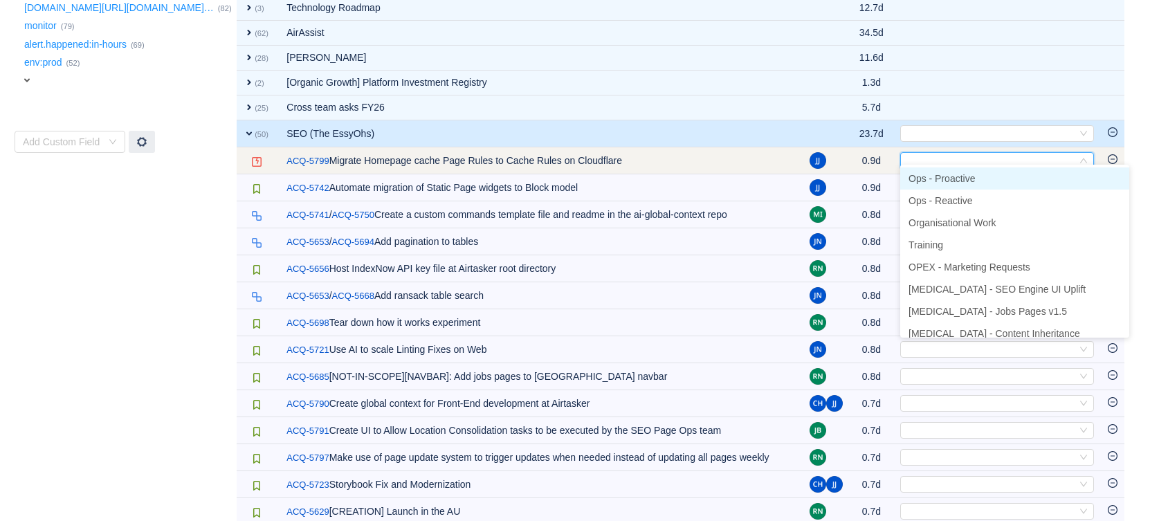
type input "p"
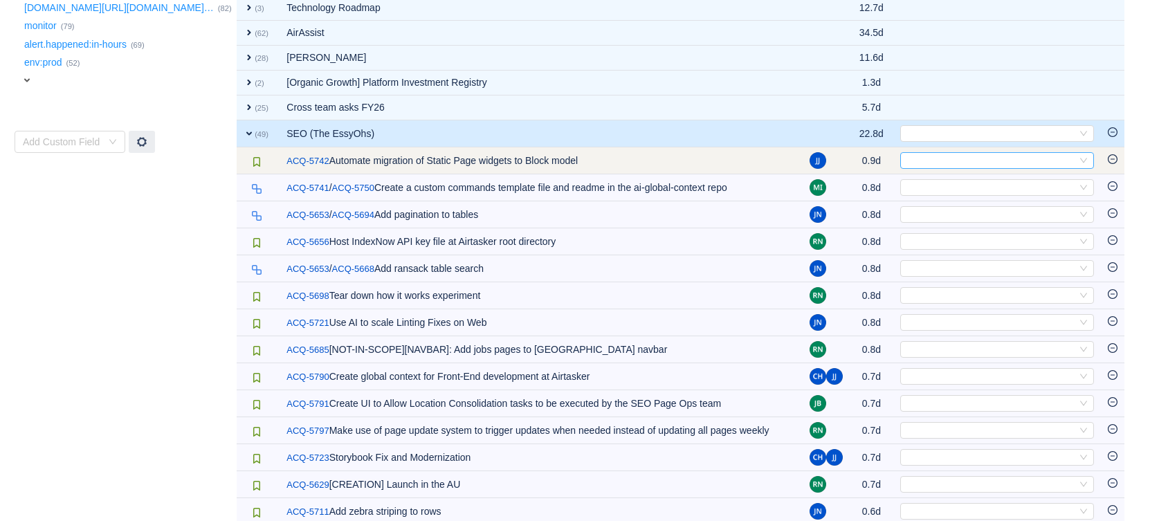
click at [931, 154] on div "Select" at bounding box center [991, 160] width 171 height 15
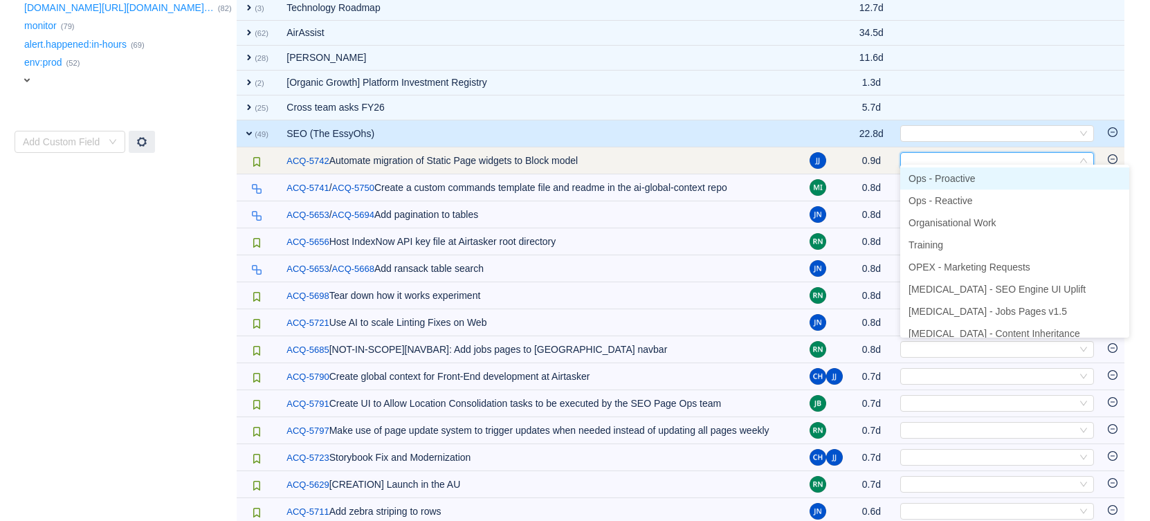
type input "p"
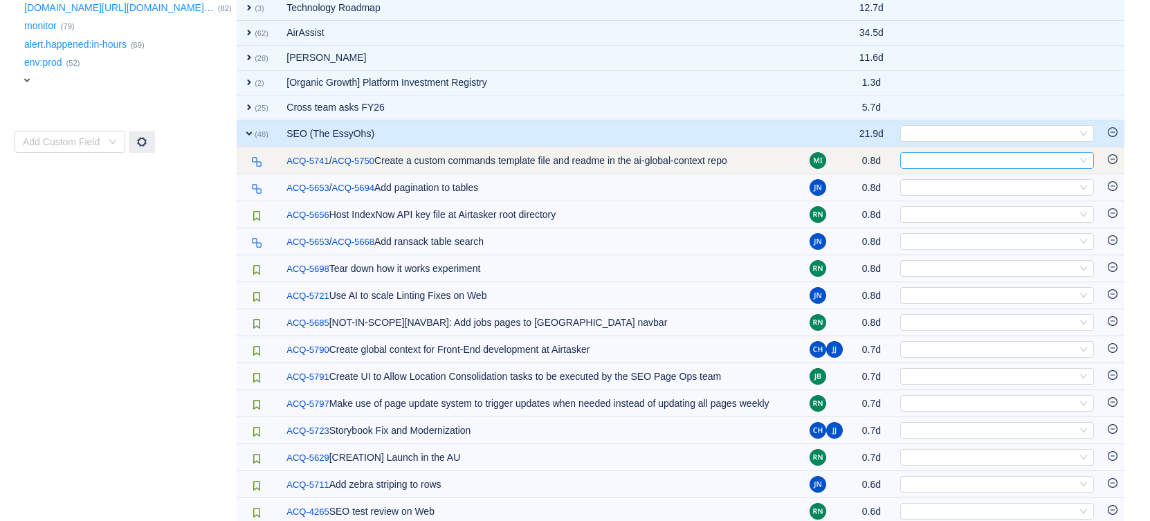
click at [951, 154] on div "Select" at bounding box center [991, 160] width 171 height 15
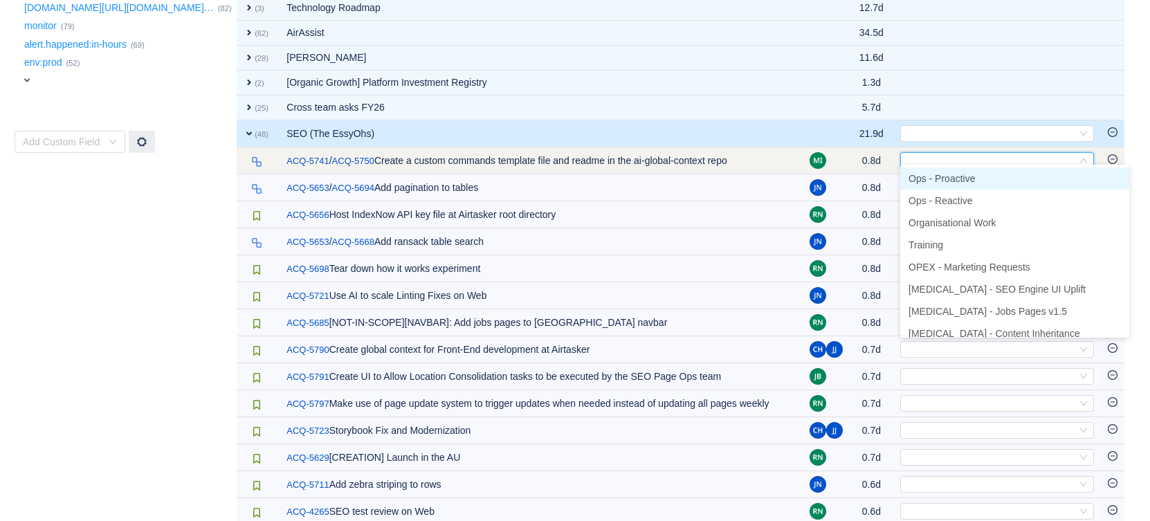
type input "p"
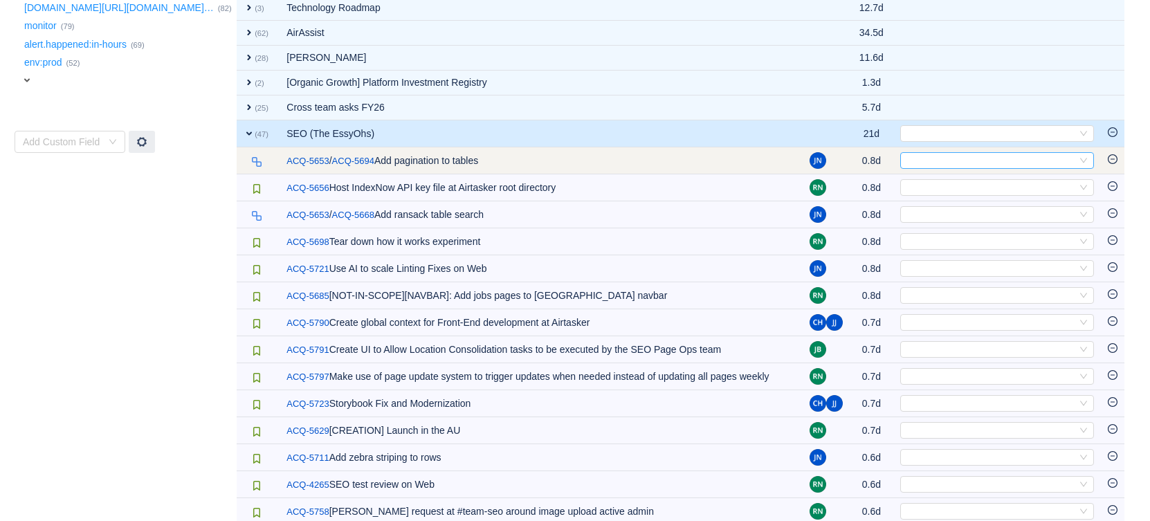
click at [965, 156] on div "Select" at bounding box center [991, 160] width 171 height 15
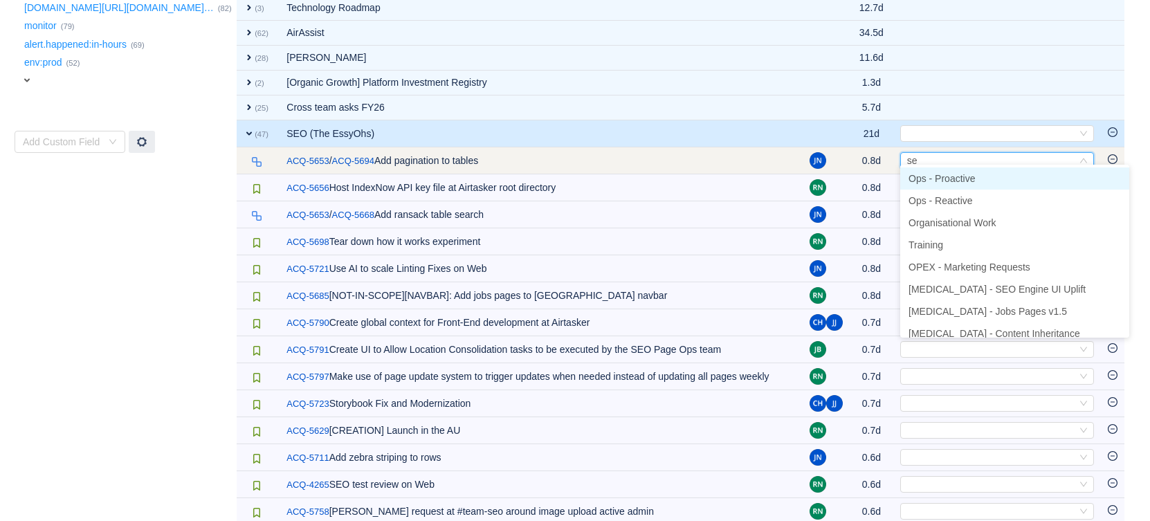
type input "seo"
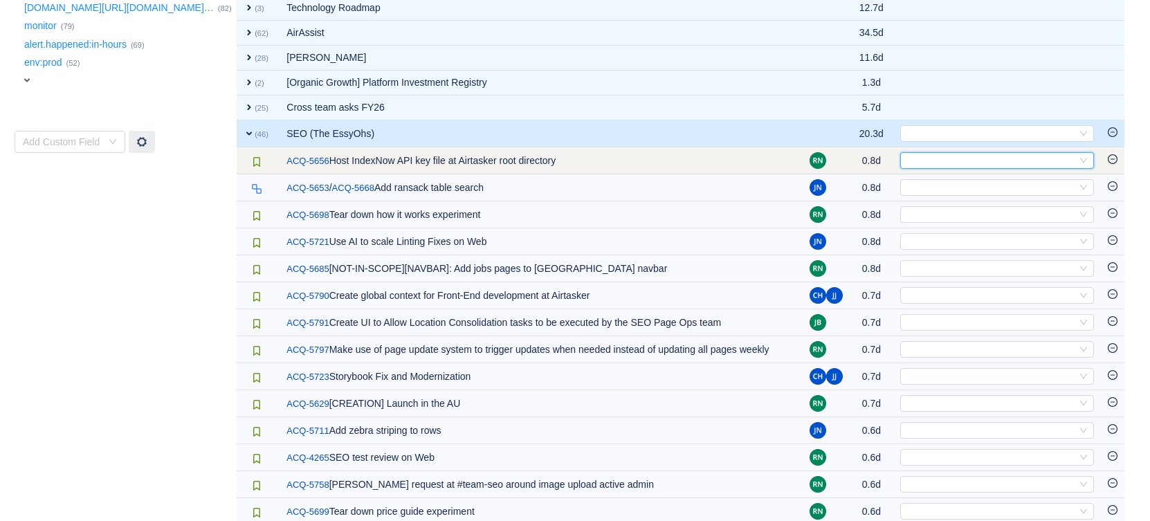
click at [954, 160] on div "Select" at bounding box center [991, 160] width 171 height 15
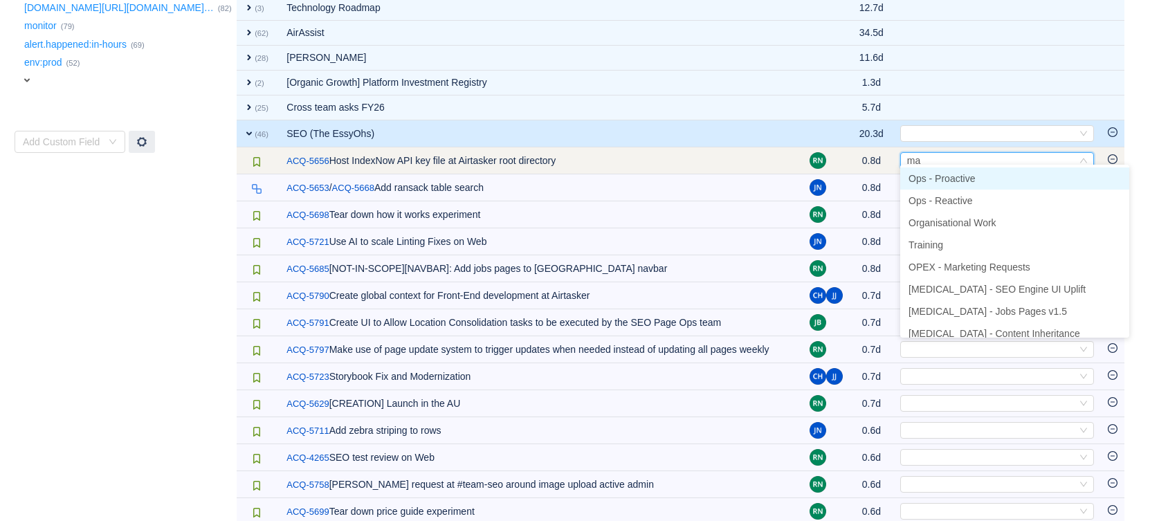
type input "mar"
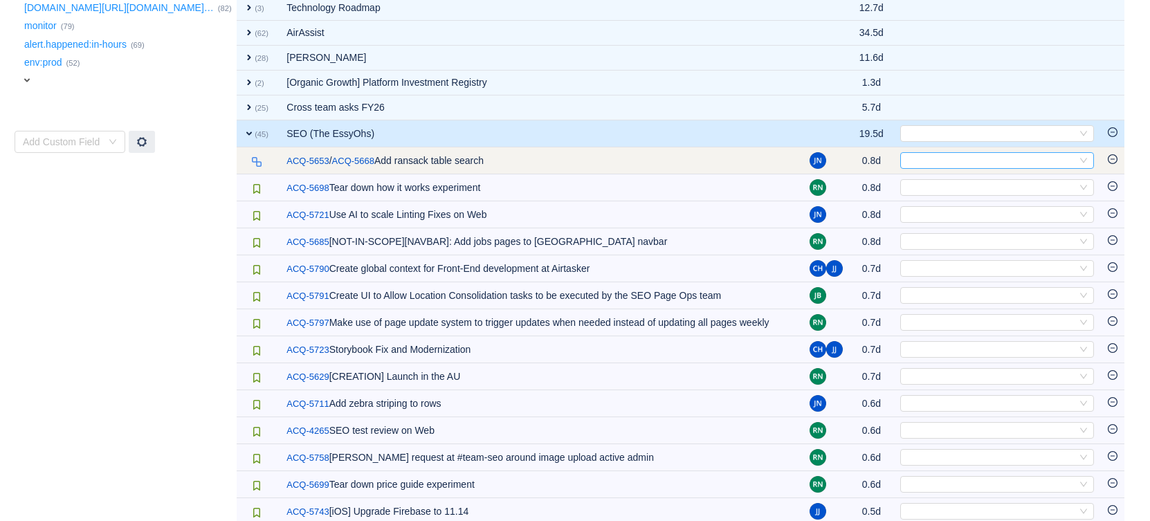
click at [954, 155] on div "Select" at bounding box center [991, 160] width 171 height 15
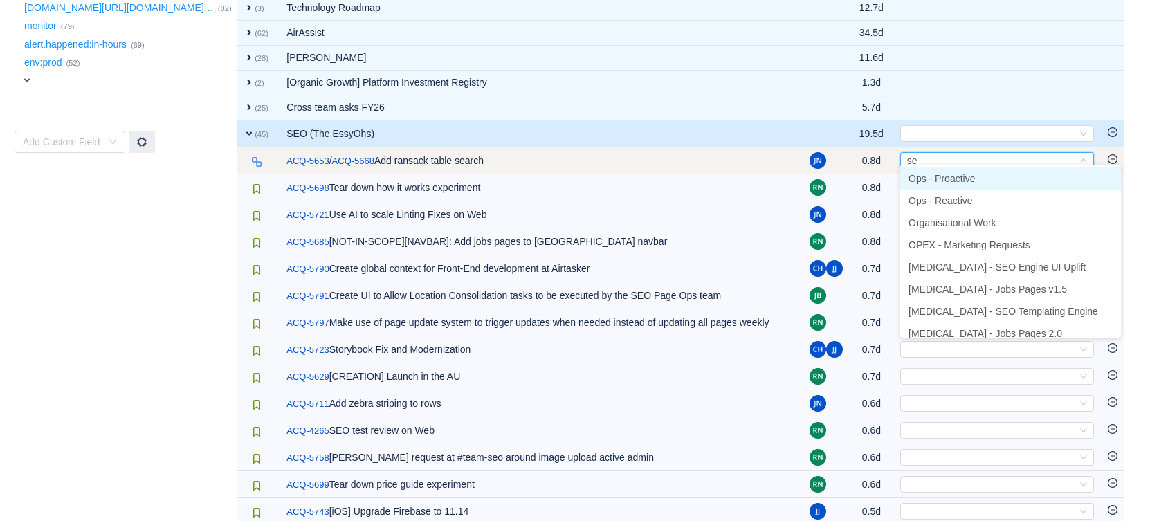
type input "seo"
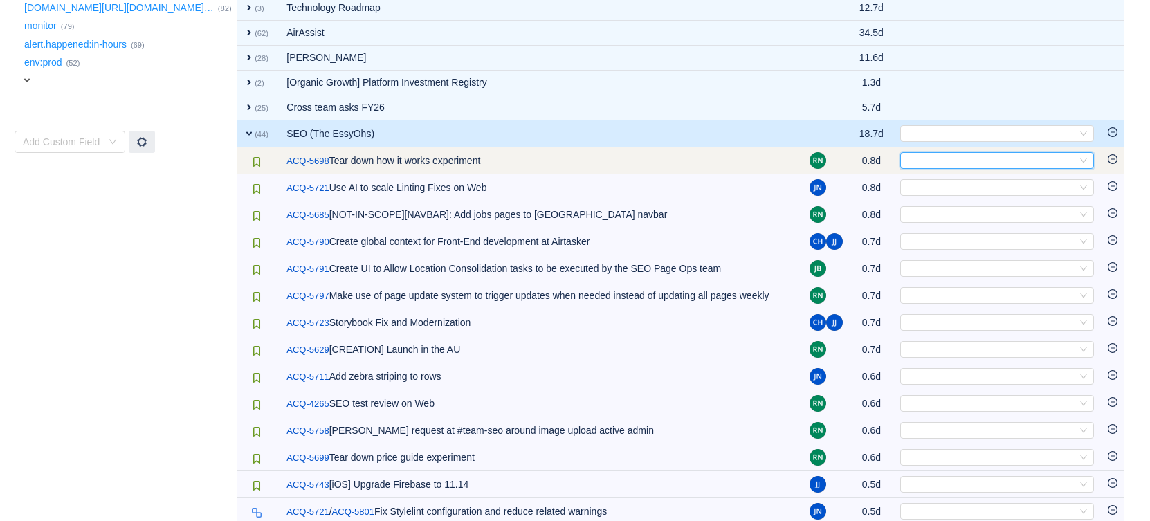
click at [979, 158] on div "Select" at bounding box center [991, 160] width 171 height 15
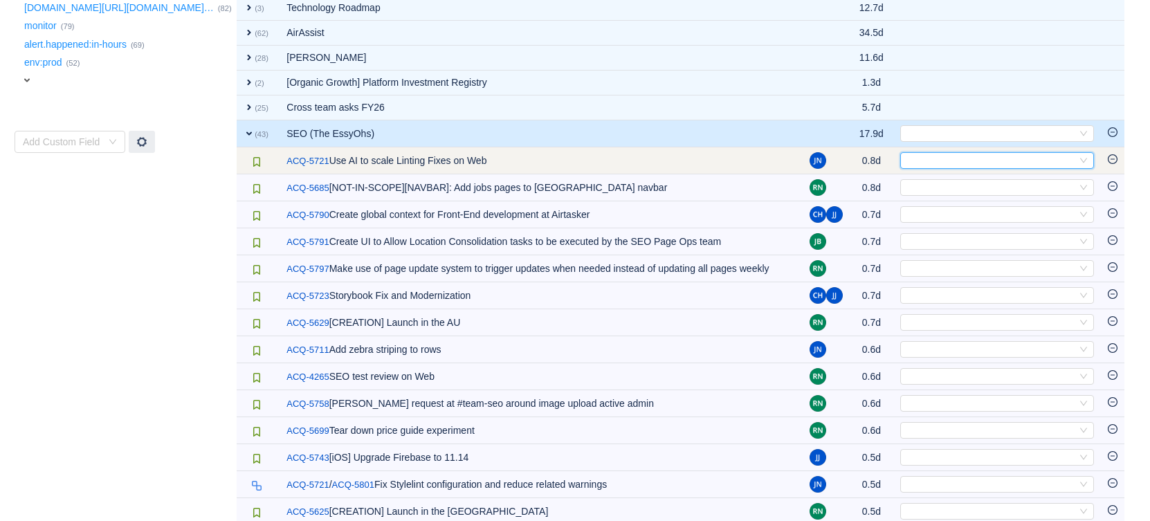
click at [983, 156] on div "Select" at bounding box center [991, 160] width 171 height 15
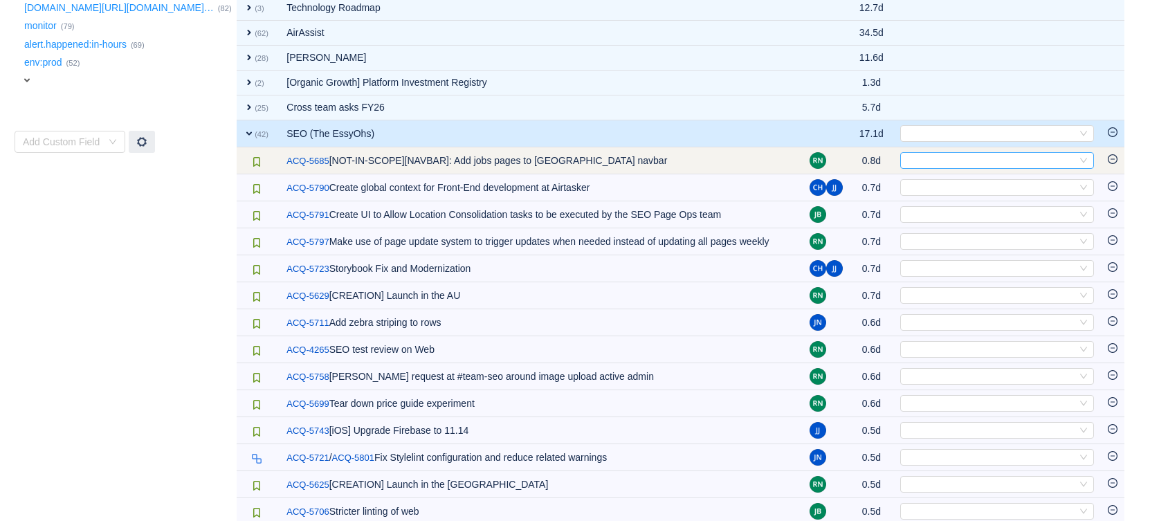
click at [935, 153] on div "Select" at bounding box center [991, 160] width 171 height 15
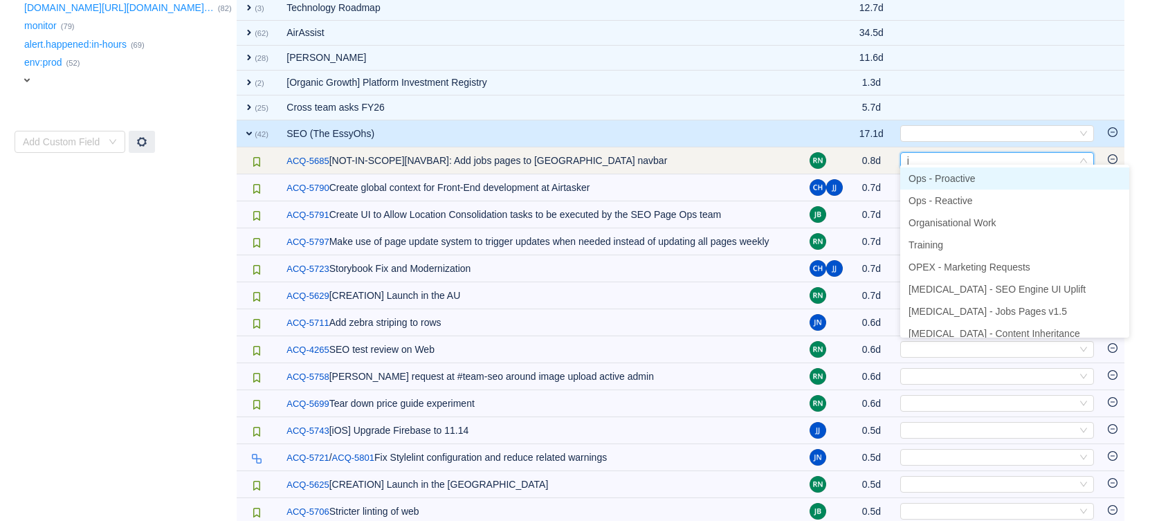
type input "jo"
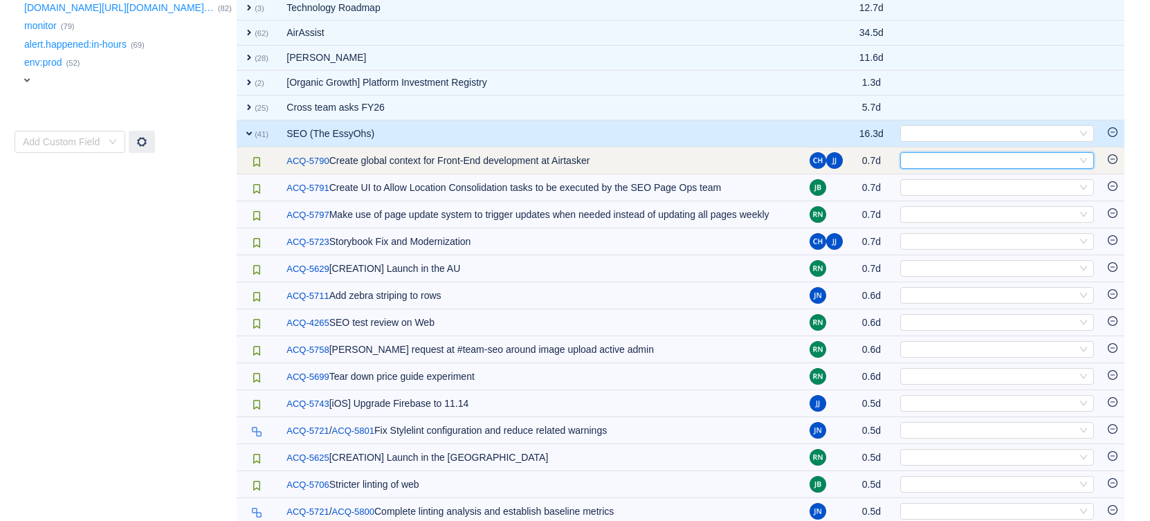
click at [948, 153] on div "Select" at bounding box center [991, 160] width 171 height 15
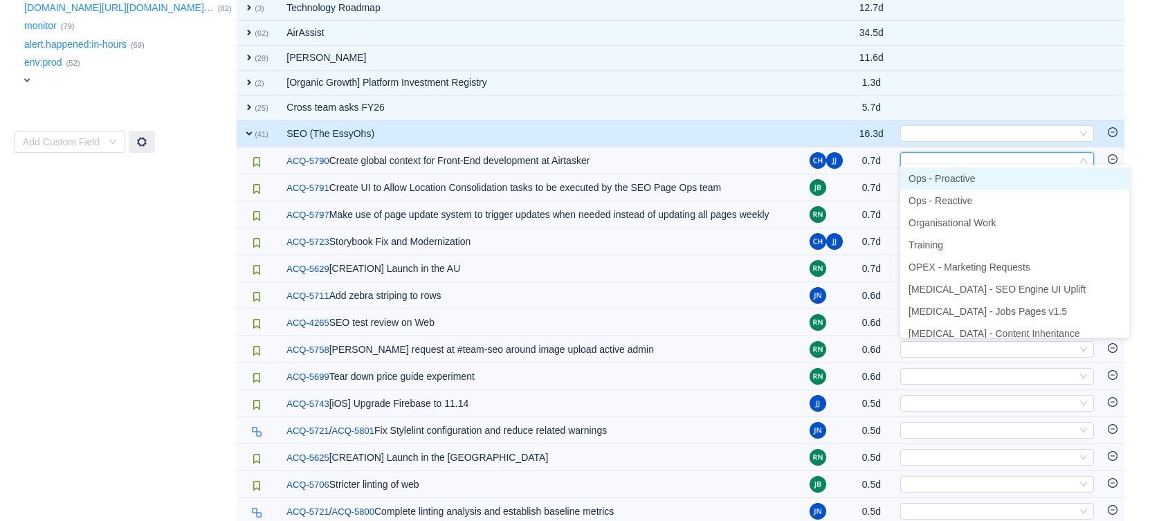
click at [949, 174] on span "Ops - Proactive" at bounding box center [942, 178] width 66 height 11
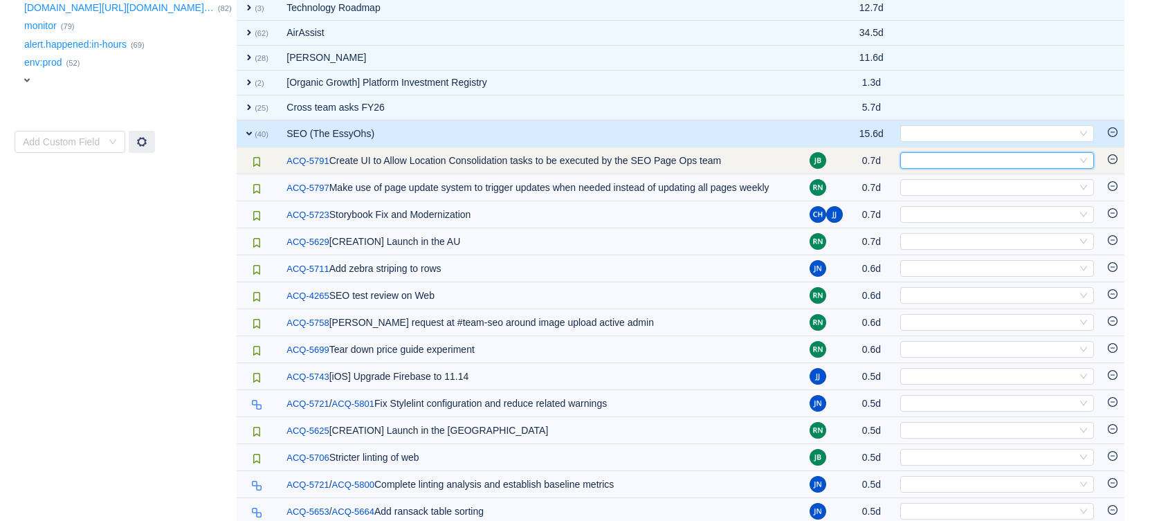
click at [953, 153] on div "Select" at bounding box center [991, 160] width 171 height 15
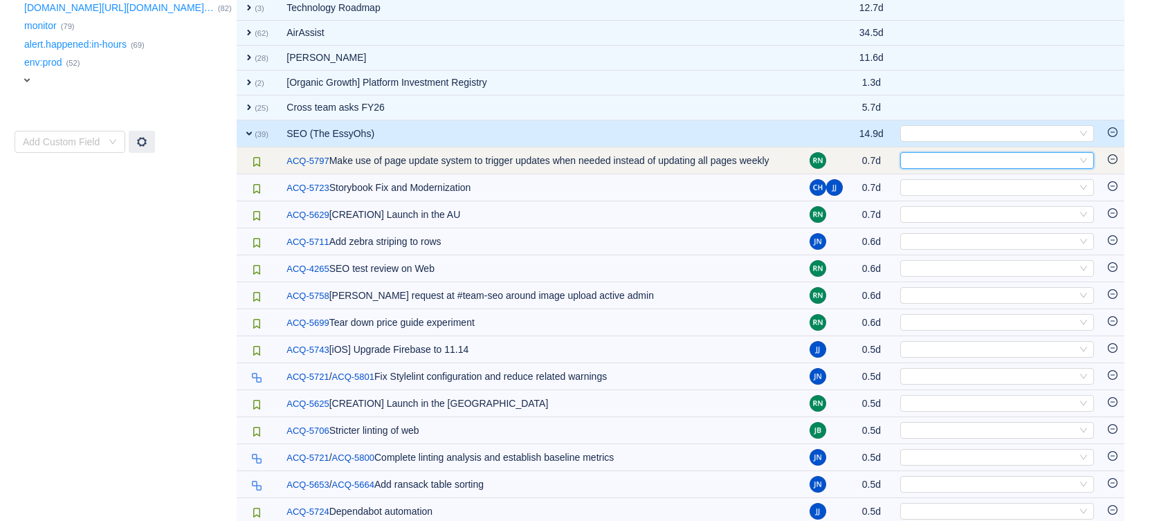
click at [932, 155] on div "Select" at bounding box center [991, 160] width 171 height 15
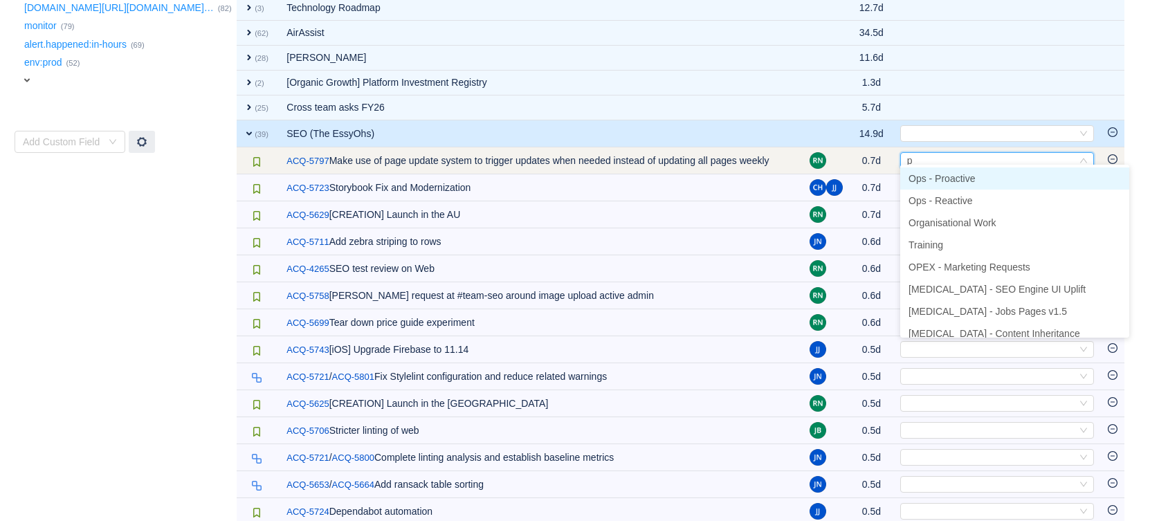
type input "pr"
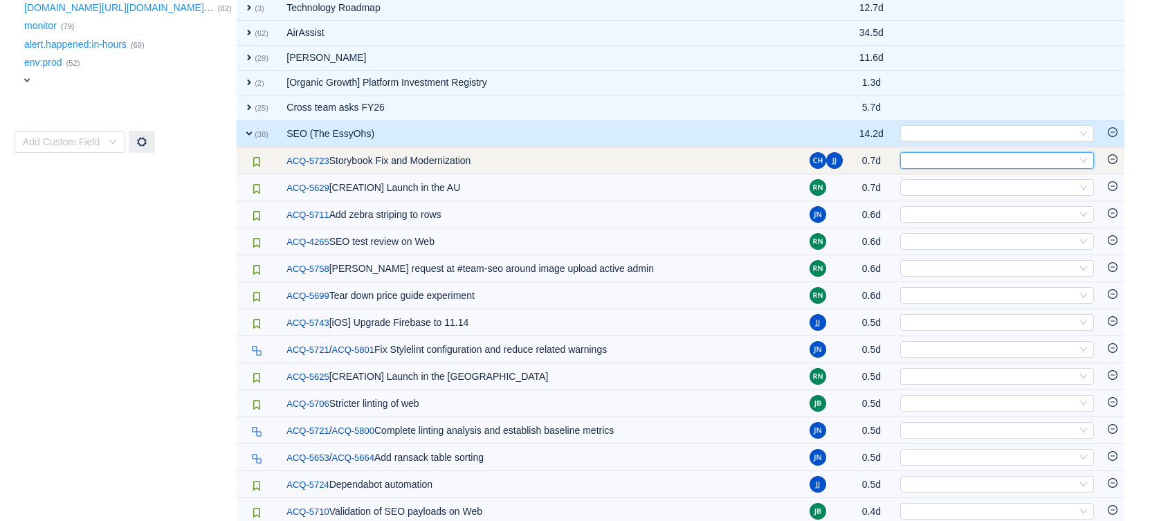
click at [967, 155] on div "Select" at bounding box center [991, 160] width 171 height 15
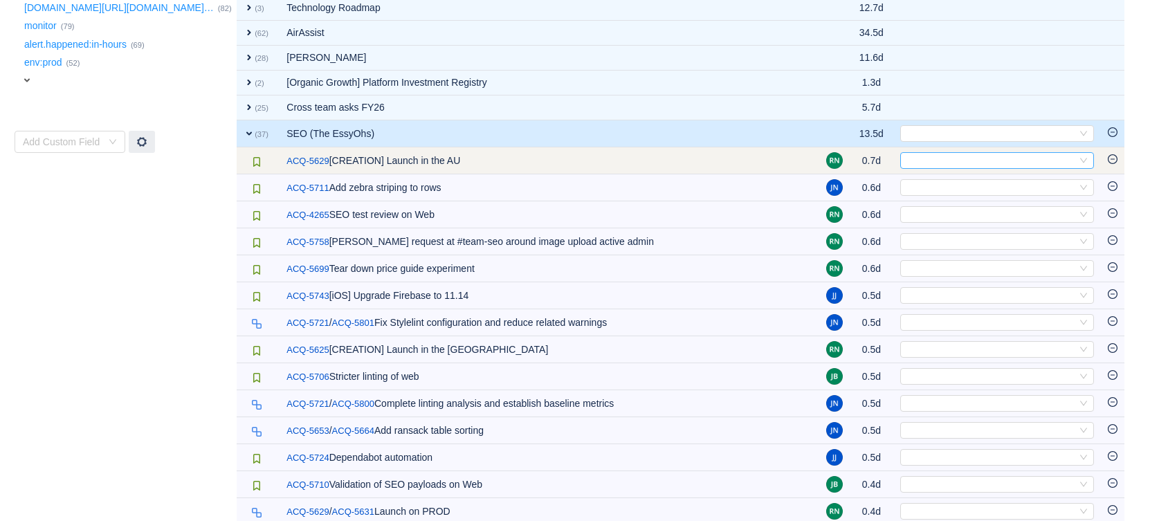
click at [983, 154] on div "Select" at bounding box center [991, 160] width 171 height 15
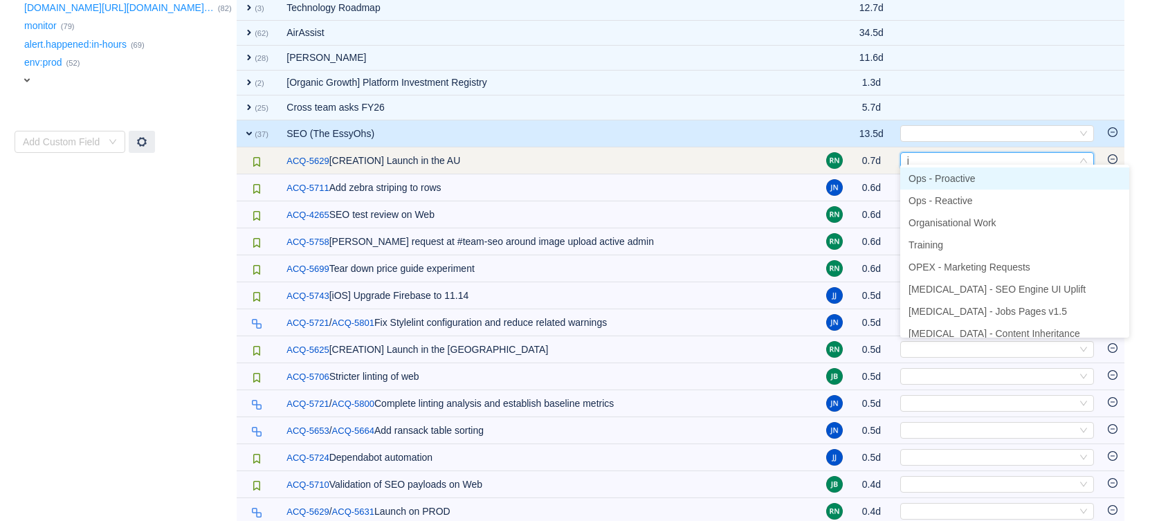
type input "jo"
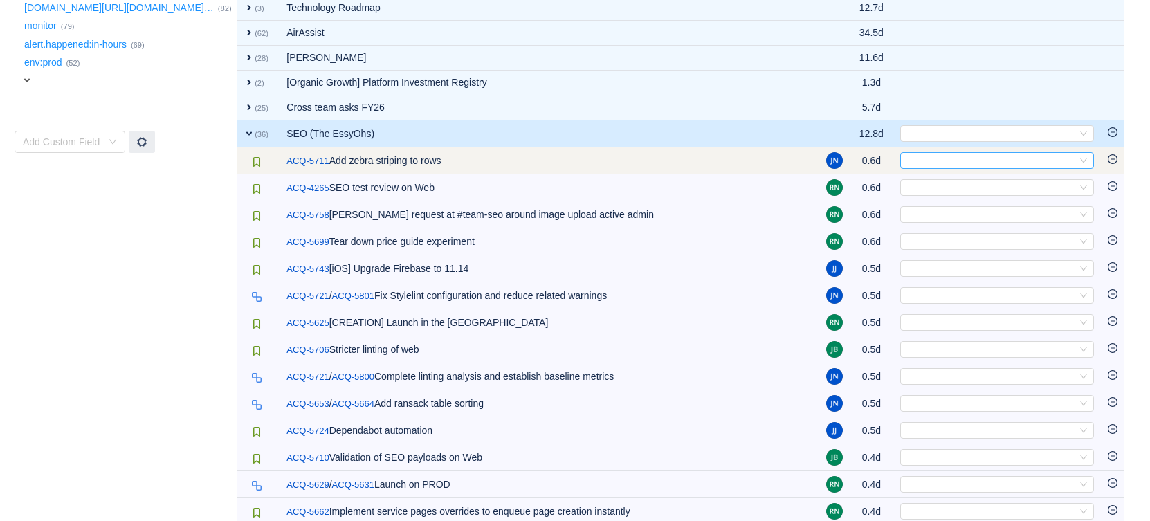
click at [968, 156] on div "Select" at bounding box center [991, 160] width 171 height 15
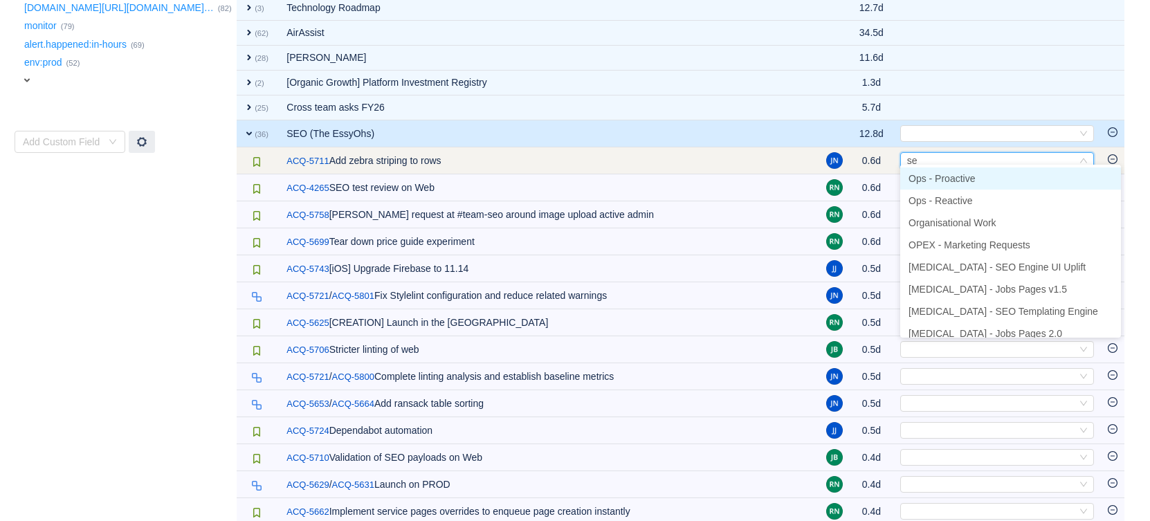
type input "seo"
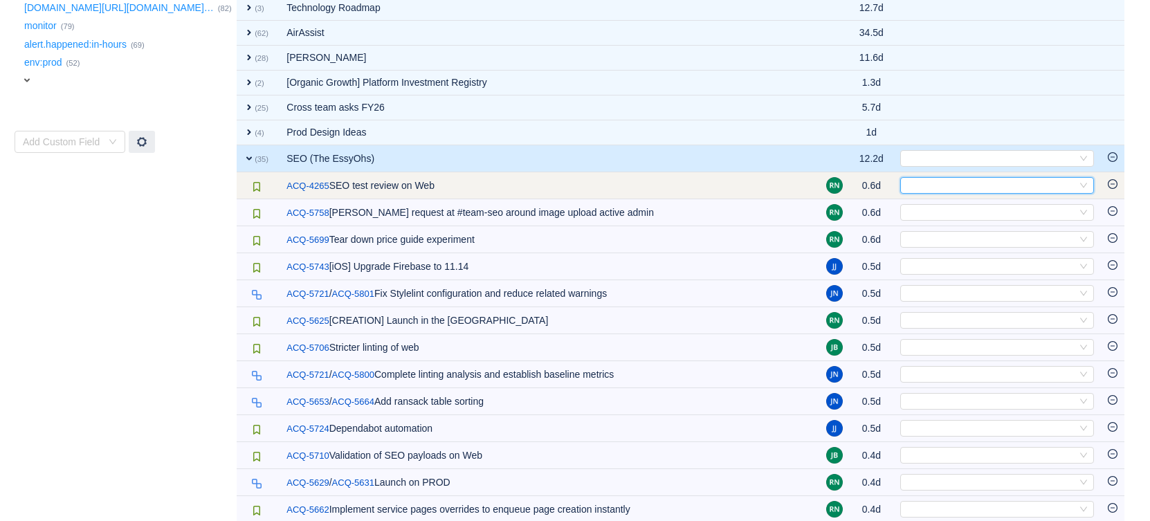
click at [983, 179] on div "Select" at bounding box center [991, 185] width 171 height 15
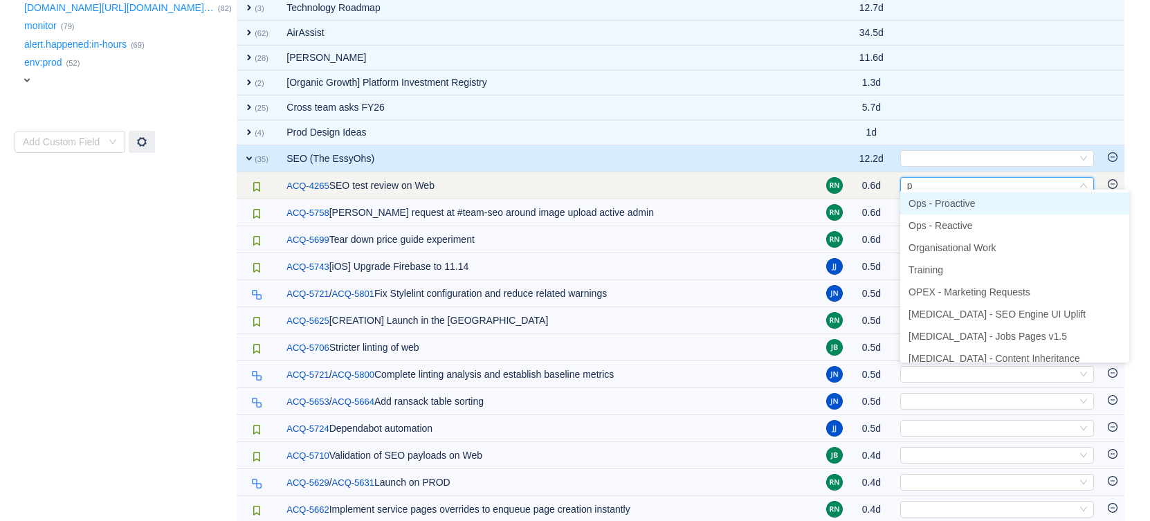
type input "pr"
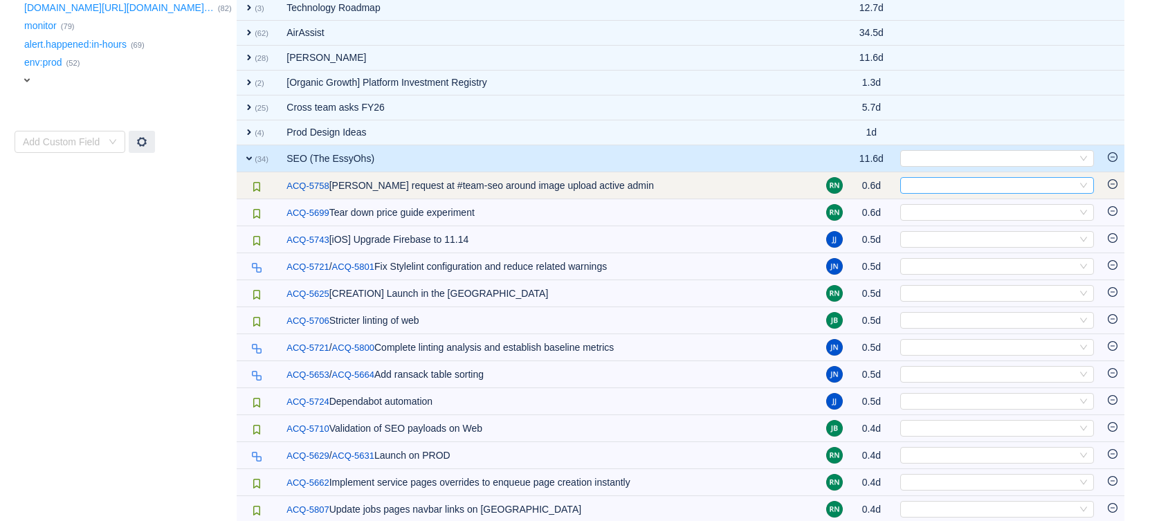
click at [973, 181] on div "Select" at bounding box center [991, 185] width 171 height 15
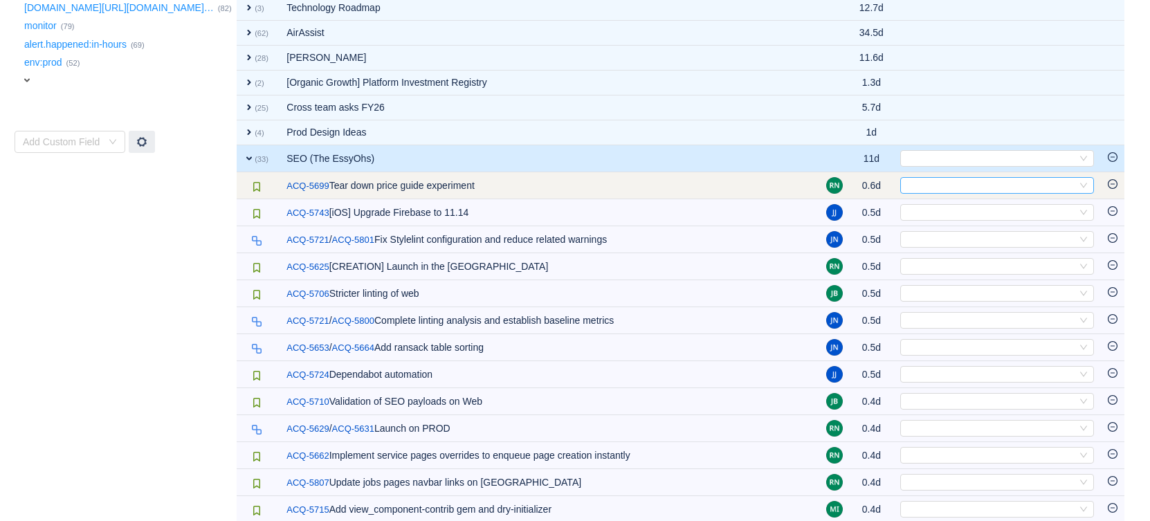
click at [934, 182] on div "Select" at bounding box center [991, 185] width 171 height 15
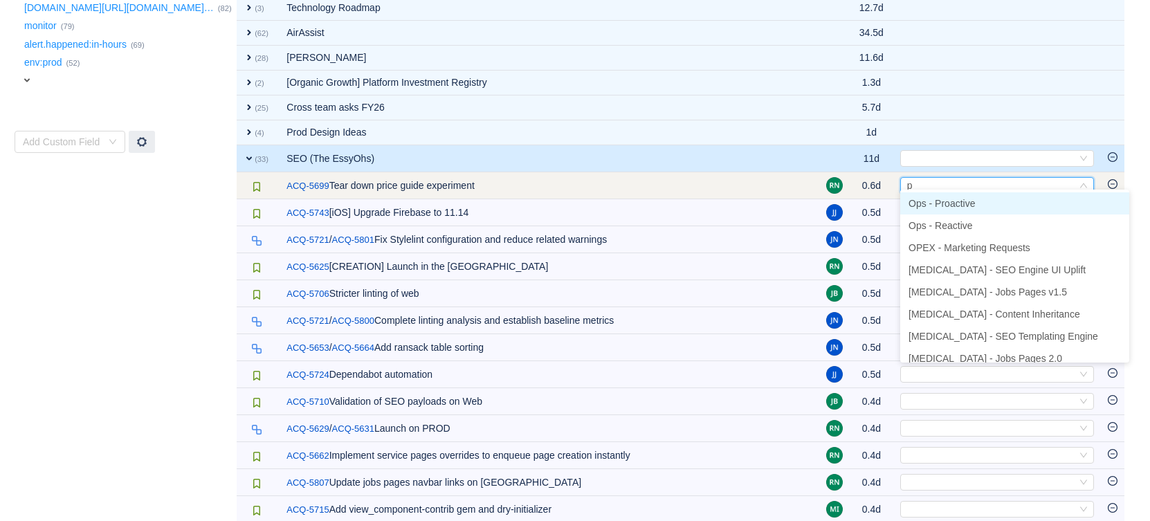
type input "pr"
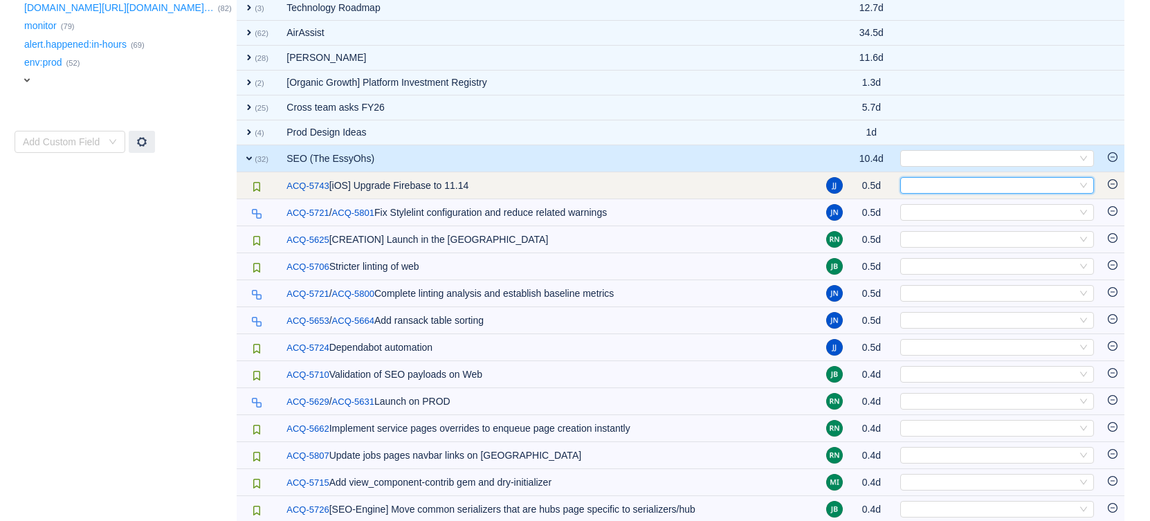
click at [942, 180] on div "Select" at bounding box center [991, 185] width 171 height 15
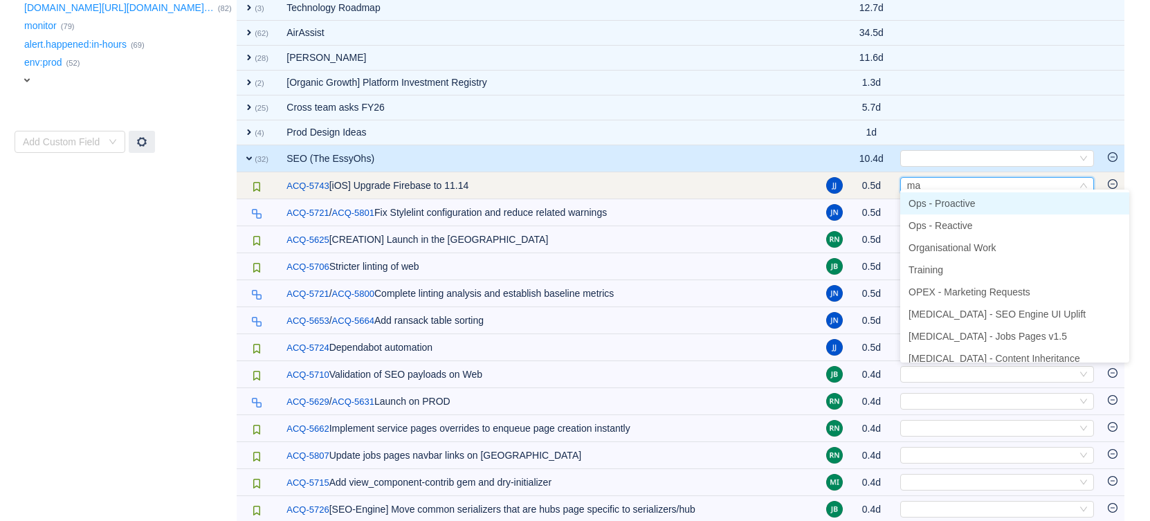
type input "mar"
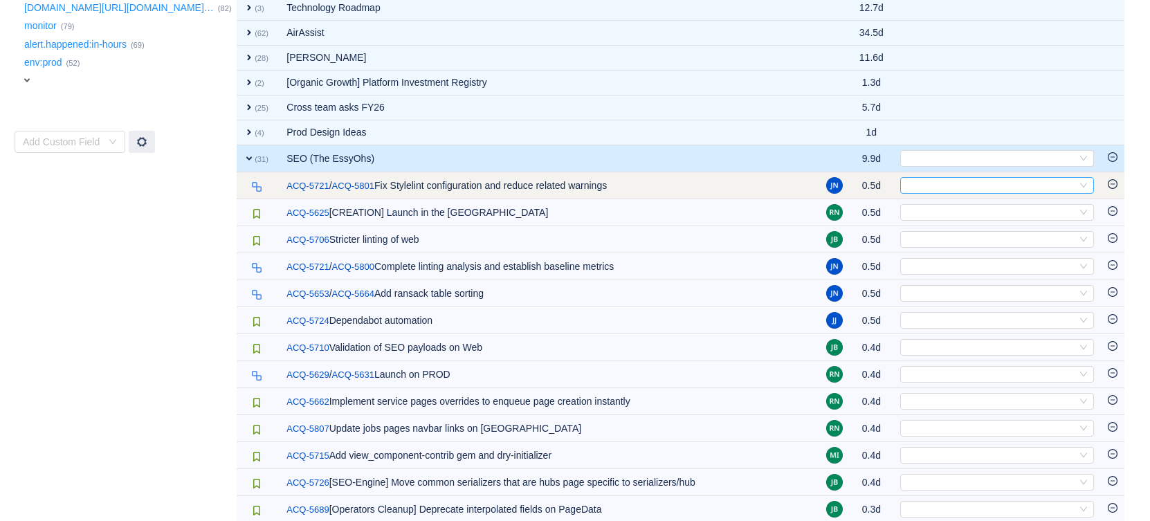
click at [938, 181] on div "Select" at bounding box center [991, 185] width 171 height 15
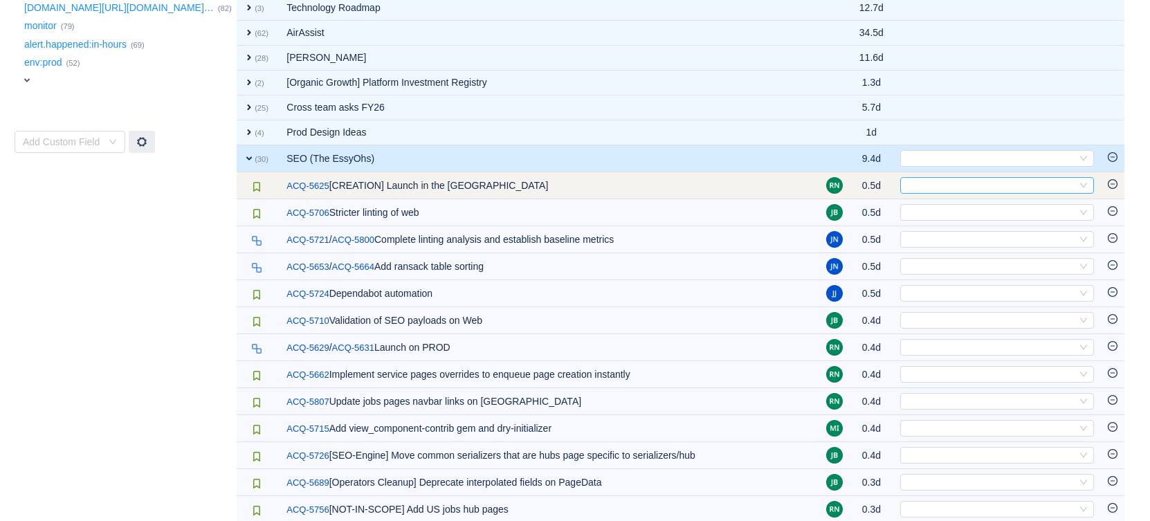
click at [952, 180] on div "Select" at bounding box center [991, 185] width 171 height 15
type input "job"
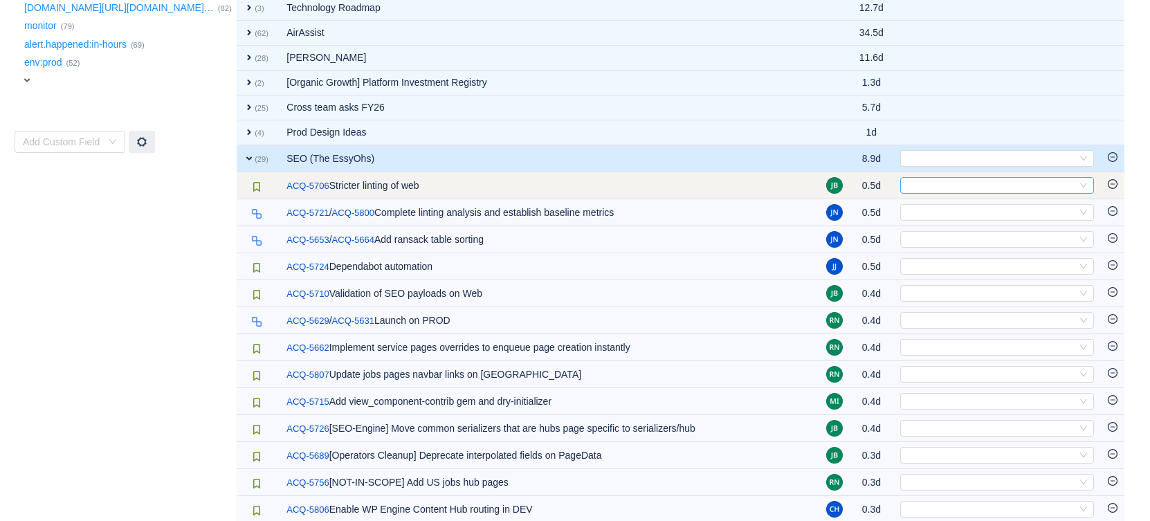
click at [983, 178] on div "Select" at bounding box center [991, 185] width 171 height 15
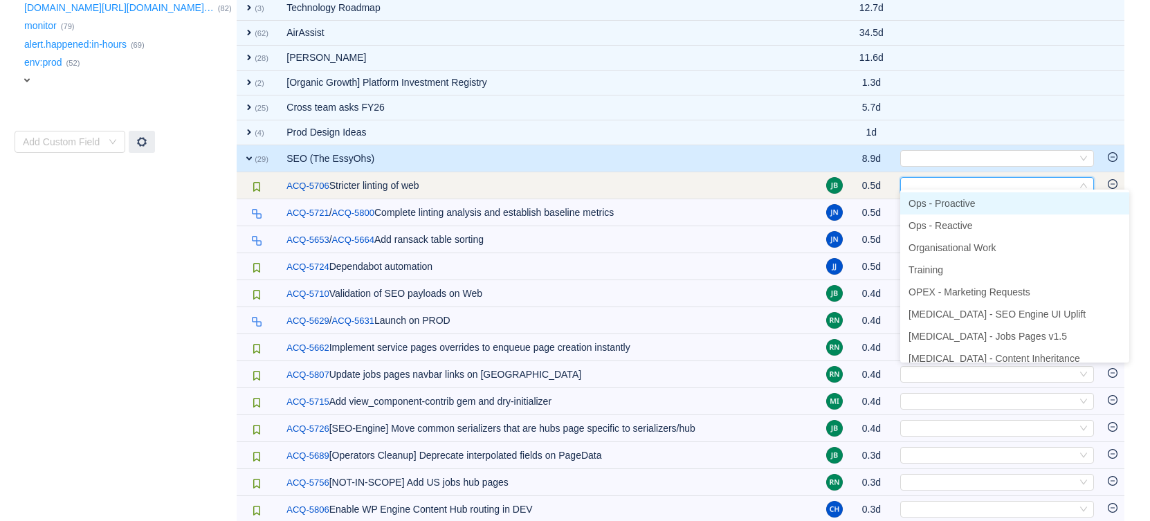
type input "p"
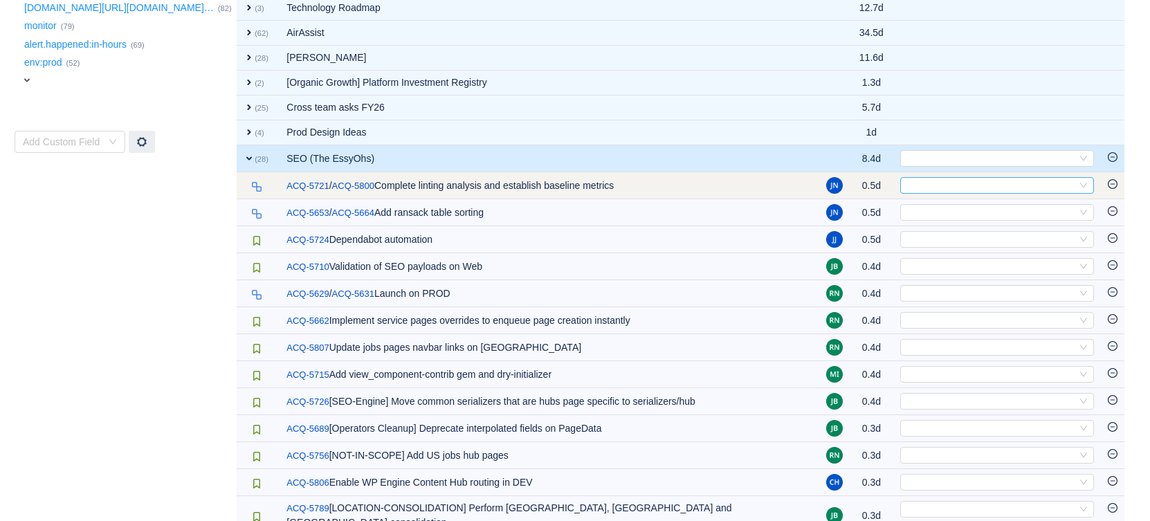
click at [940, 186] on div "Select" at bounding box center [991, 185] width 171 height 15
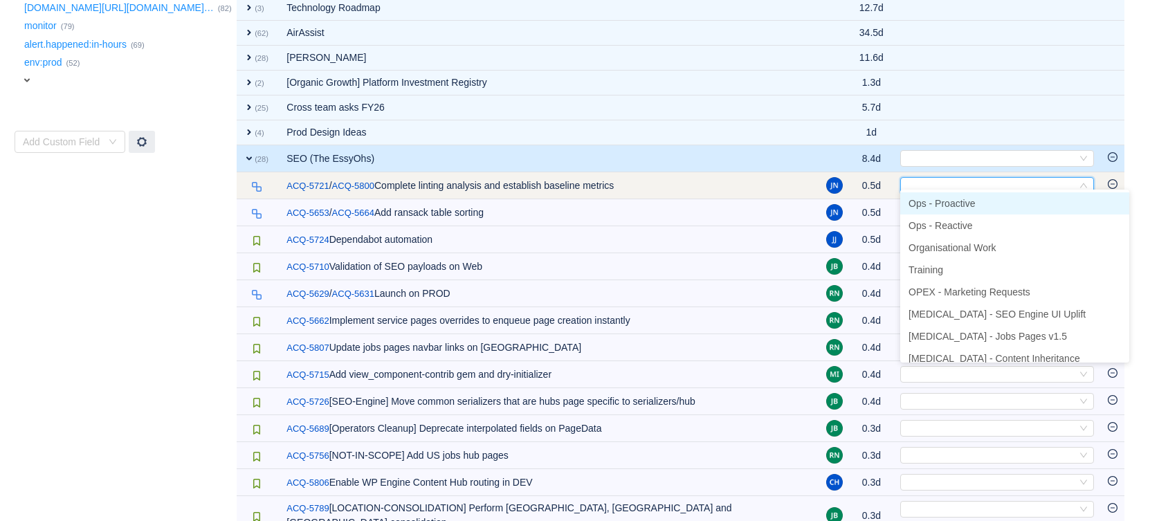
type input "p"
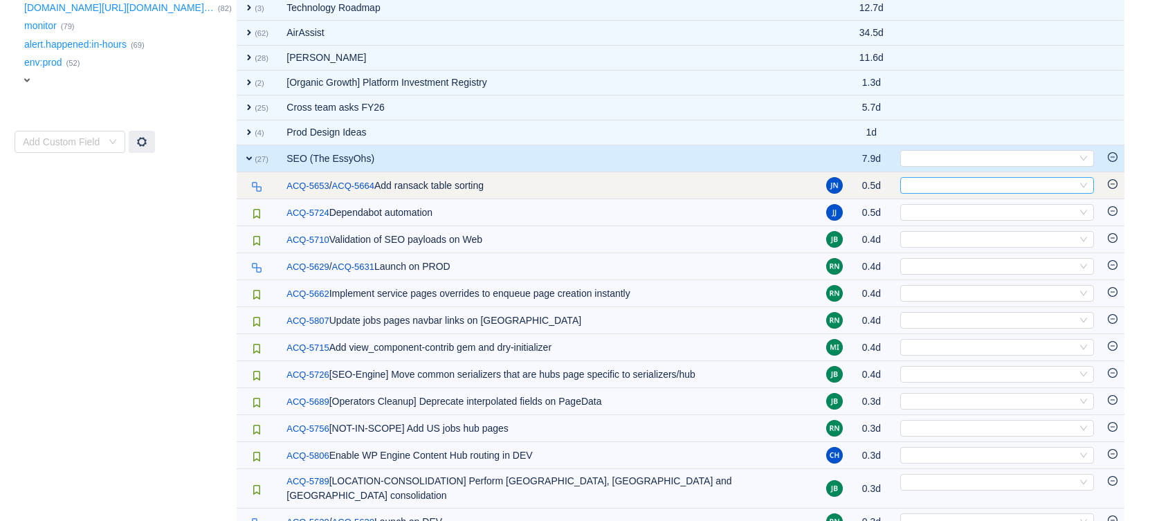
click at [937, 186] on div "Select" at bounding box center [991, 185] width 171 height 15
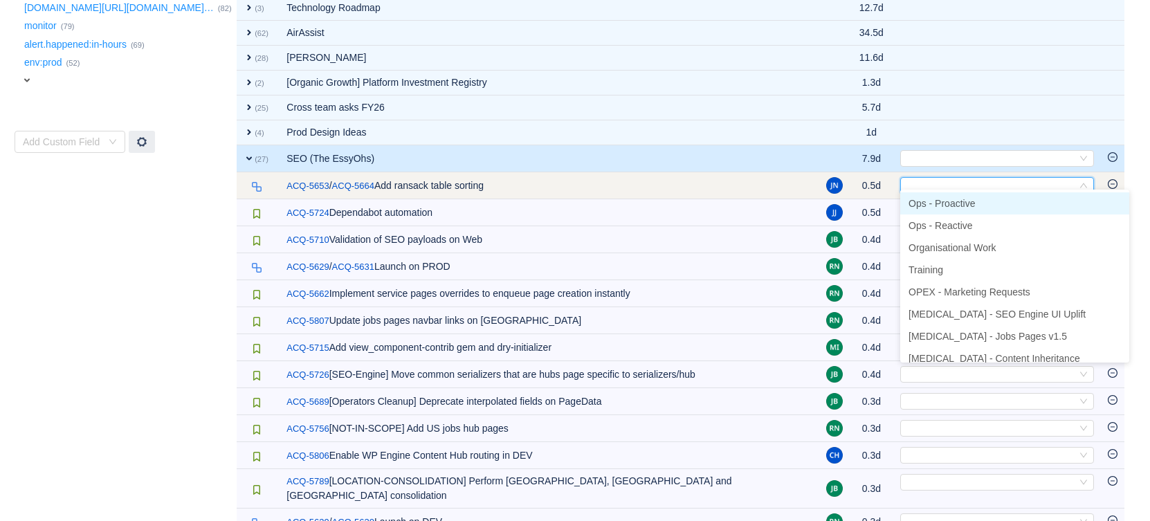
type input "p"
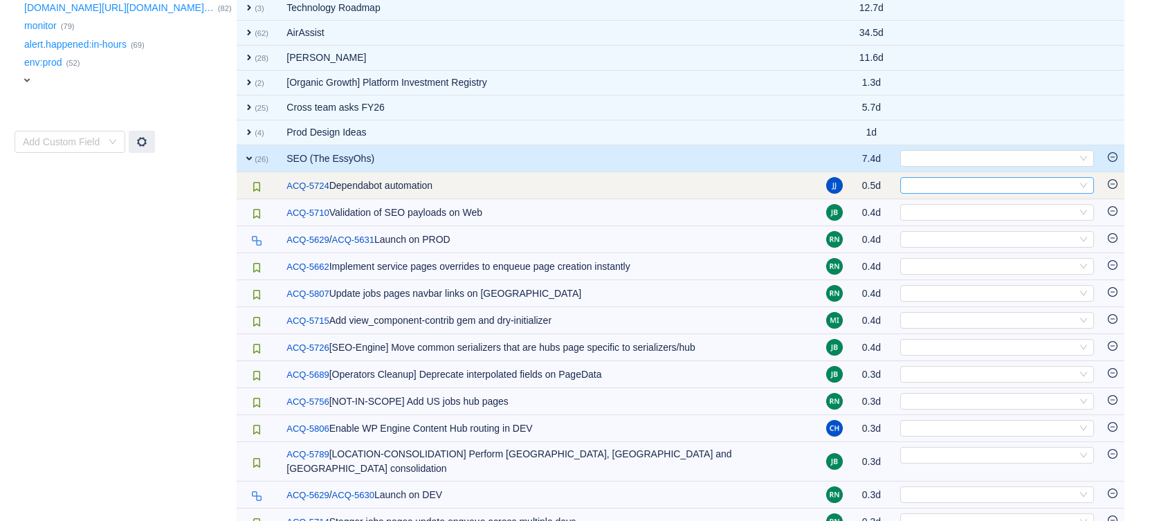
click at [956, 181] on div "Select" at bounding box center [991, 185] width 171 height 15
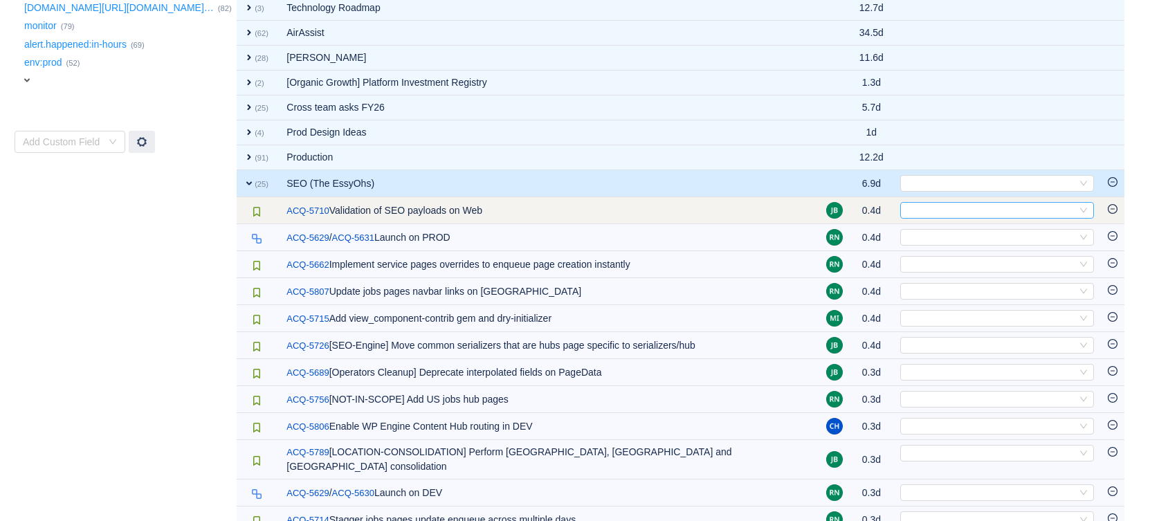
click at [952, 206] on div "Select" at bounding box center [991, 210] width 171 height 15
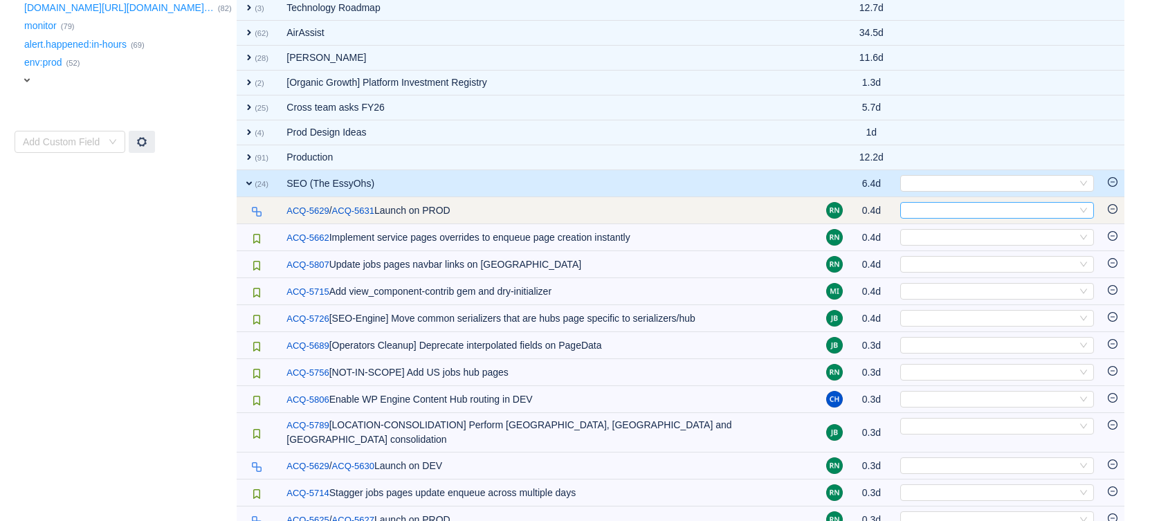
click at [963, 207] on div "Select" at bounding box center [991, 210] width 171 height 15
type input "jo"
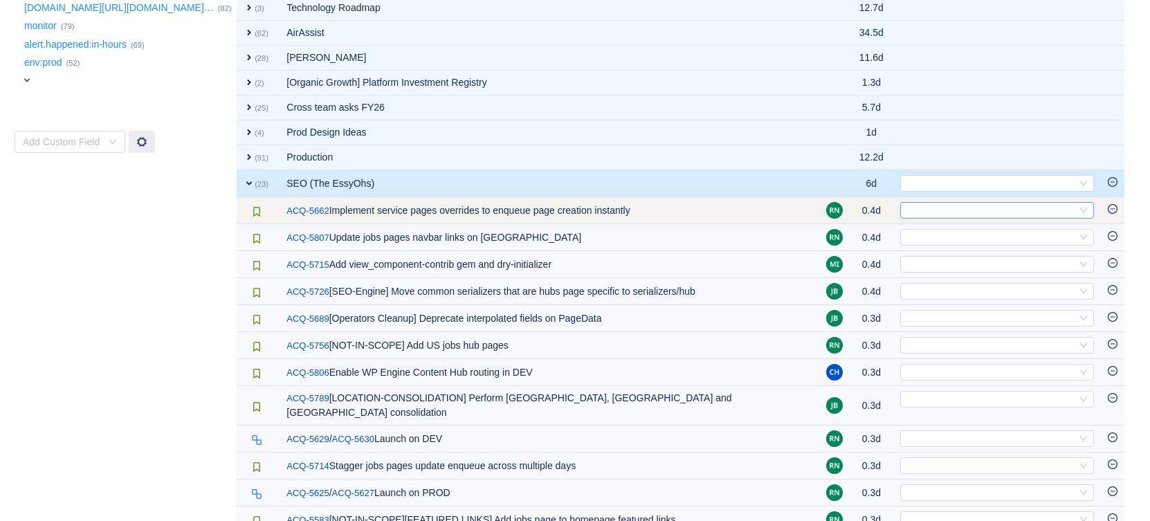
click at [948, 205] on div "Select" at bounding box center [991, 210] width 171 height 15
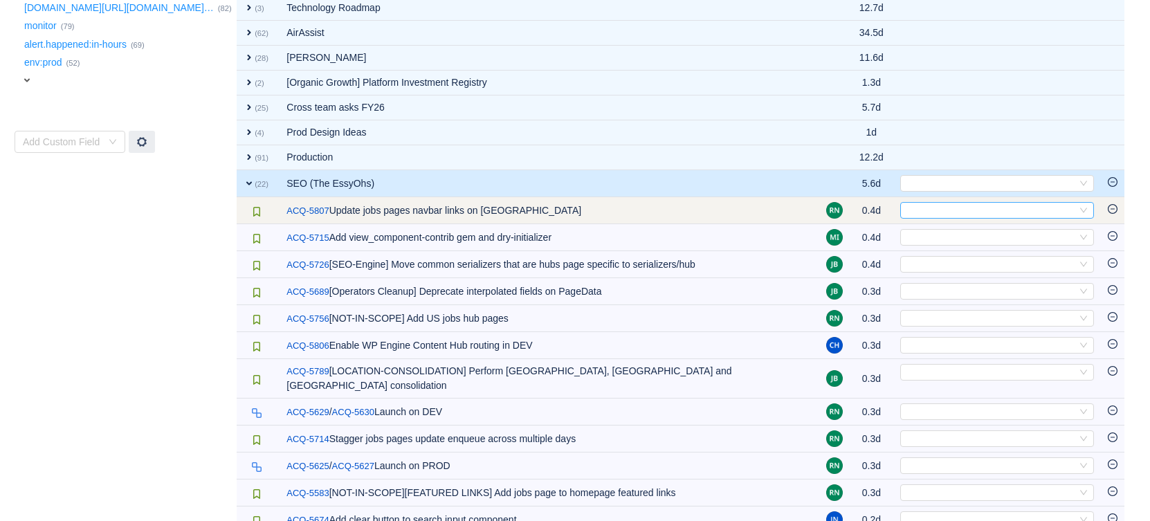
click at [934, 207] on div "Select" at bounding box center [991, 210] width 171 height 15
type input "job"
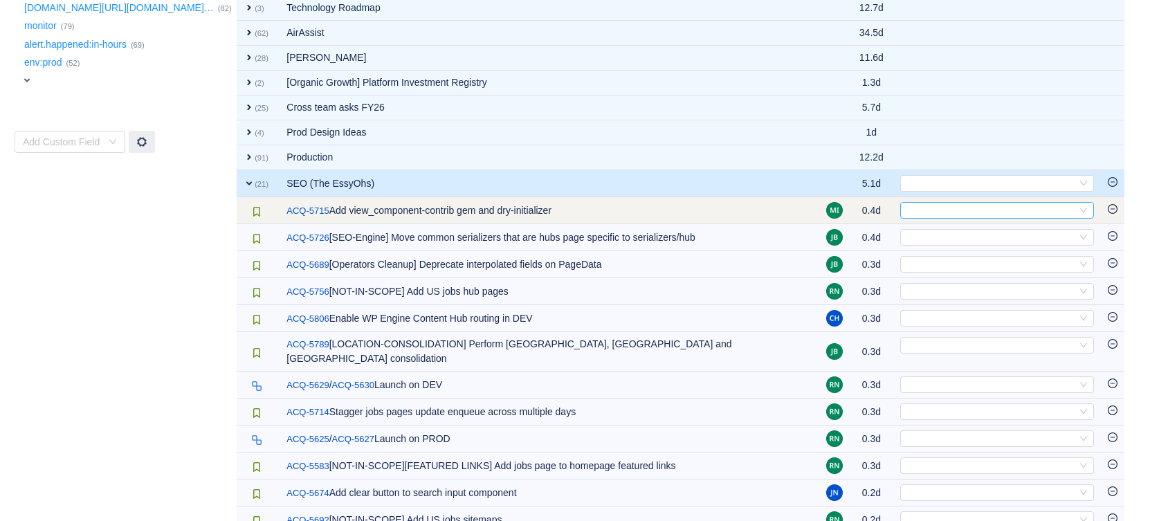
click at [946, 203] on div "Select" at bounding box center [991, 210] width 171 height 15
type input "c"
type input "seo"
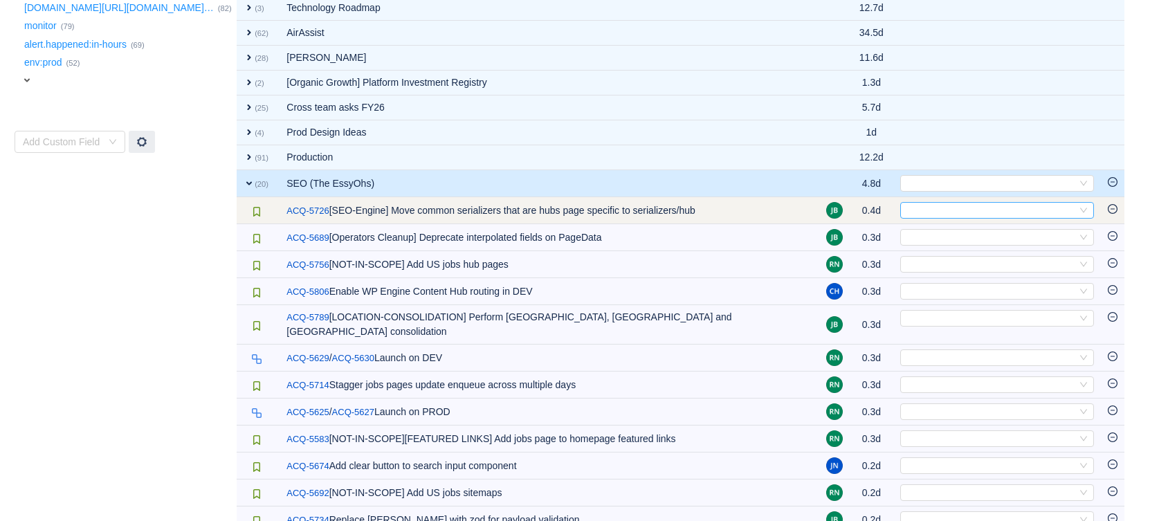
click at [915, 203] on div "Select" at bounding box center [991, 210] width 171 height 15
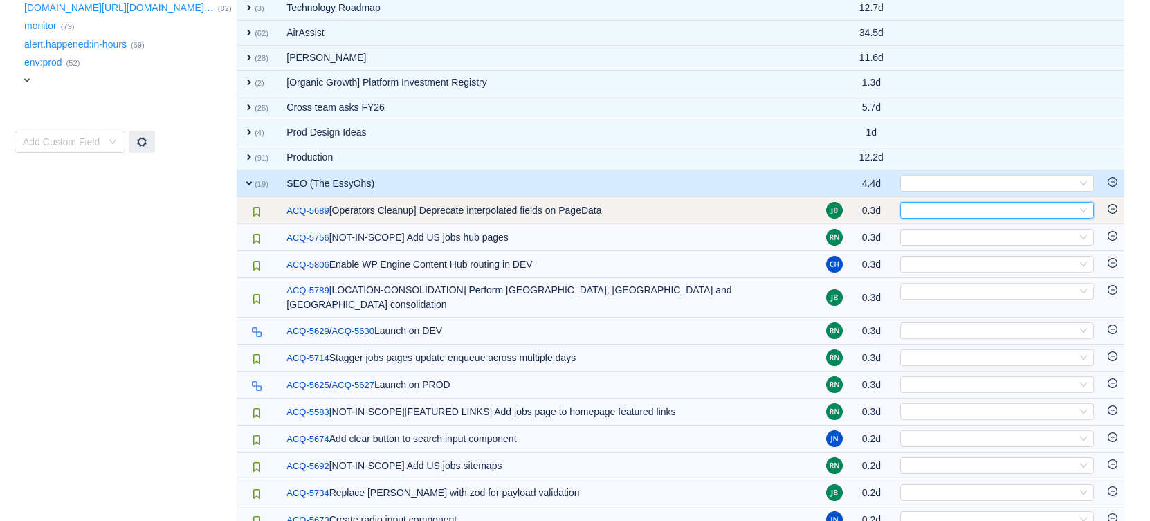
click at [956, 203] on div "Select" at bounding box center [991, 210] width 171 height 15
type input "t"
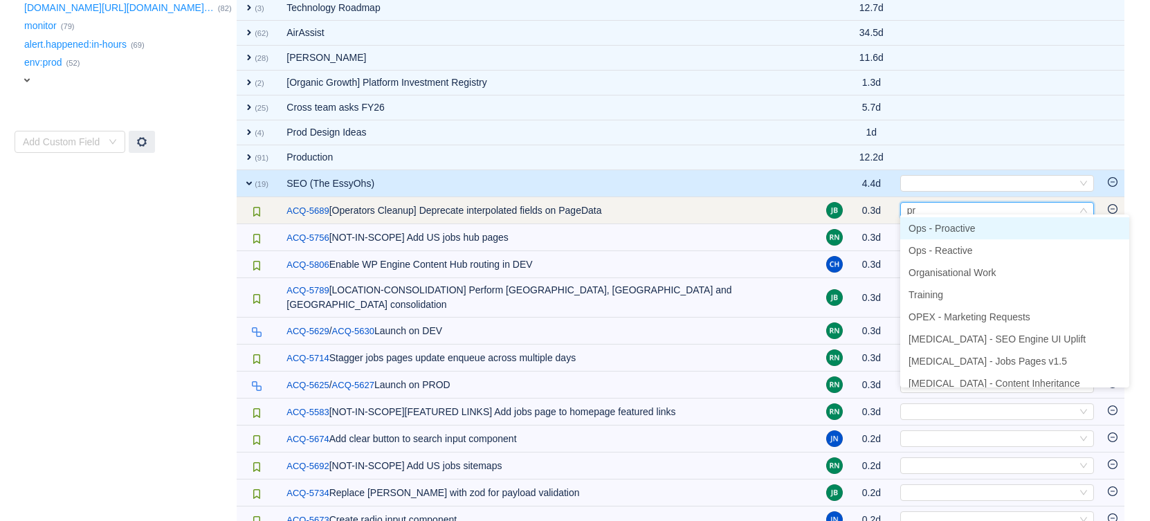
type input "pro"
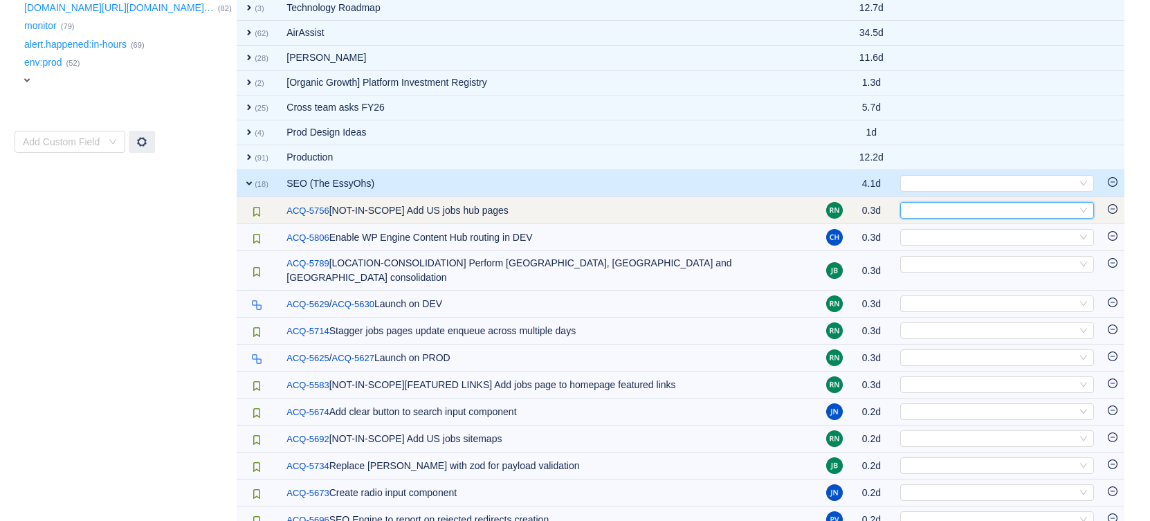
click at [964, 203] on div "Select" at bounding box center [991, 210] width 171 height 15
type input "jo"
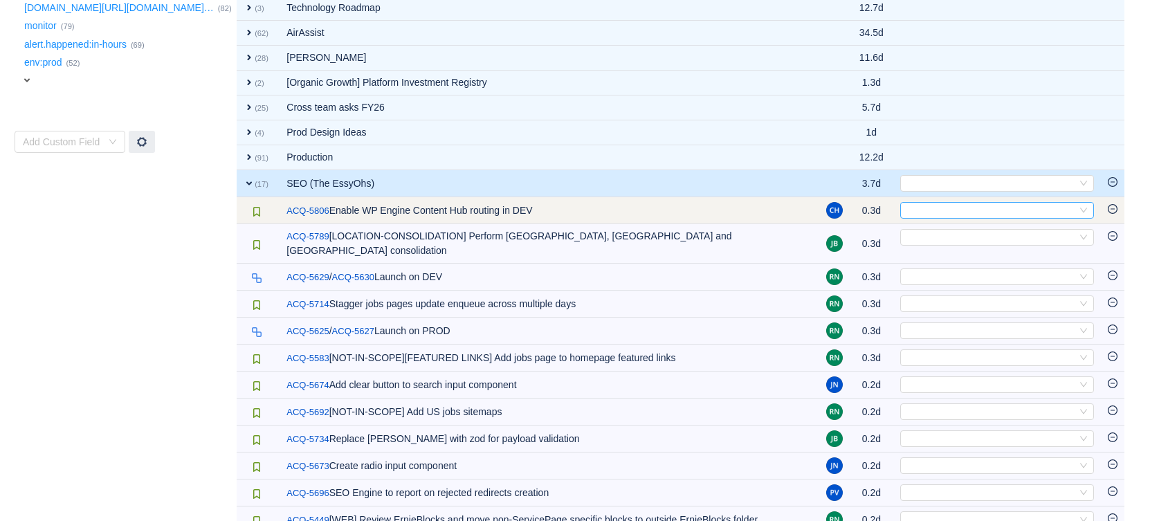
click at [938, 206] on div "Select" at bounding box center [991, 210] width 171 height 15
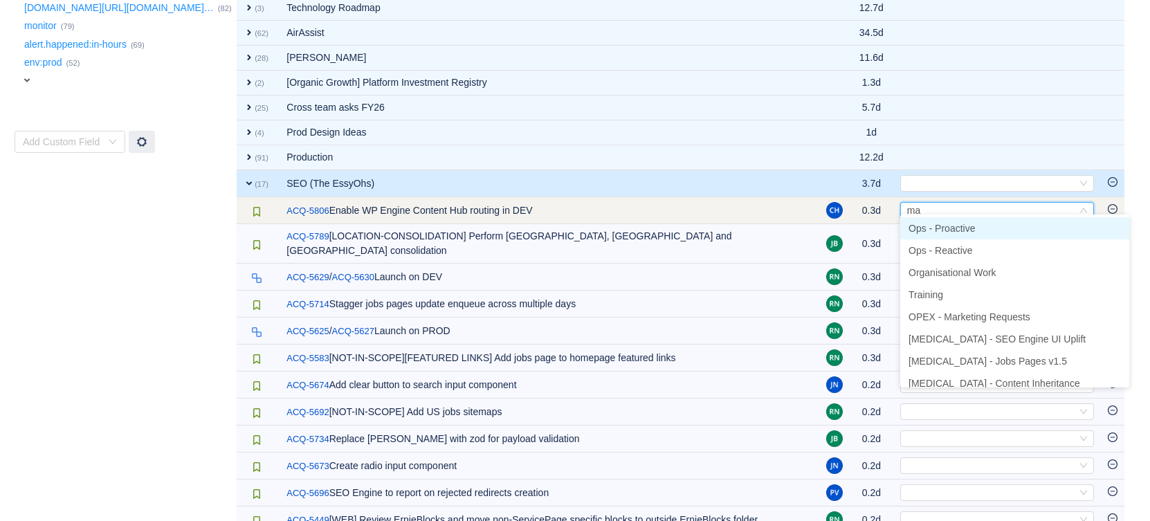
type input "mar"
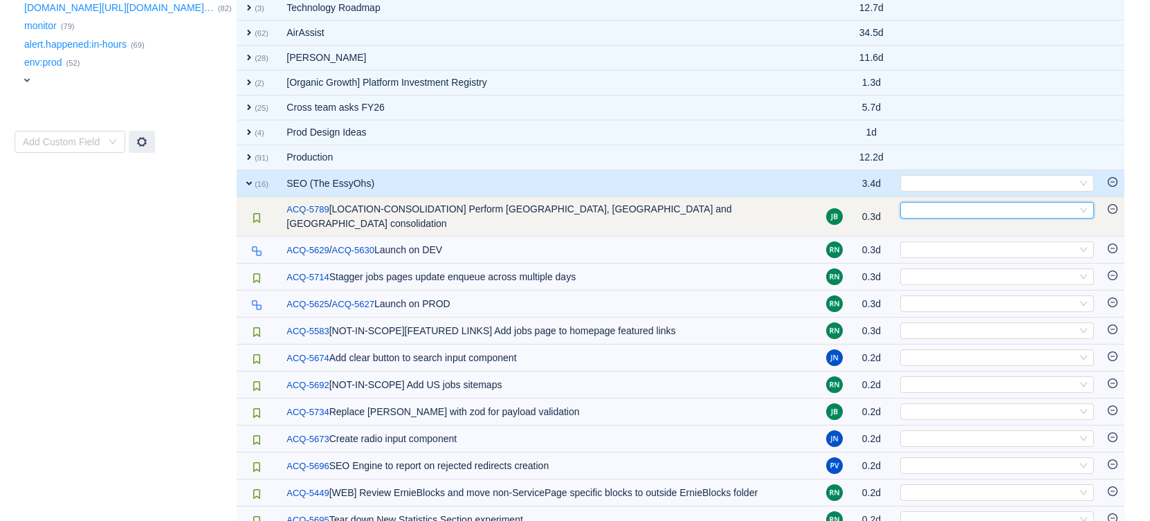
click at [949, 206] on div "Select" at bounding box center [991, 210] width 171 height 15
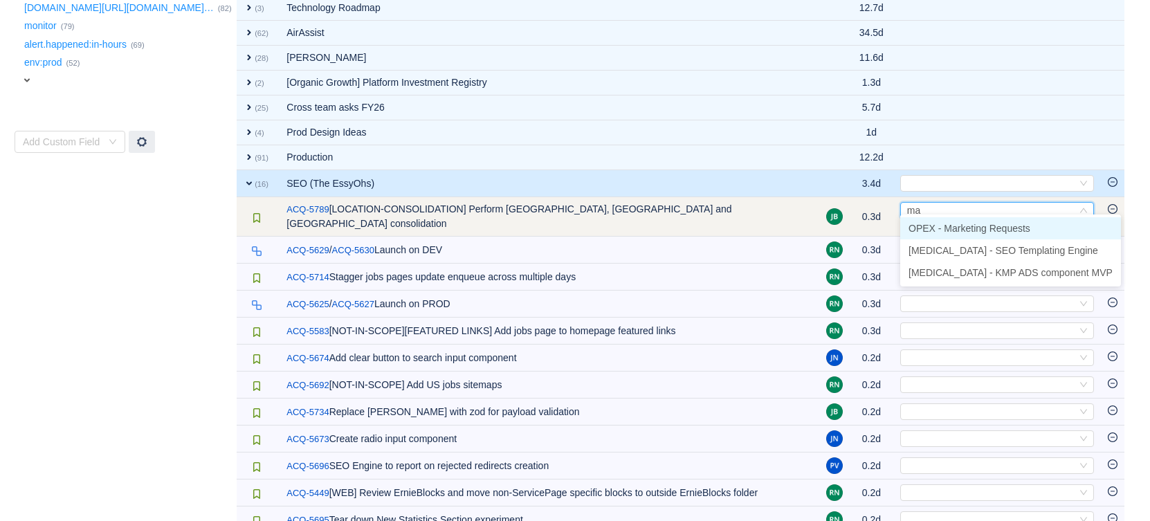
type input "mar"
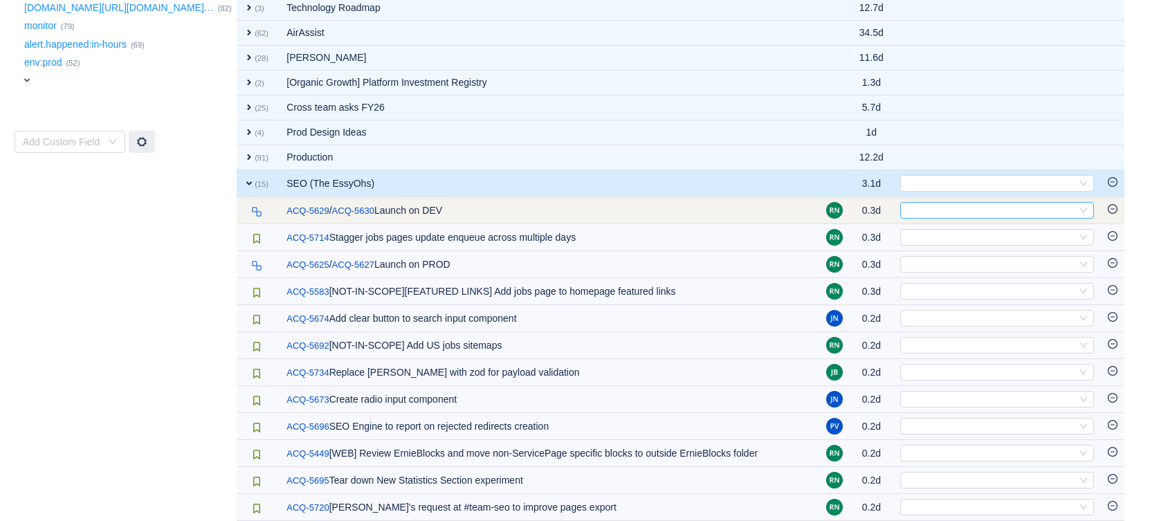
click at [928, 207] on div "Select" at bounding box center [991, 210] width 171 height 15
type input "job"
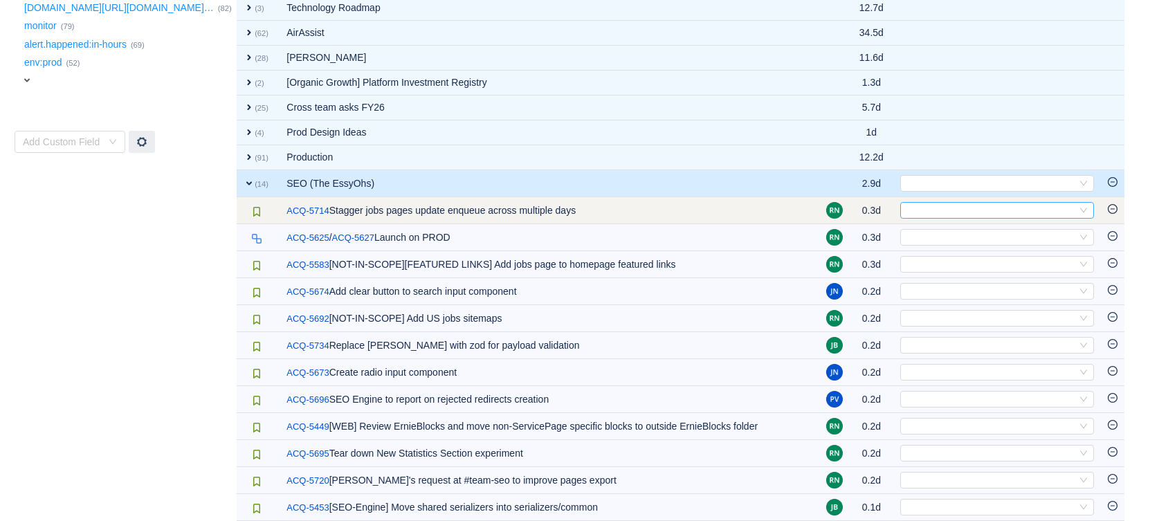
click at [950, 203] on div "Select" at bounding box center [991, 210] width 171 height 15
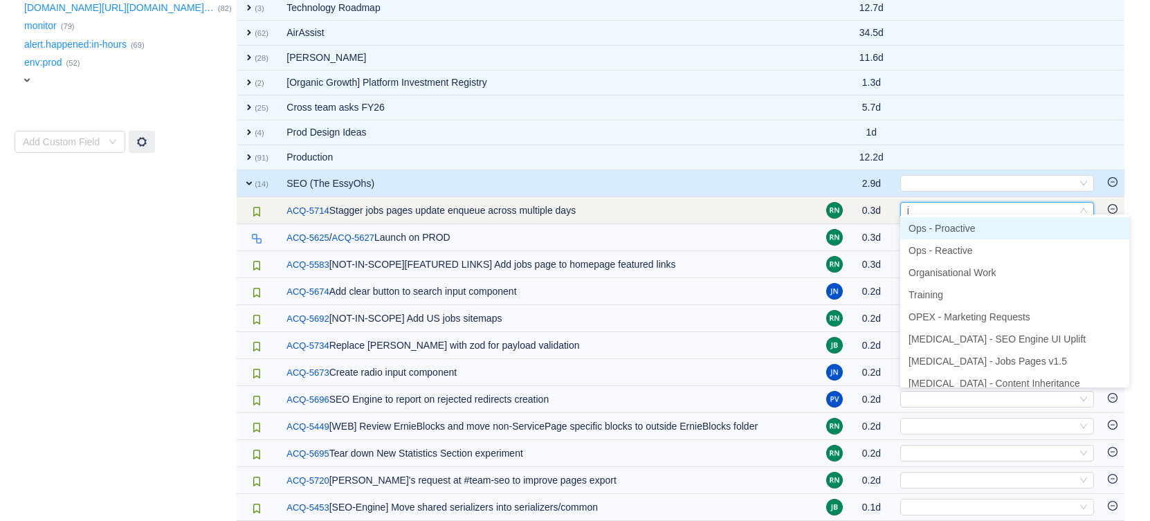
type input "jo"
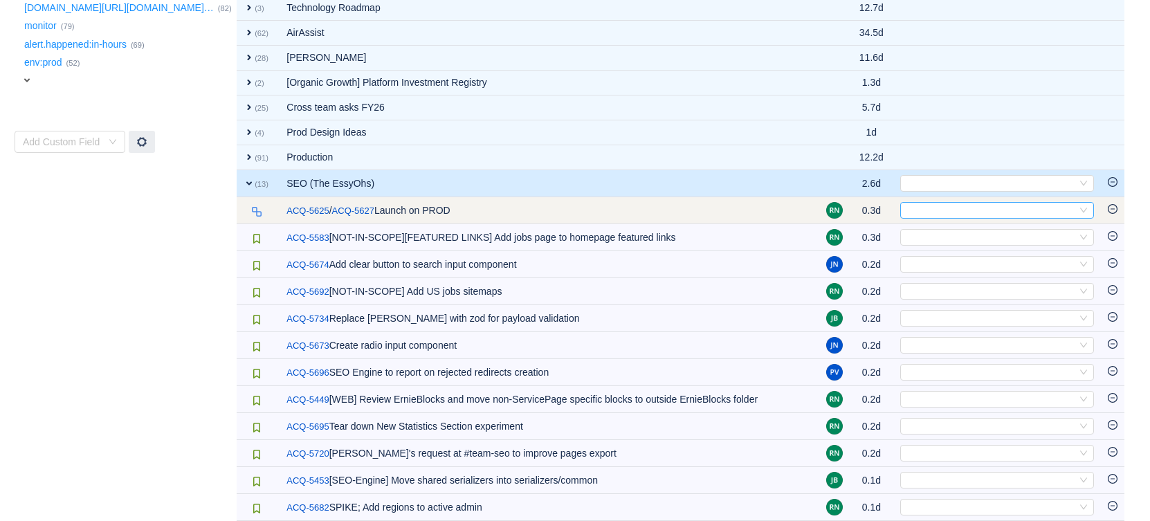
click at [930, 204] on div "Select" at bounding box center [991, 210] width 171 height 15
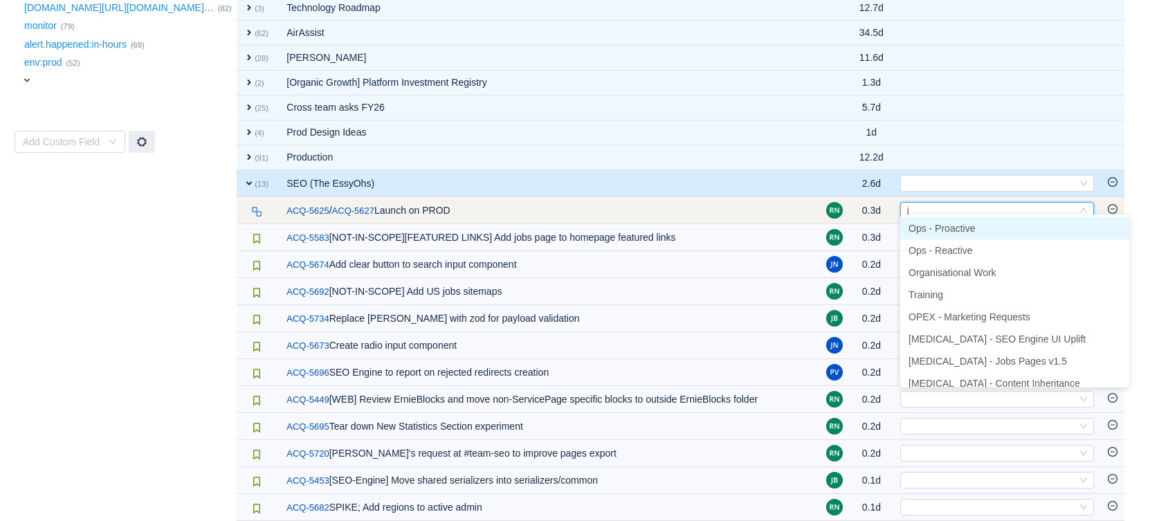
type input "jo"
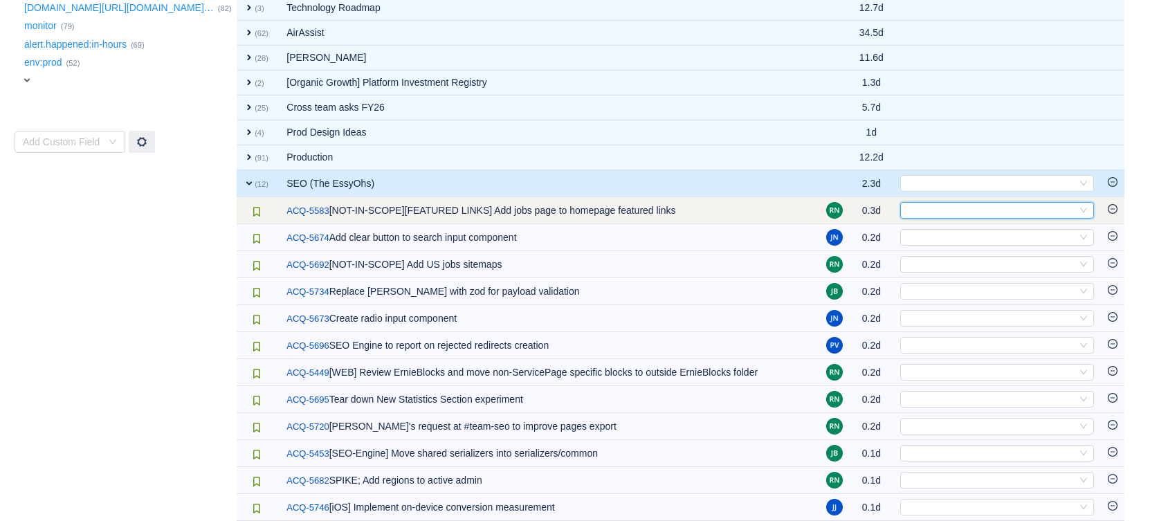
click at [983, 204] on div "Select" at bounding box center [991, 210] width 171 height 15
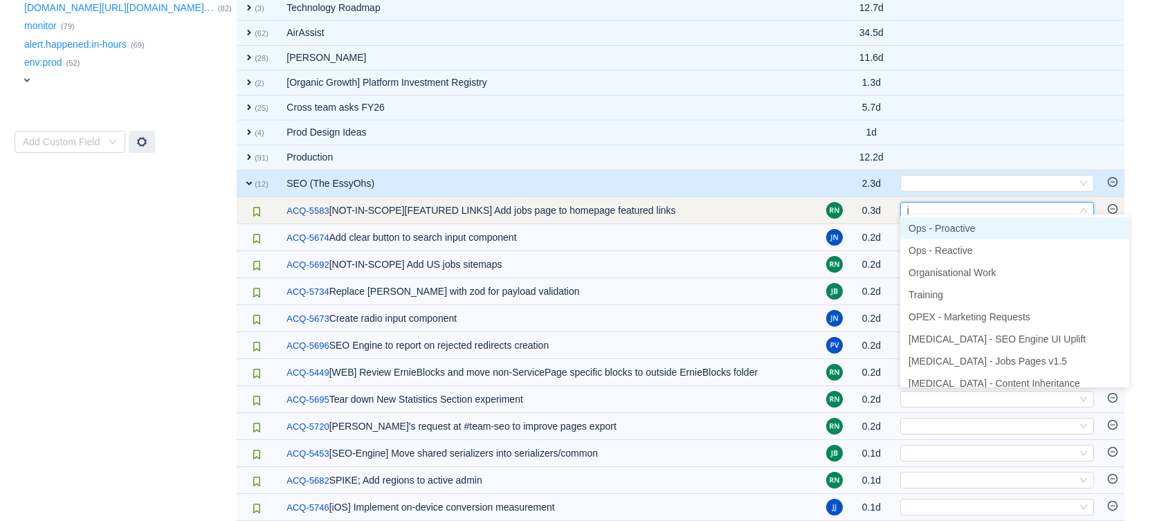
type input "jo"
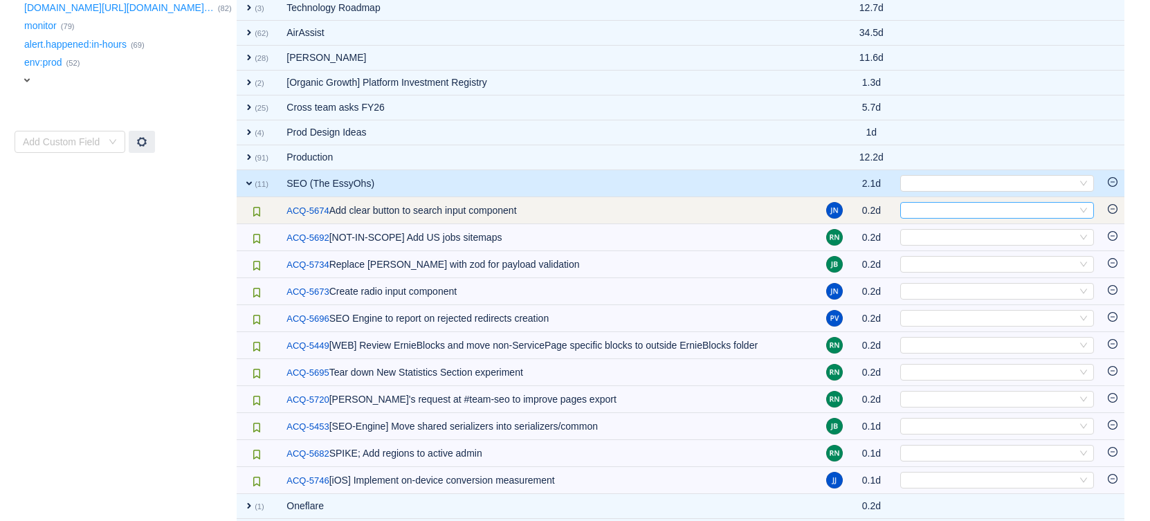
click at [965, 203] on div "Select" at bounding box center [991, 210] width 171 height 15
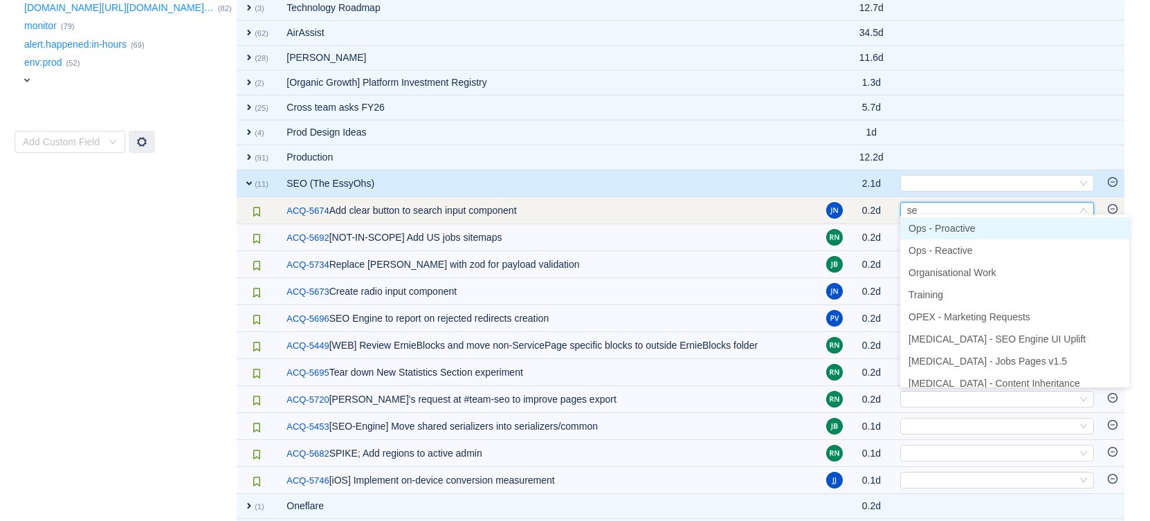
type input "seo"
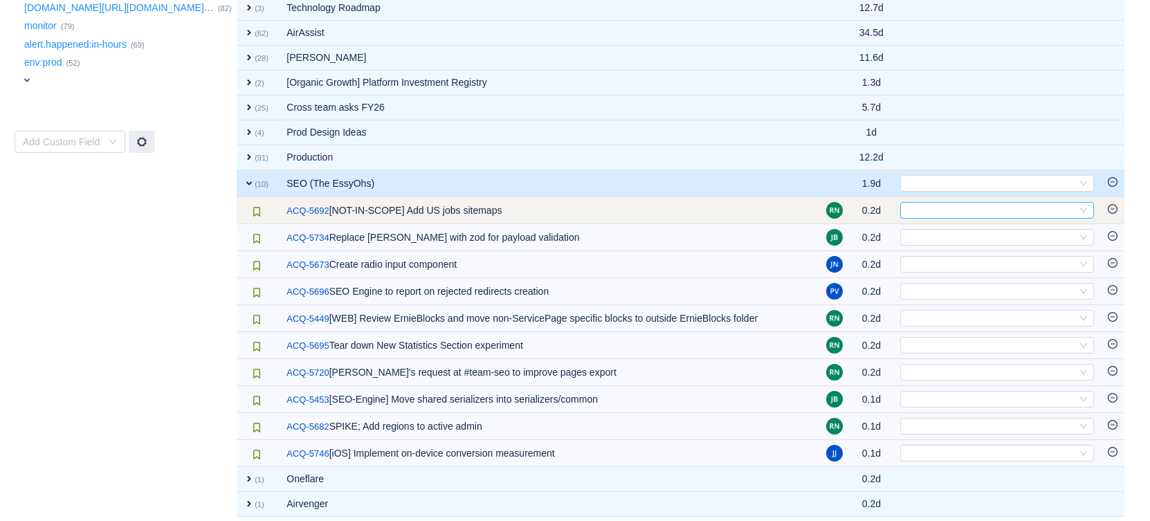
click at [970, 206] on div "Select" at bounding box center [991, 210] width 171 height 15
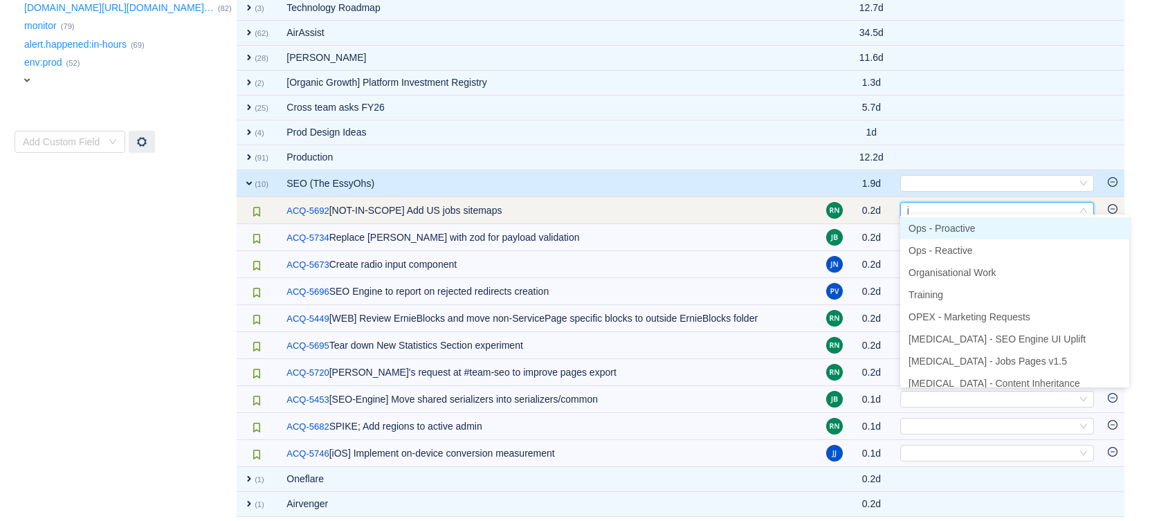
type input "jo"
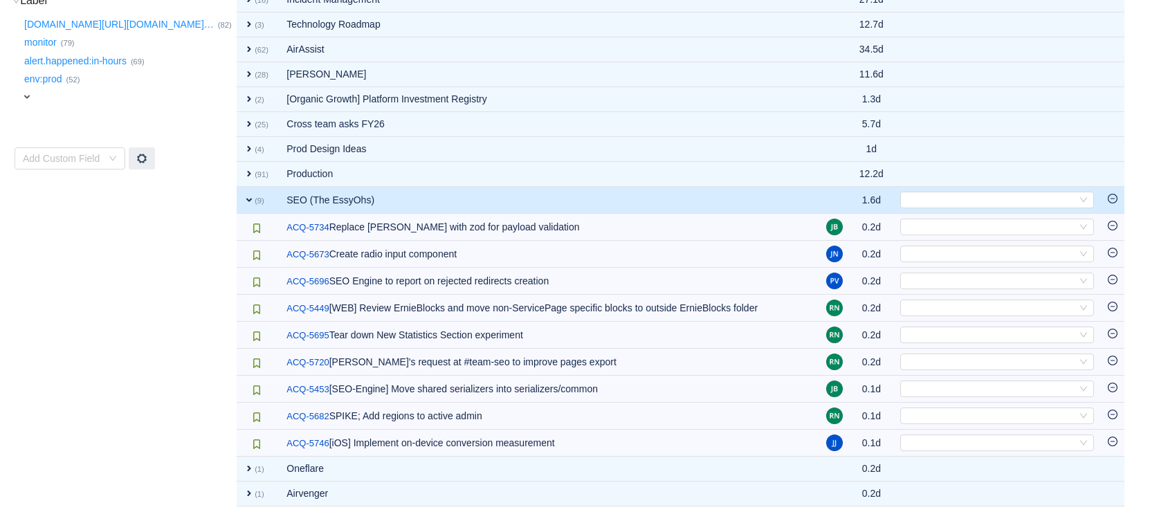
scroll to position [416, 0]
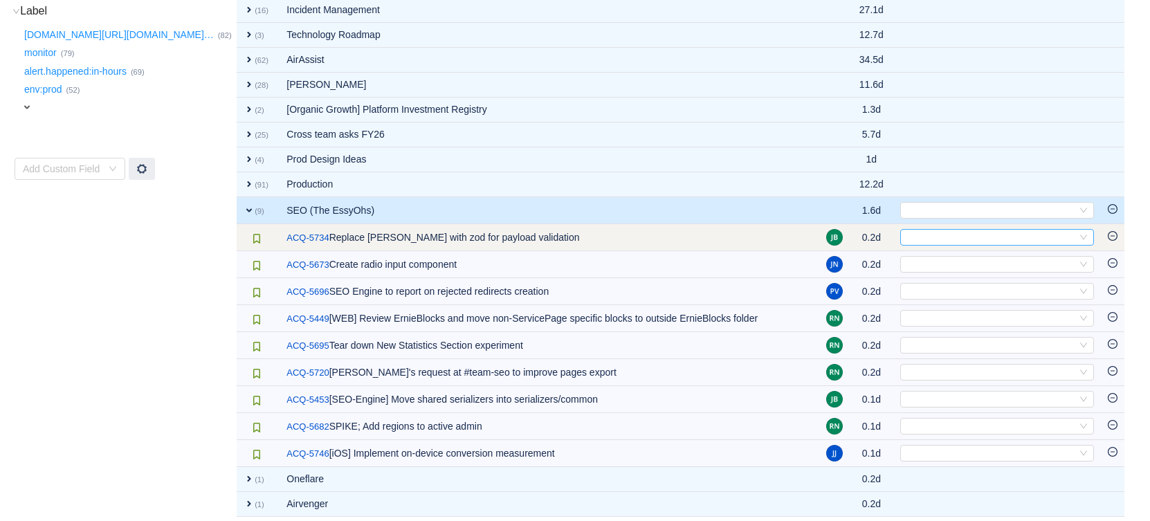
click at [931, 234] on div "Select" at bounding box center [991, 237] width 171 height 15
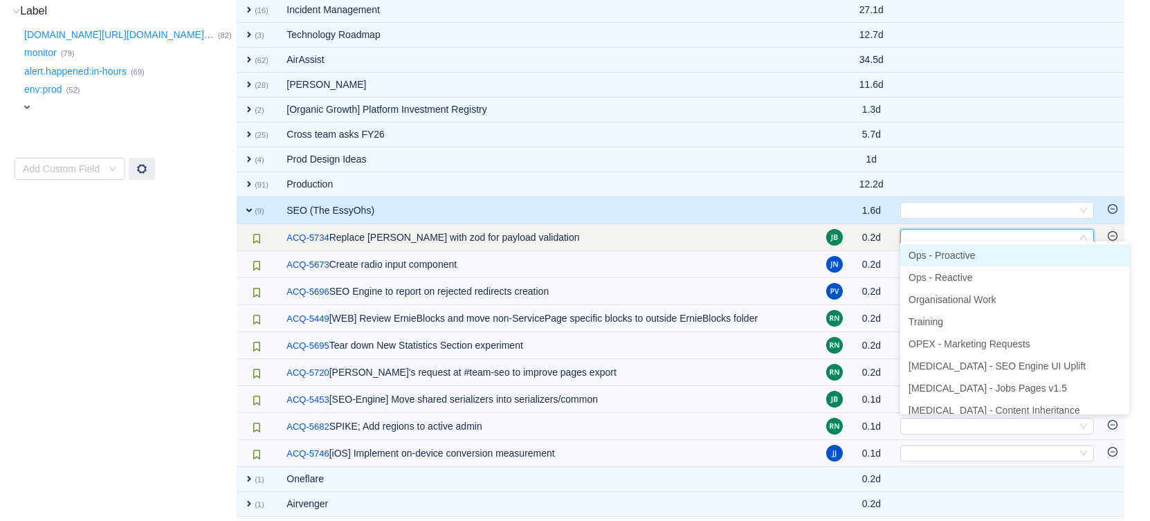
type input "p"
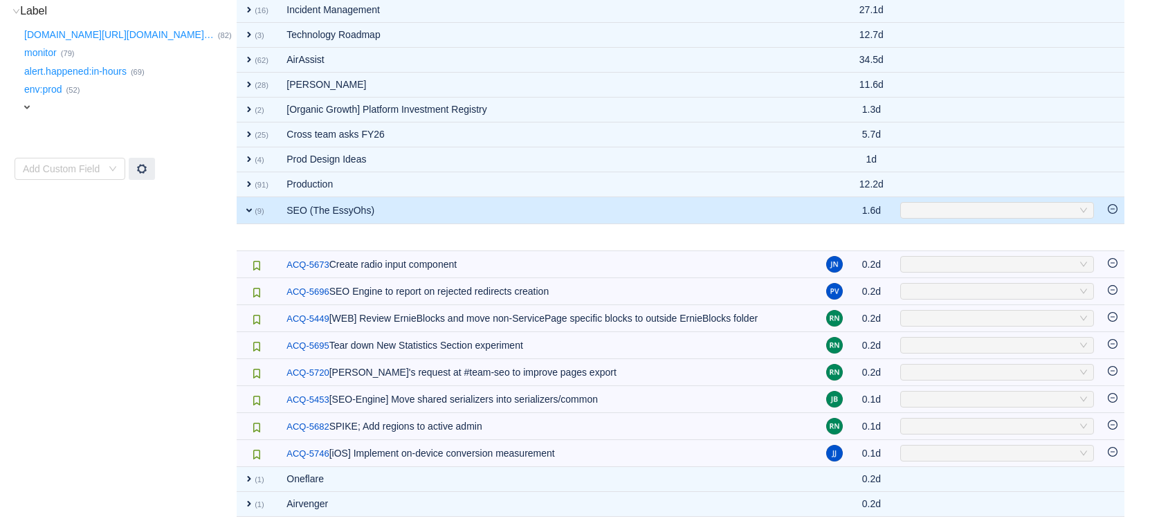
scroll to position [389, 0]
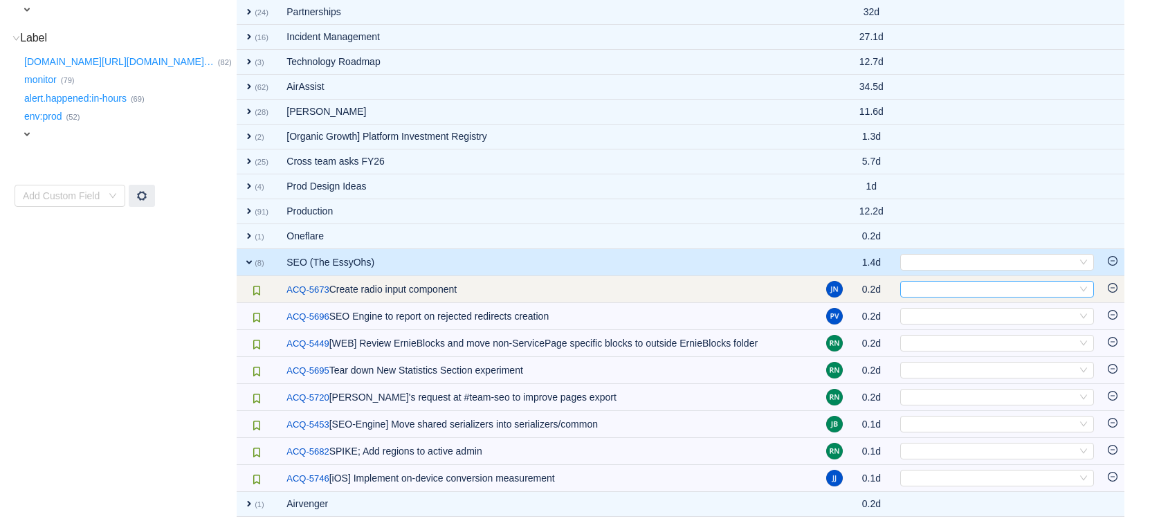
click at [927, 284] on div "Select" at bounding box center [991, 289] width 171 height 15
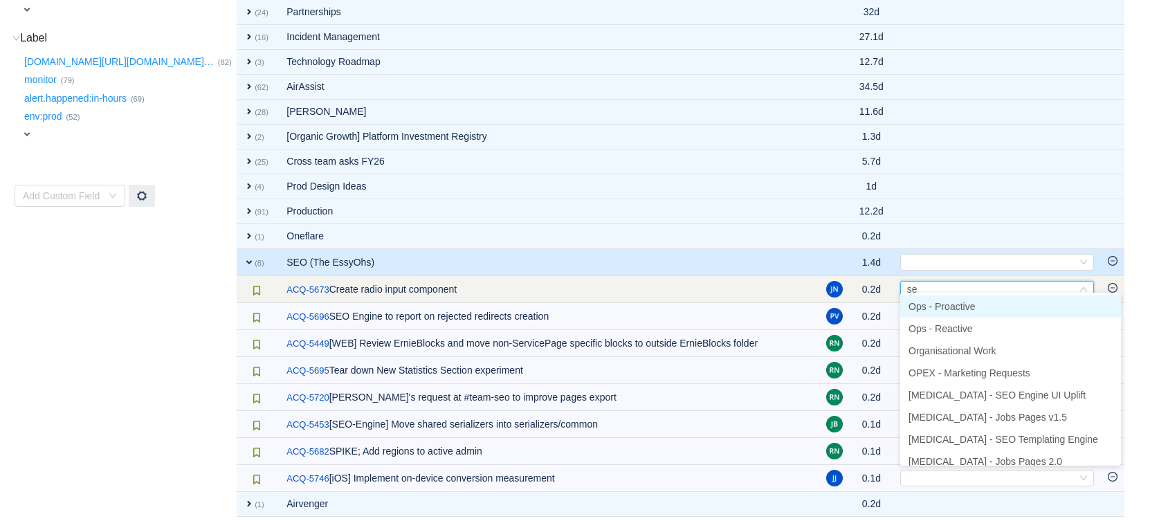
type input "seo"
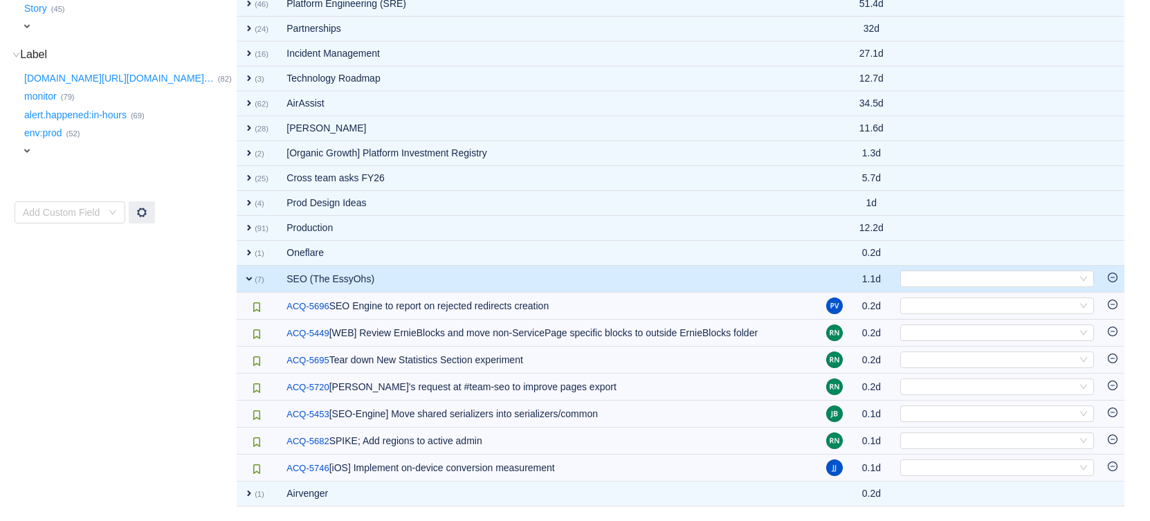
scroll to position [363, 0]
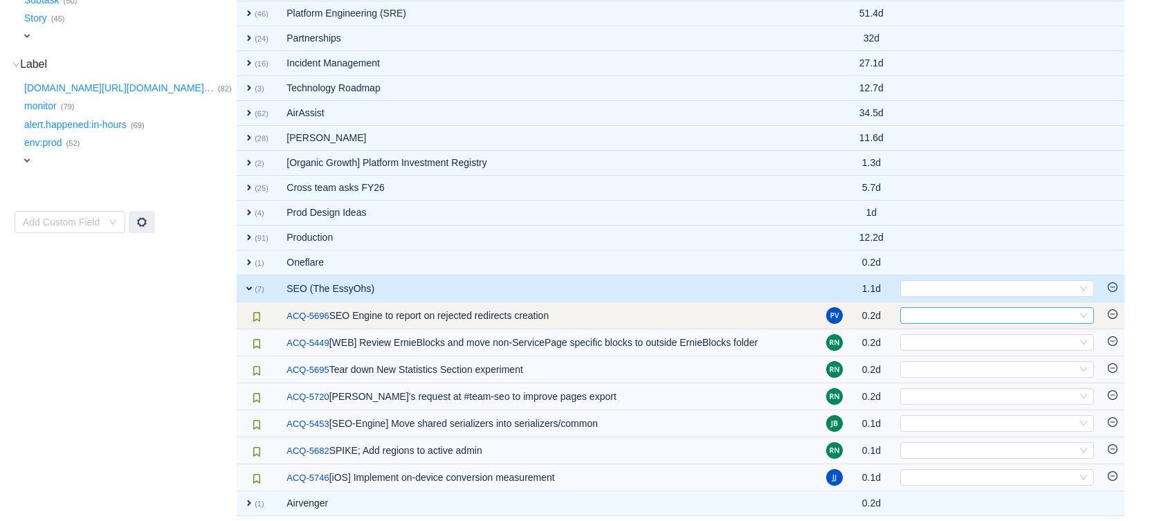
click at [938, 308] on div "Select" at bounding box center [991, 315] width 171 height 15
type input "mar"
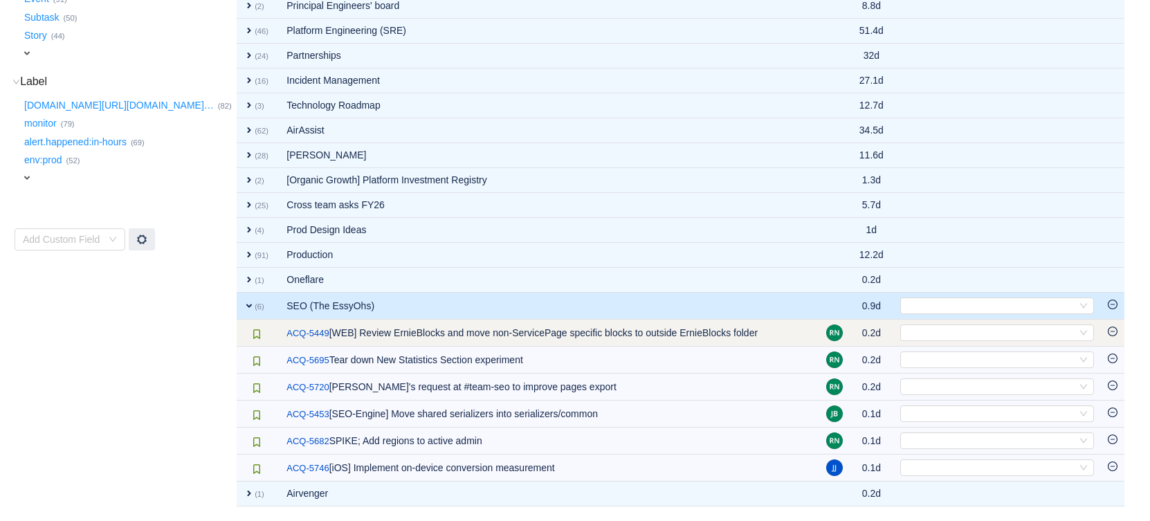
scroll to position [336, 0]
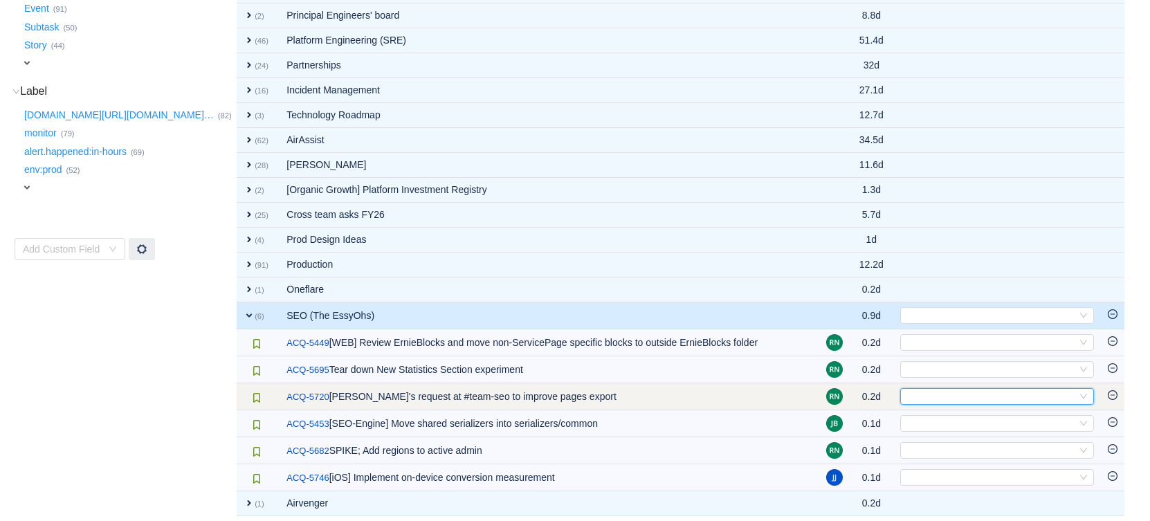
click at [937, 391] on div "Select" at bounding box center [991, 396] width 171 height 15
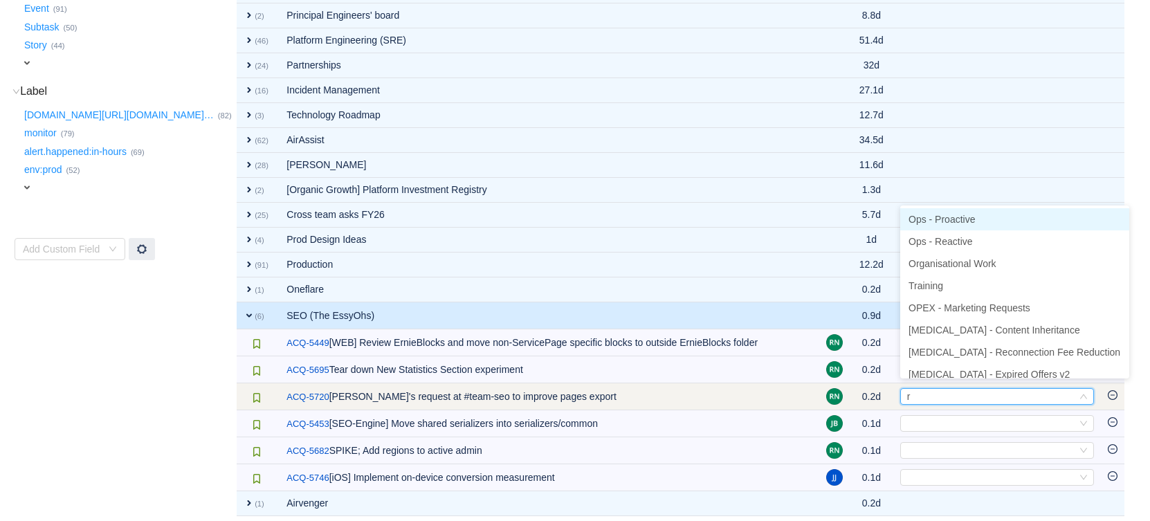
type input "re"
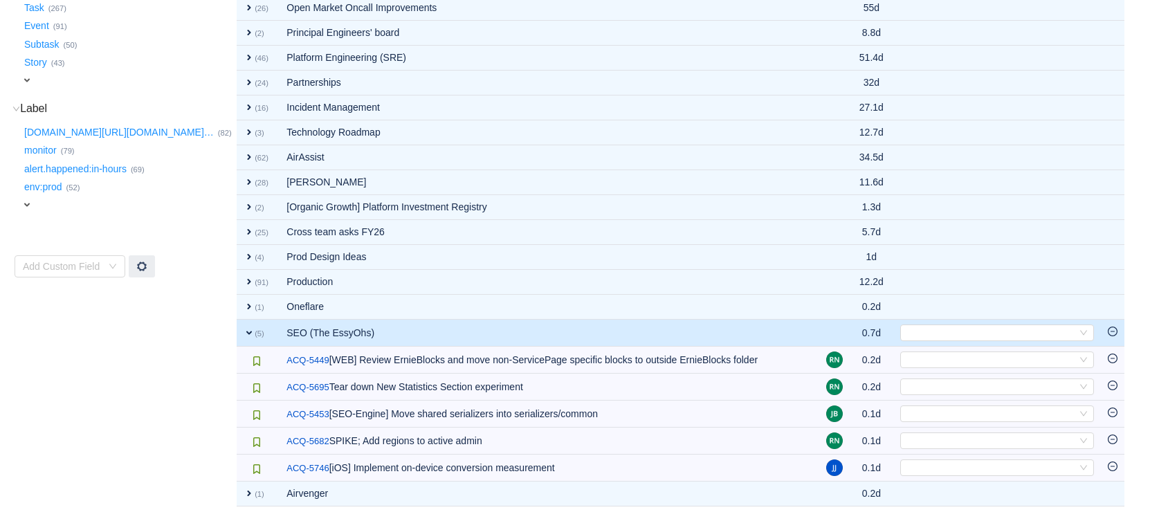
scroll to position [309, 0]
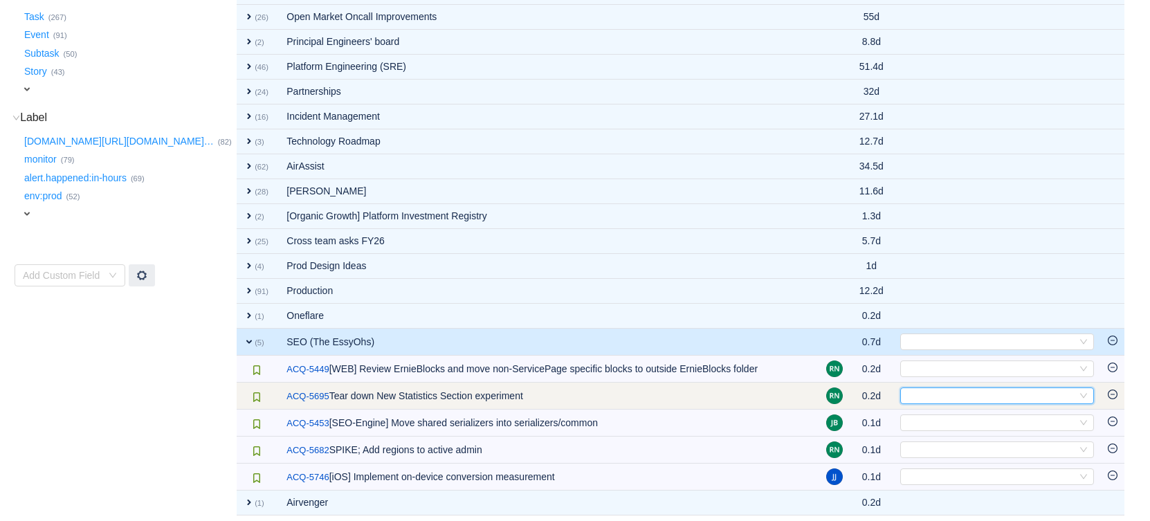
click at [965, 388] on div "Select" at bounding box center [991, 395] width 171 height 15
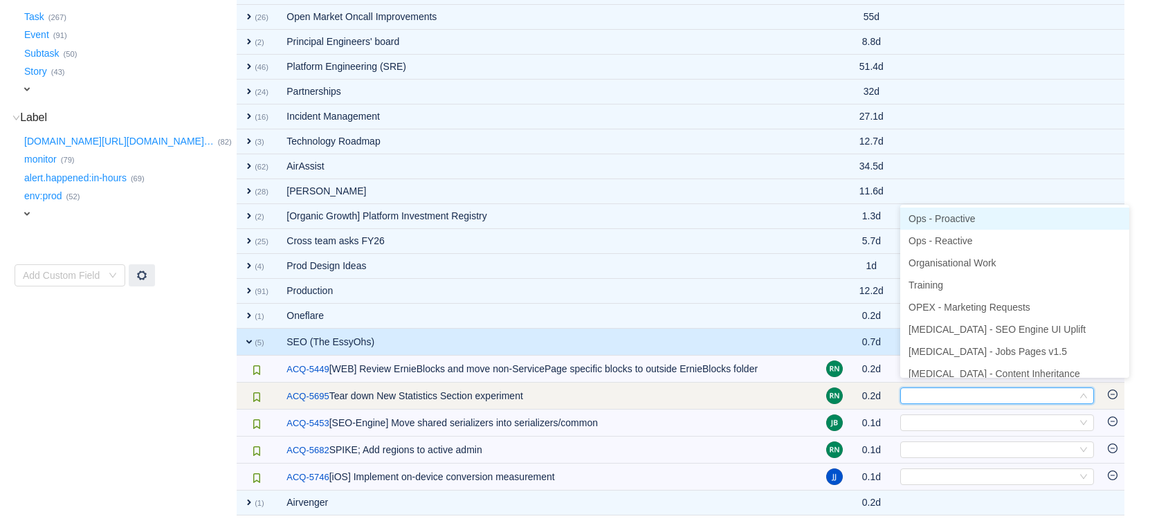
type input "r"
type input "pro"
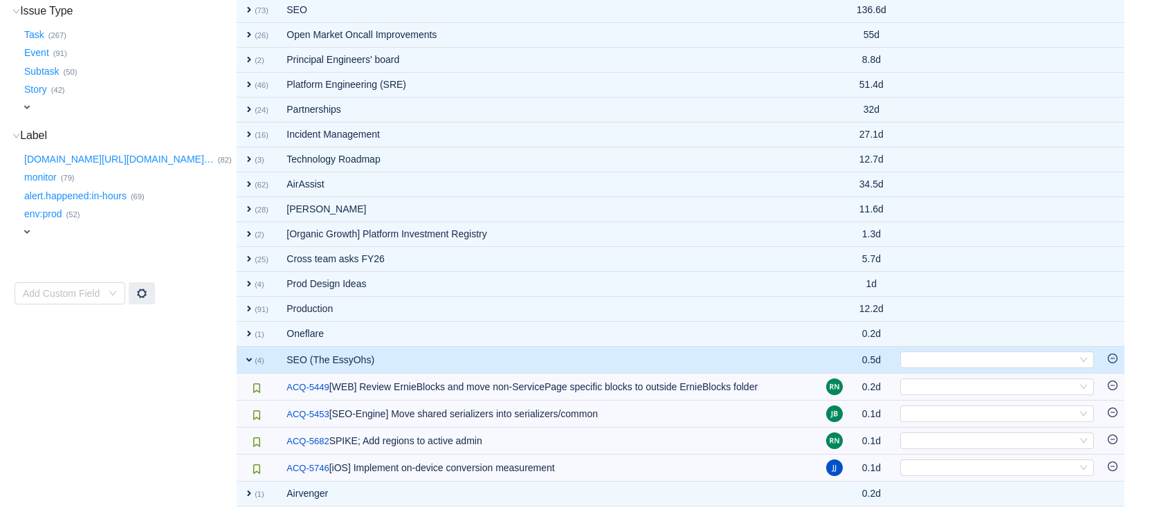
scroll to position [282, 0]
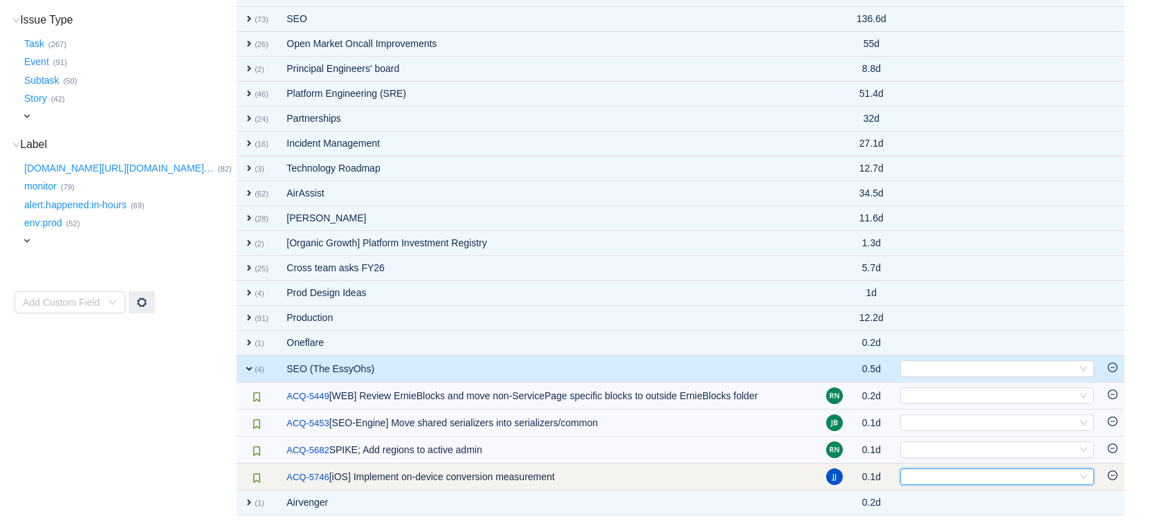
click at [955, 471] on div "Select" at bounding box center [991, 476] width 171 height 15
type input "mar"
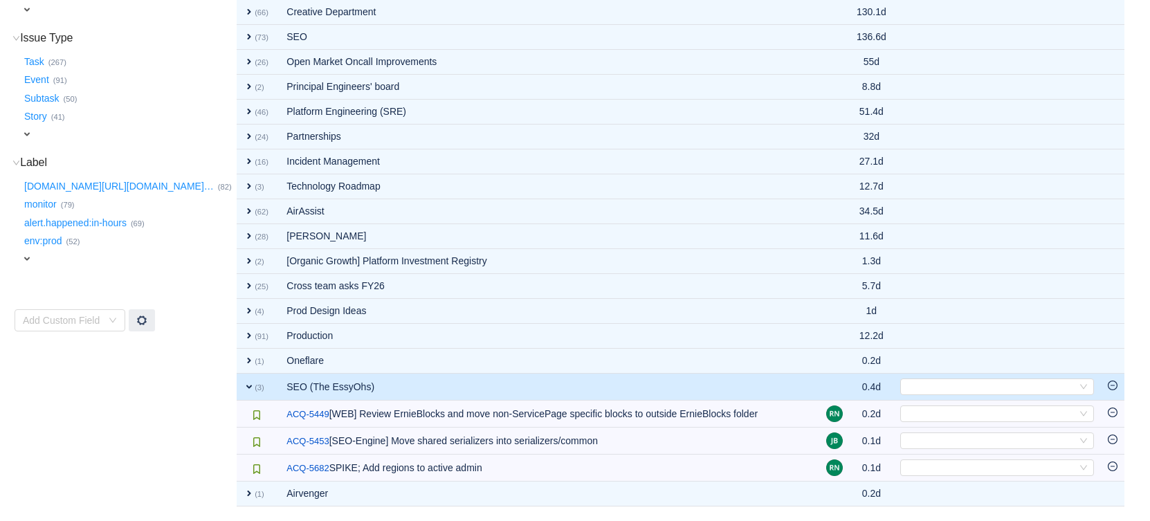
scroll to position [256, 0]
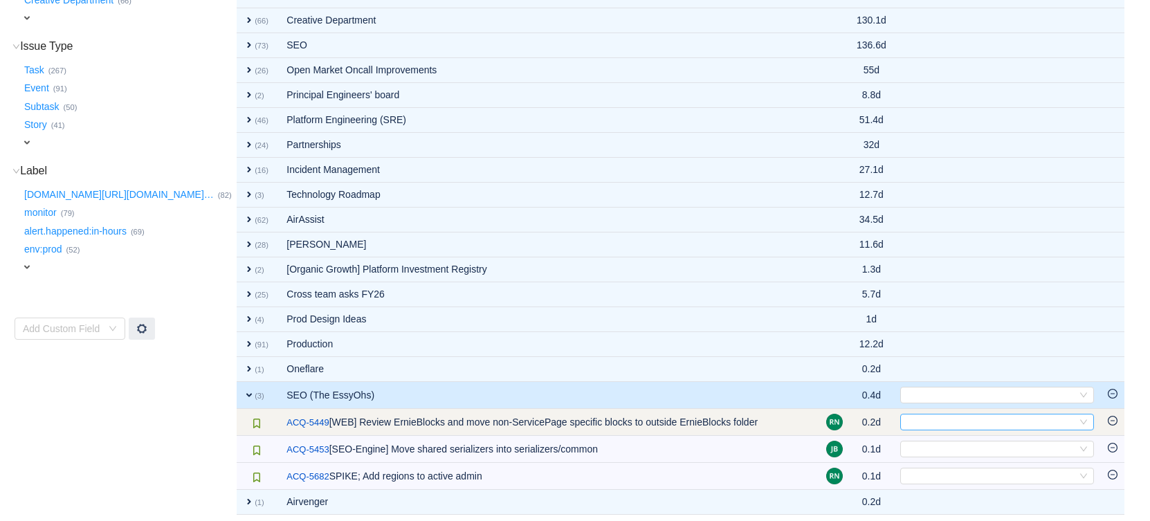
click at [982, 415] on div "Select" at bounding box center [991, 422] width 171 height 15
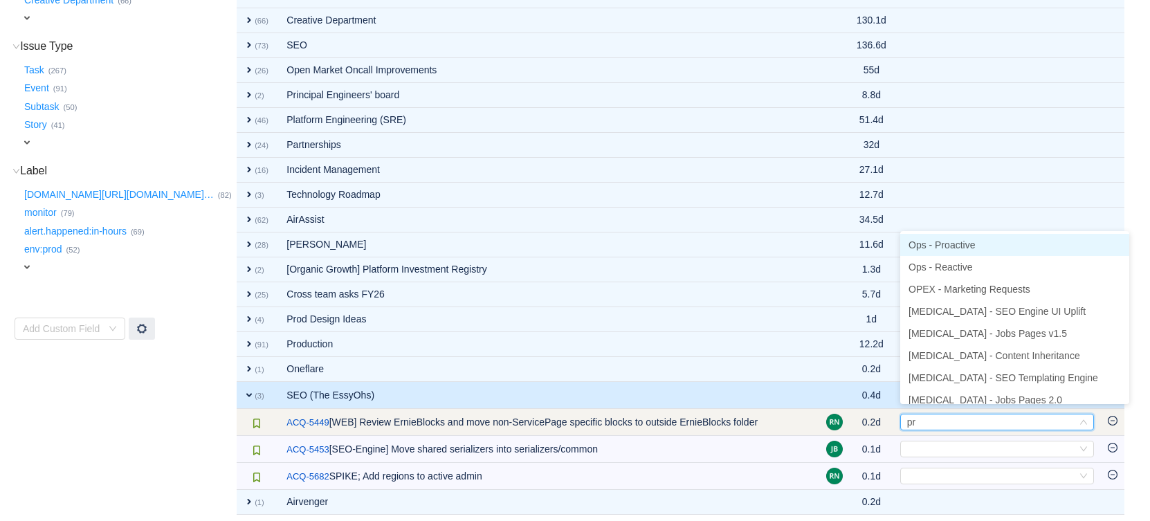
type input "pro"
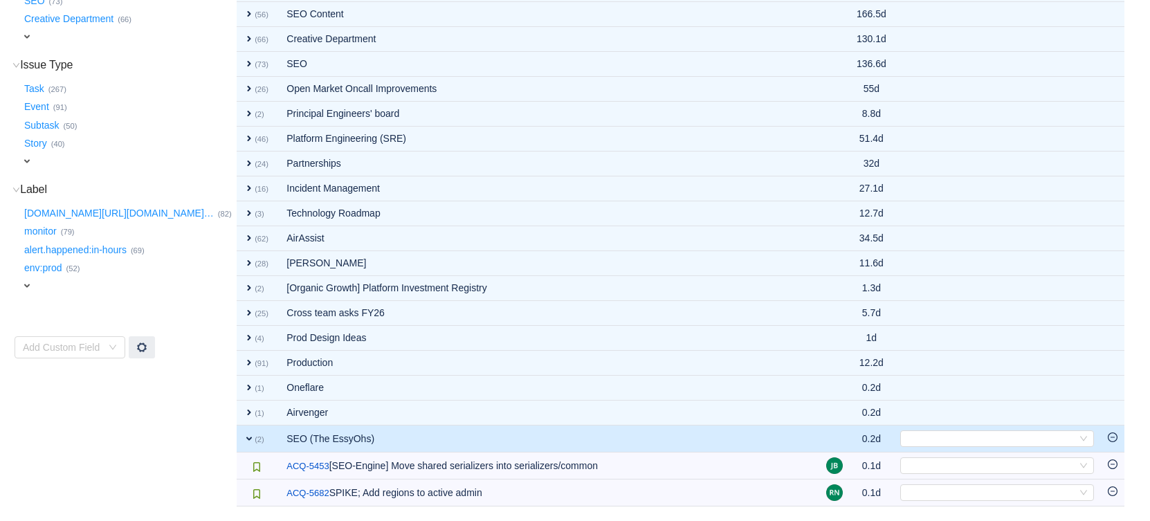
scroll to position [229, 0]
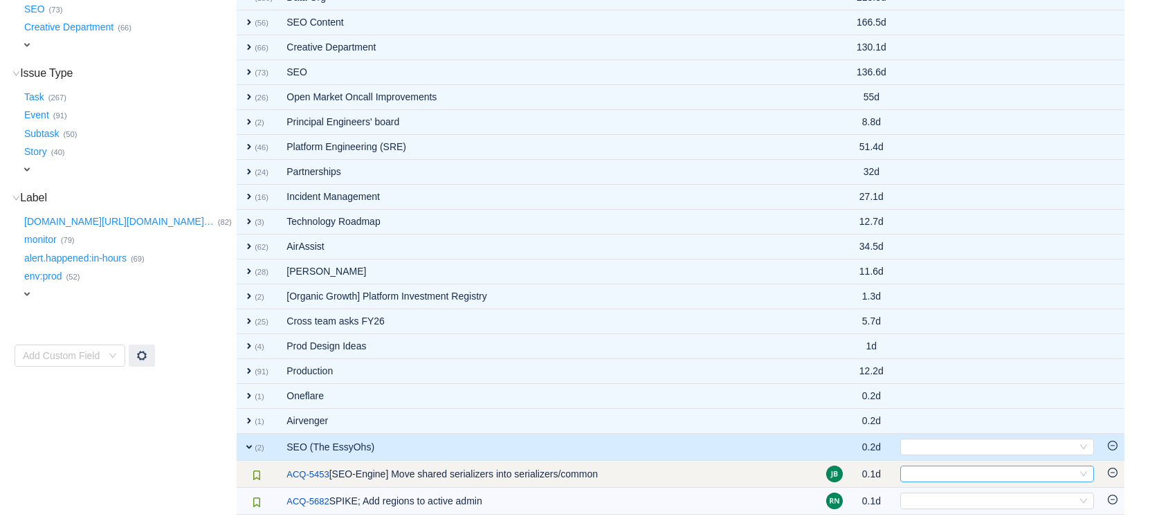
click at [937, 466] on div "Select" at bounding box center [991, 473] width 171 height 15
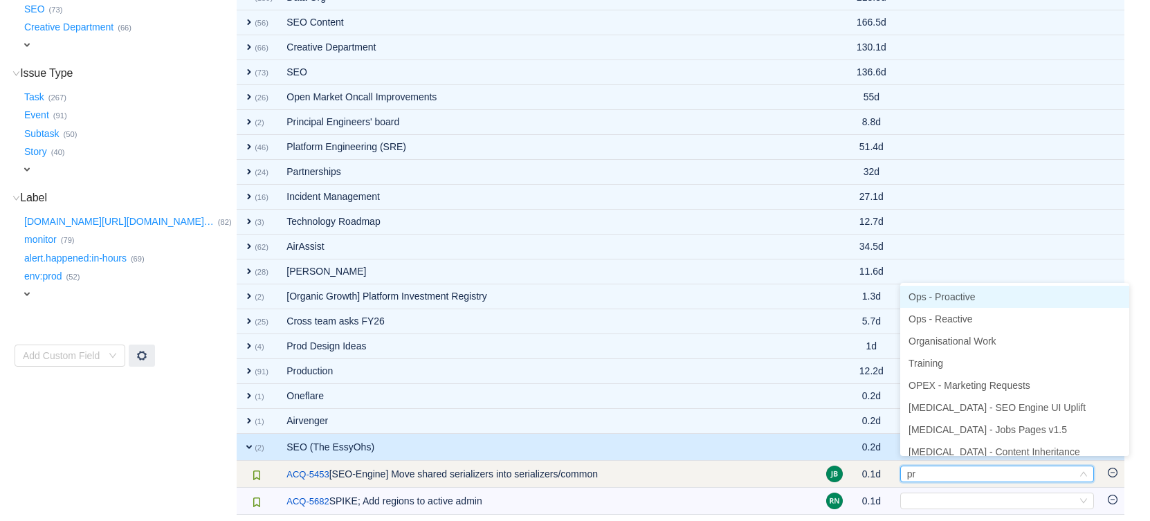
type input "pro"
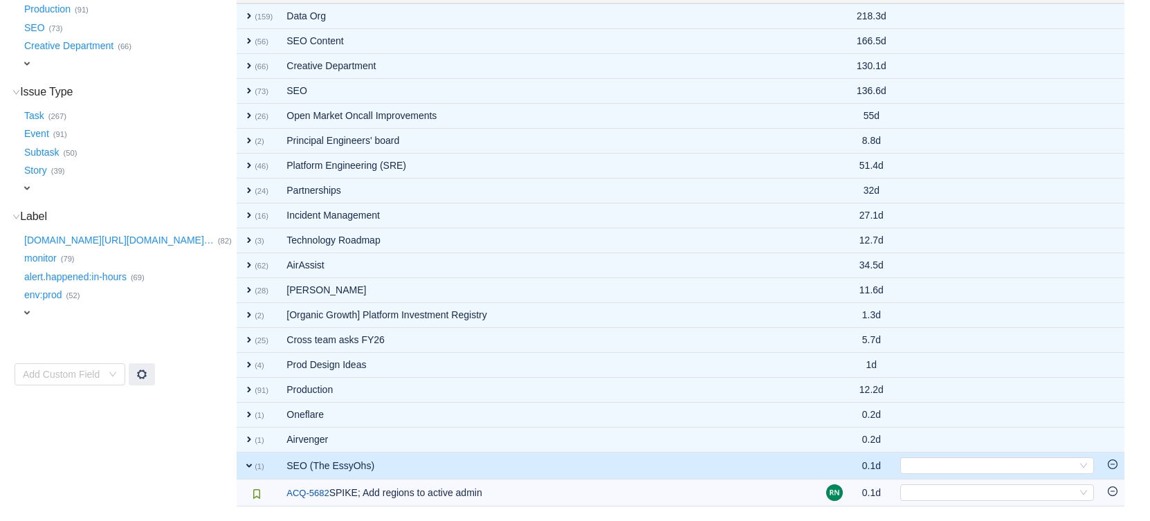
scroll to position [202, 0]
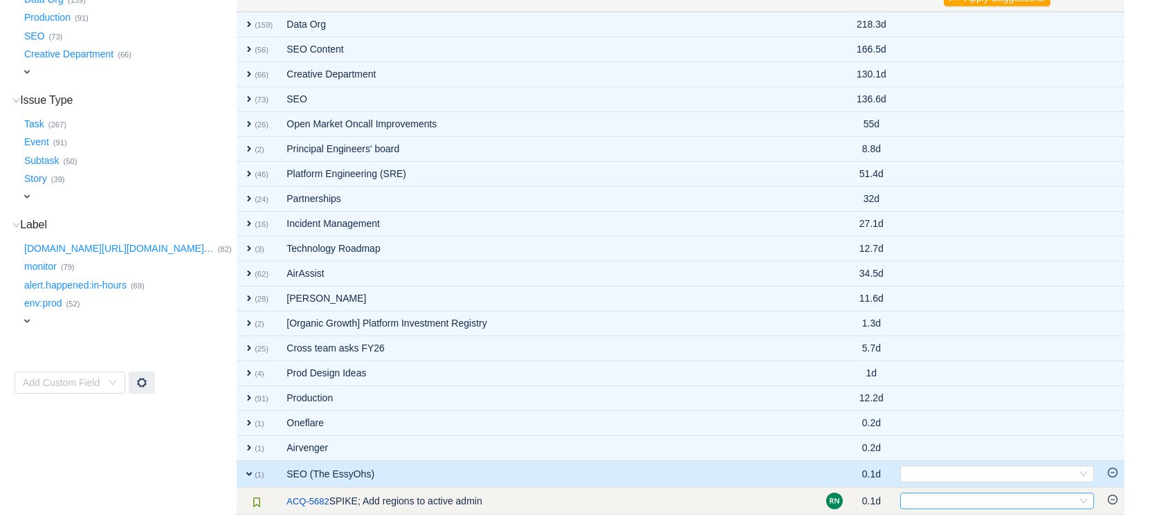
click at [938, 493] on div "Select" at bounding box center [991, 500] width 171 height 15
type input "mar"
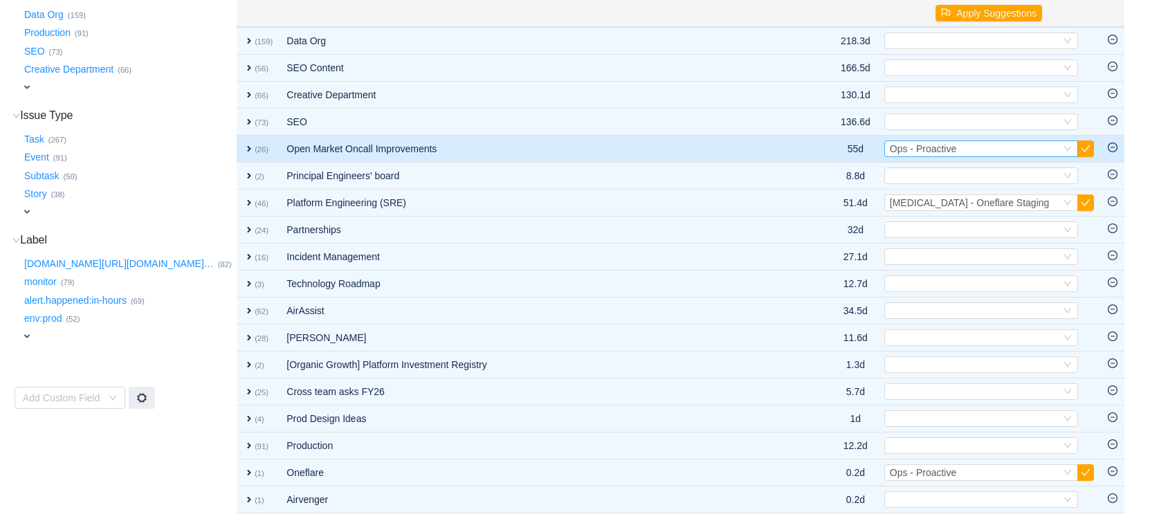
scroll to position [0, 0]
